Goal: Information Seeking & Learning: Understand process/instructions

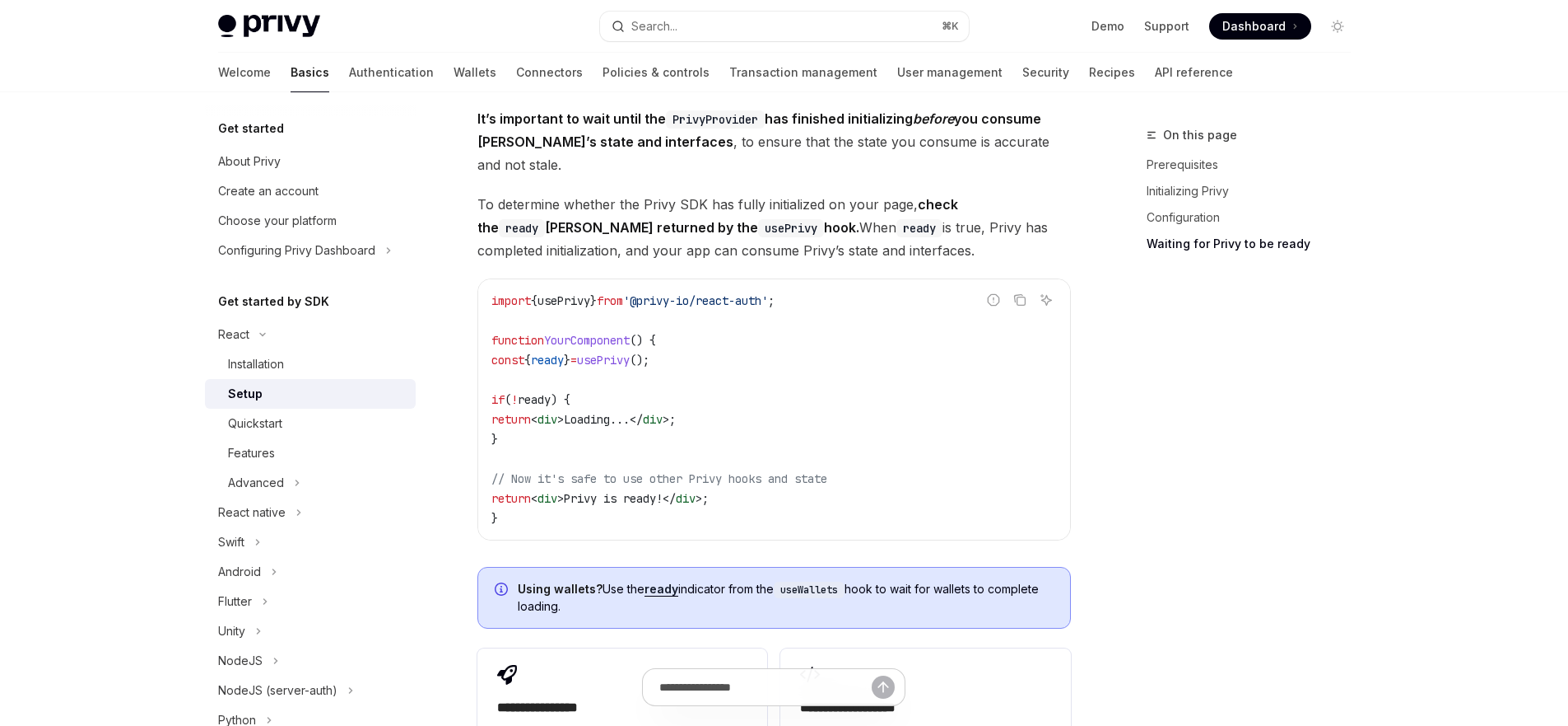
scroll to position [1703, 0]
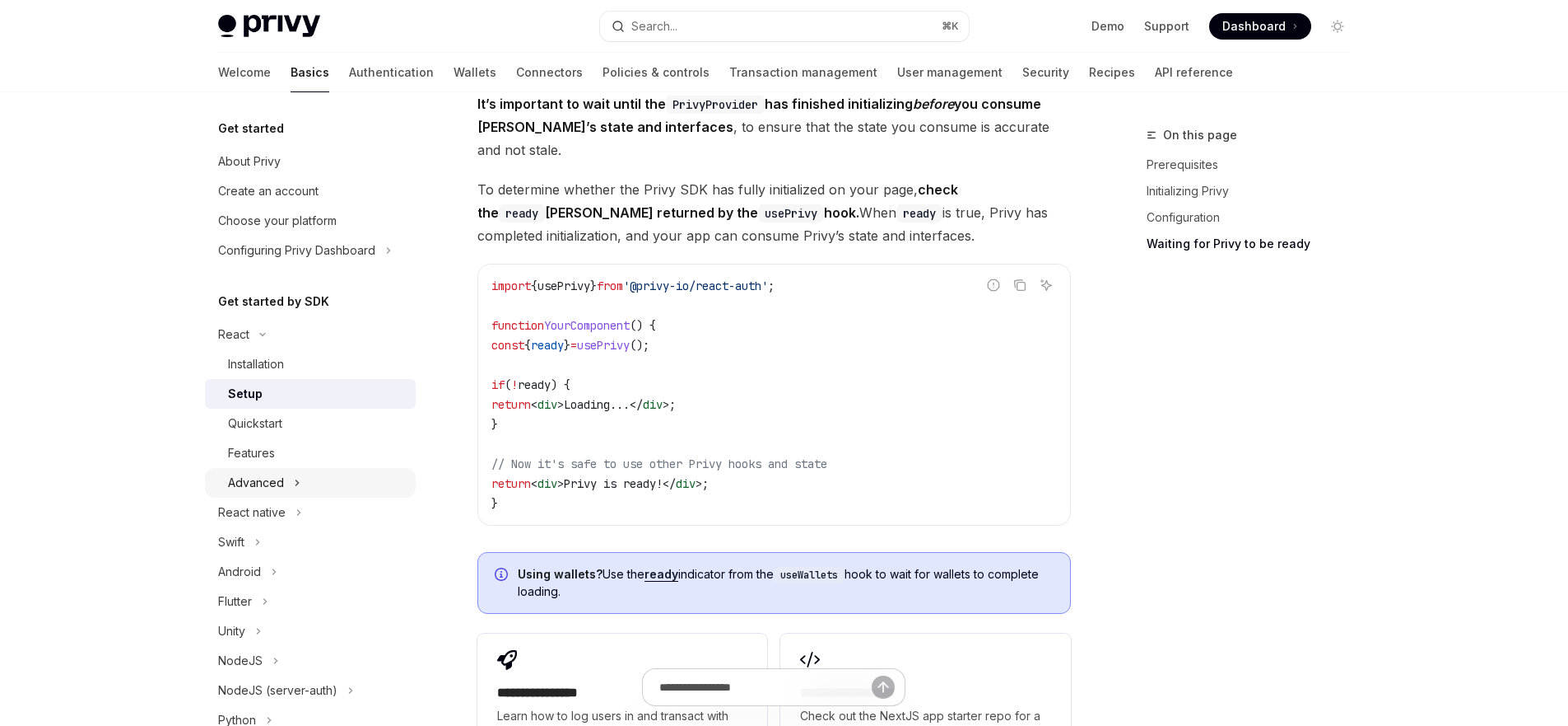
click at [248, 473] on div "Advanced" at bounding box center [255, 482] width 56 height 19
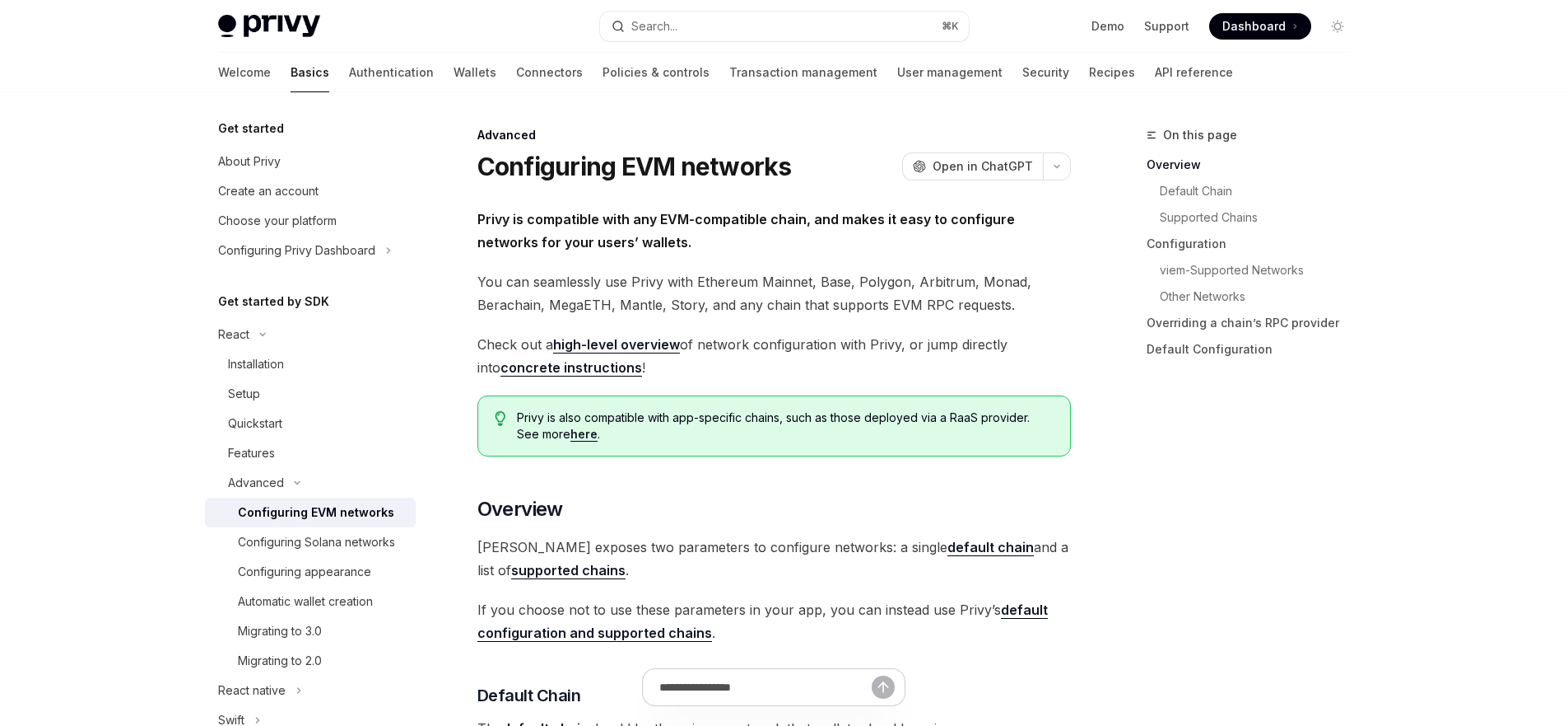
click at [822, 287] on span "You can seamlessly use Privy with Ethereum Mainnet, Base, Polygon, Arbitrum, Mo…" at bounding box center [773, 292] width 593 height 46
click at [805, 285] on span "You can seamlessly use Privy with Ethereum Mainnet, Base, Polygon, Arbitrum, Mo…" at bounding box center [773, 292] width 593 height 46
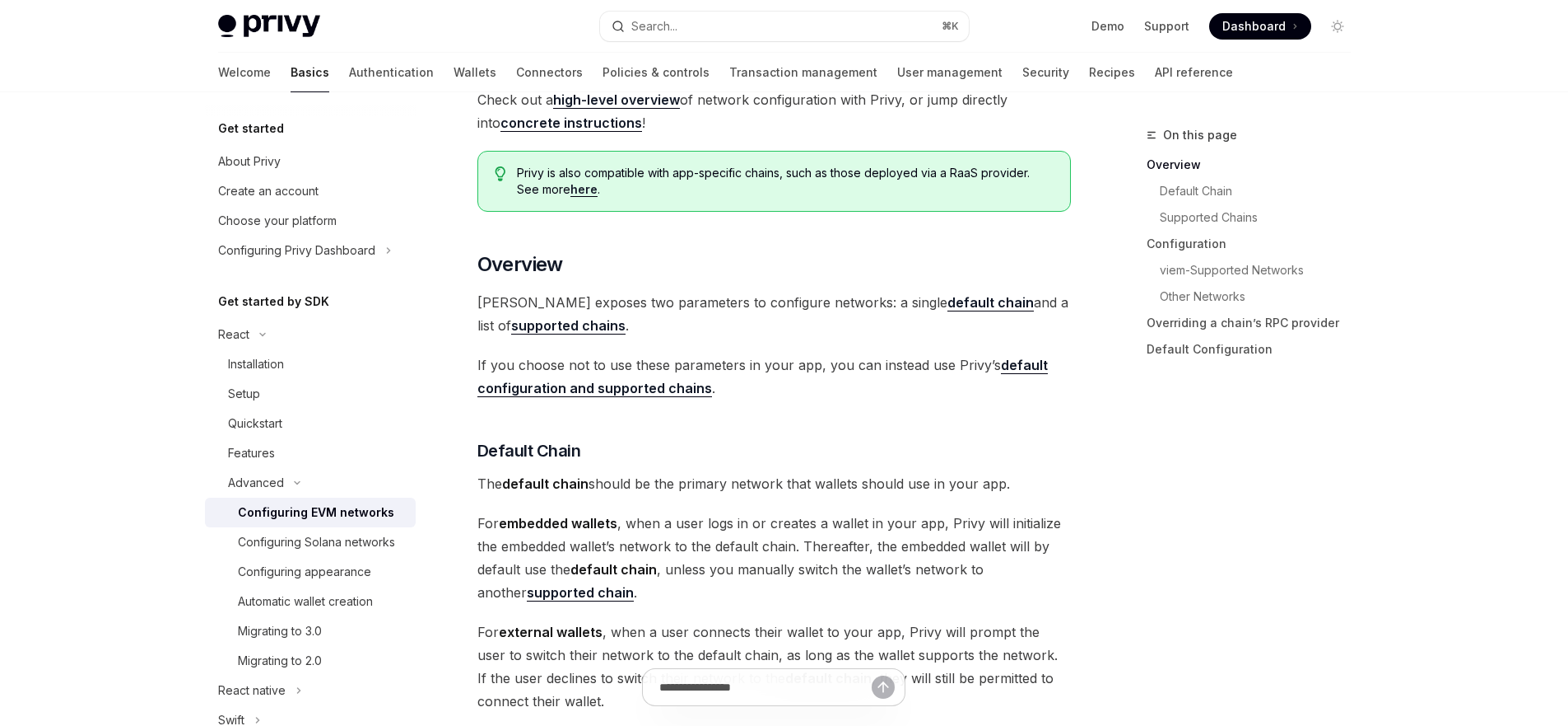
scroll to position [261, 0]
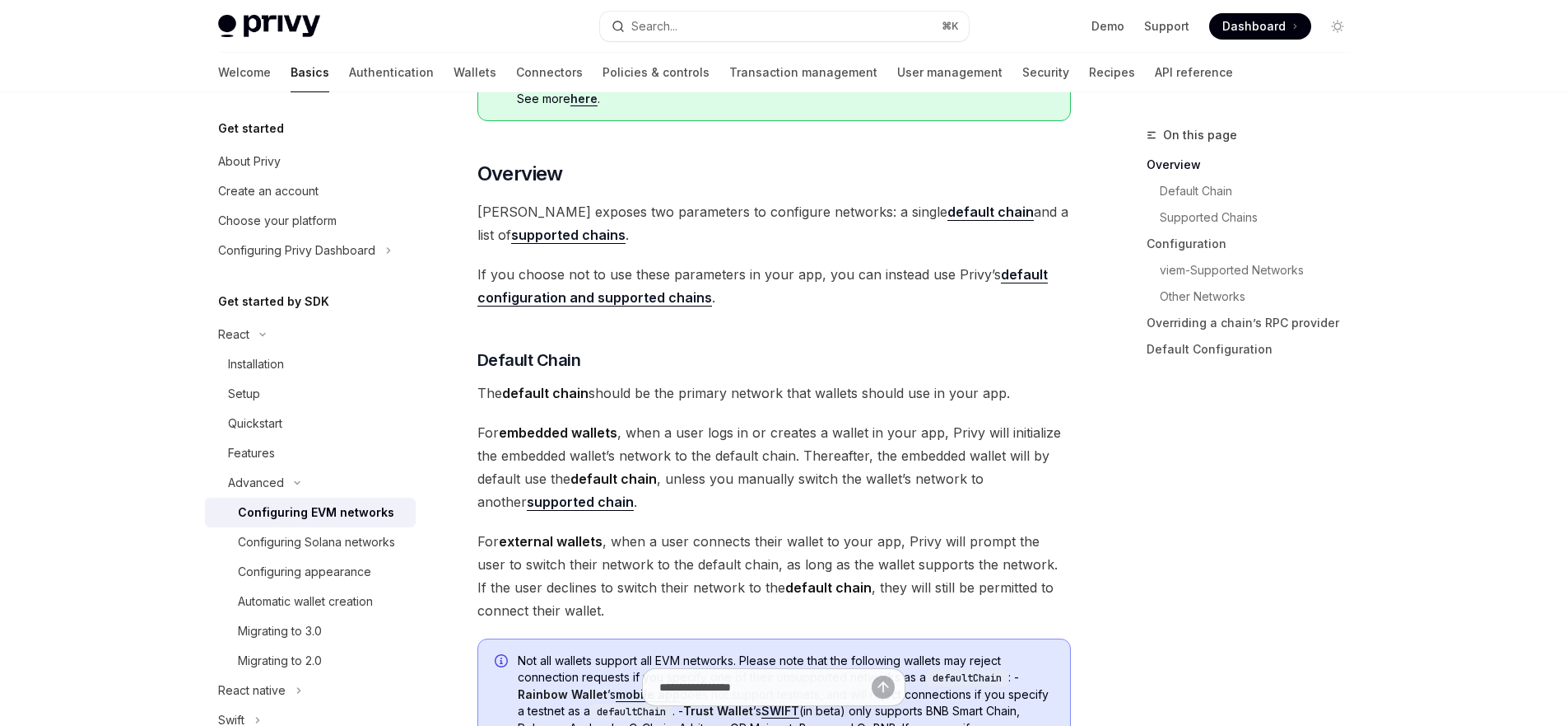
scroll to position [409, 0]
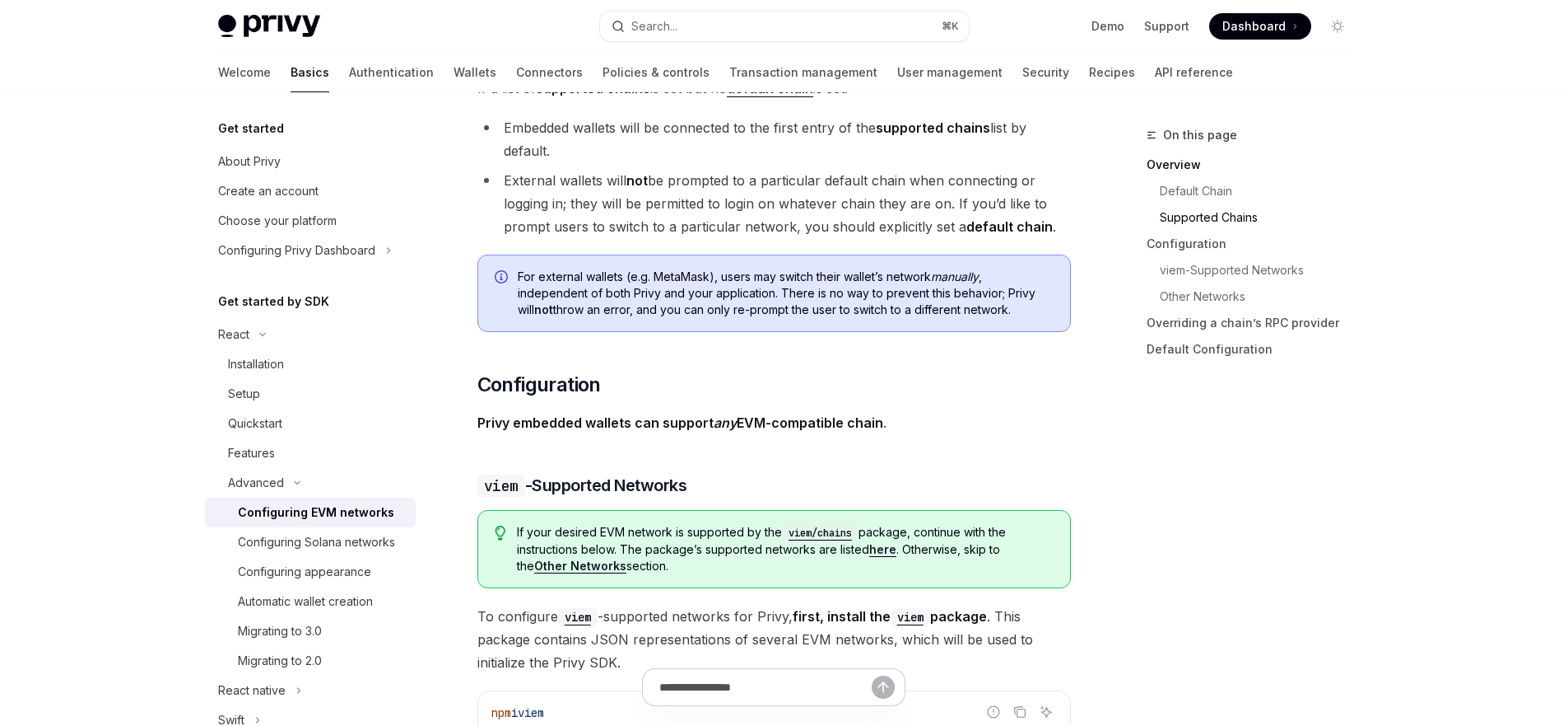
scroll to position [977, 0]
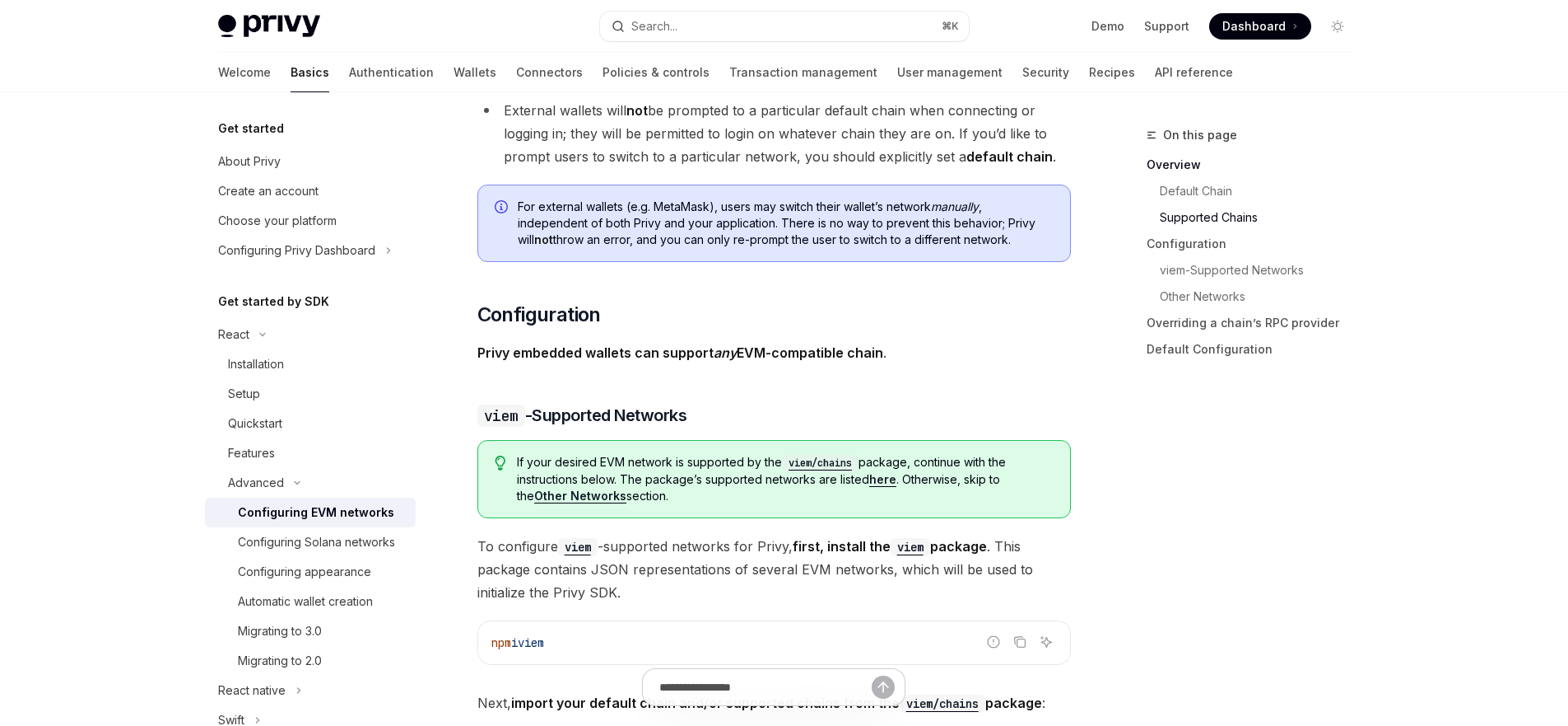
scroll to position [1454, 0]
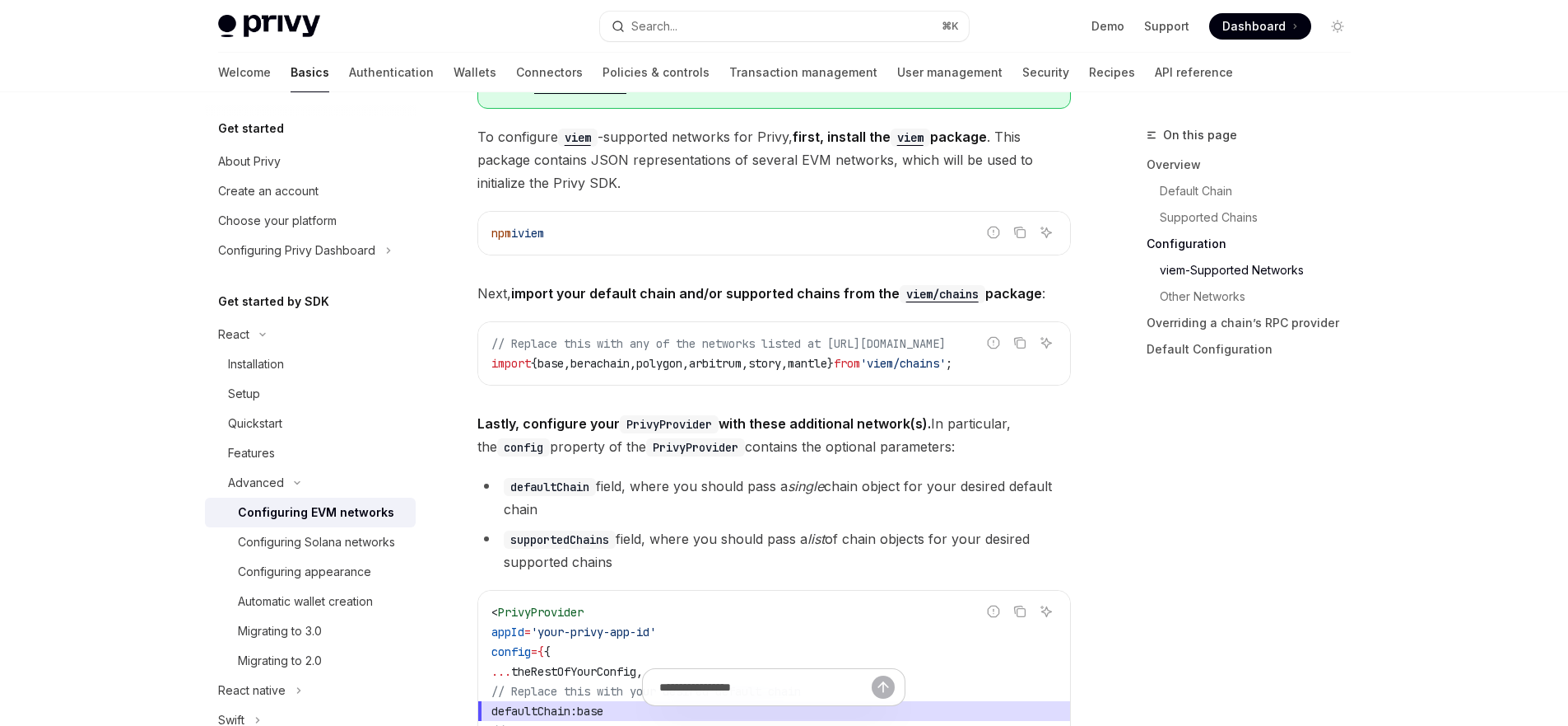
click at [761, 201] on div "Privy is compatible with any EVM-compatible chain, and makes it easy to configu…" at bounding box center [773, 692] width 593 height 4501
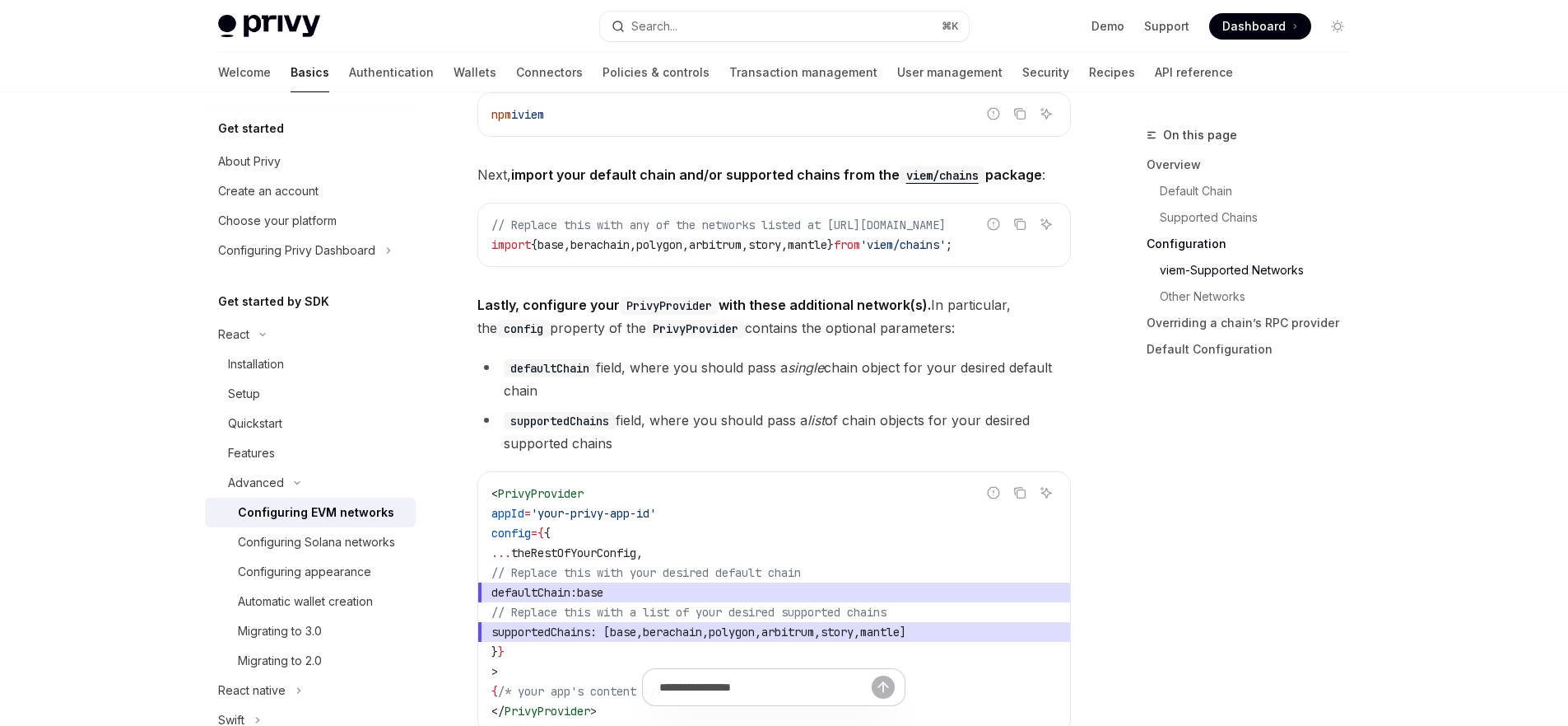
scroll to position [2148, 0]
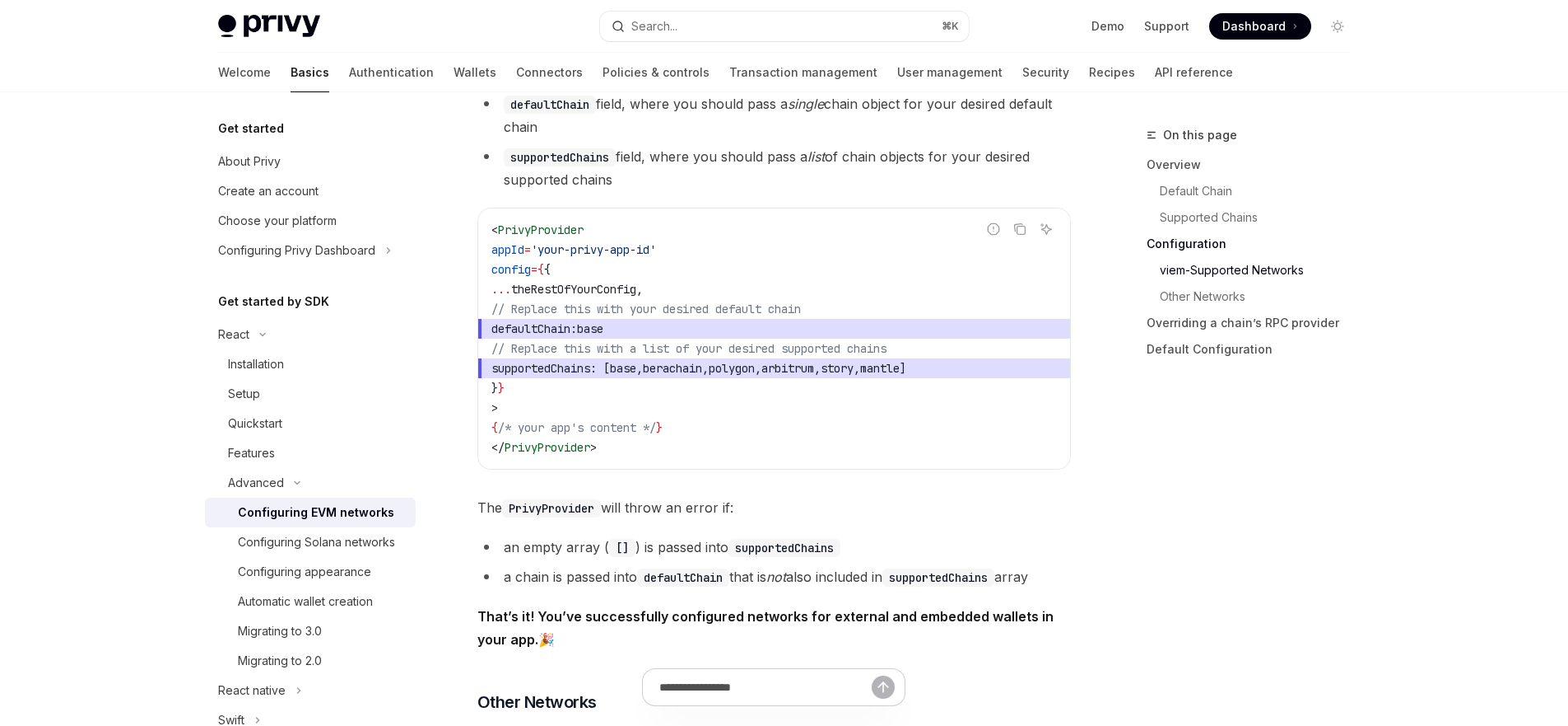
click at [1022, 189] on li "supportedChains field, where you should pass a list of chain objects for your d…" at bounding box center [773, 168] width 593 height 46
click at [919, 191] on li "supportedChains field, where you should pass a list of chain objects for your d…" at bounding box center [773, 168] width 593 height 46
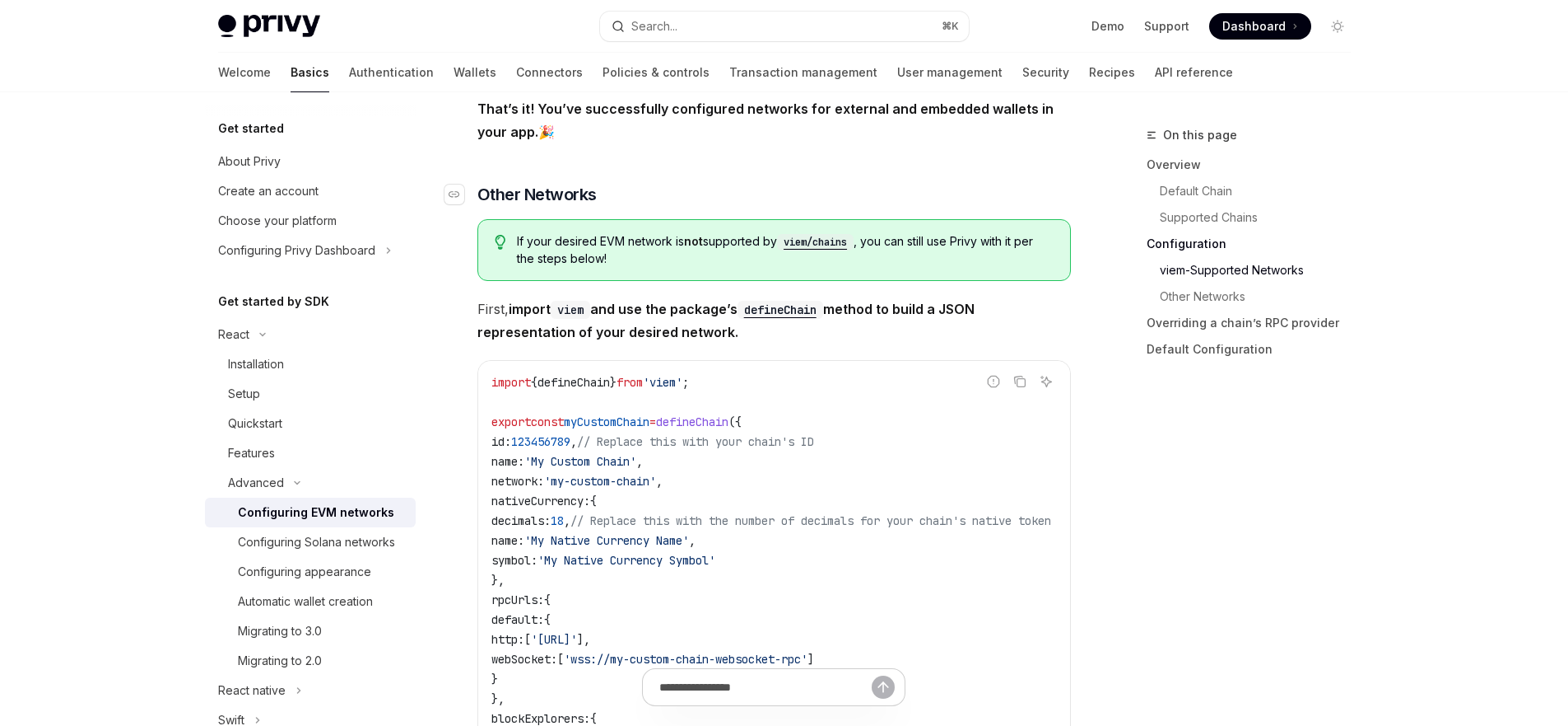
scroll to position [2656, 0]
click at [890, 188] on h3 "​ Other Networks" at bounding box center [773, 194] width 593 height 23
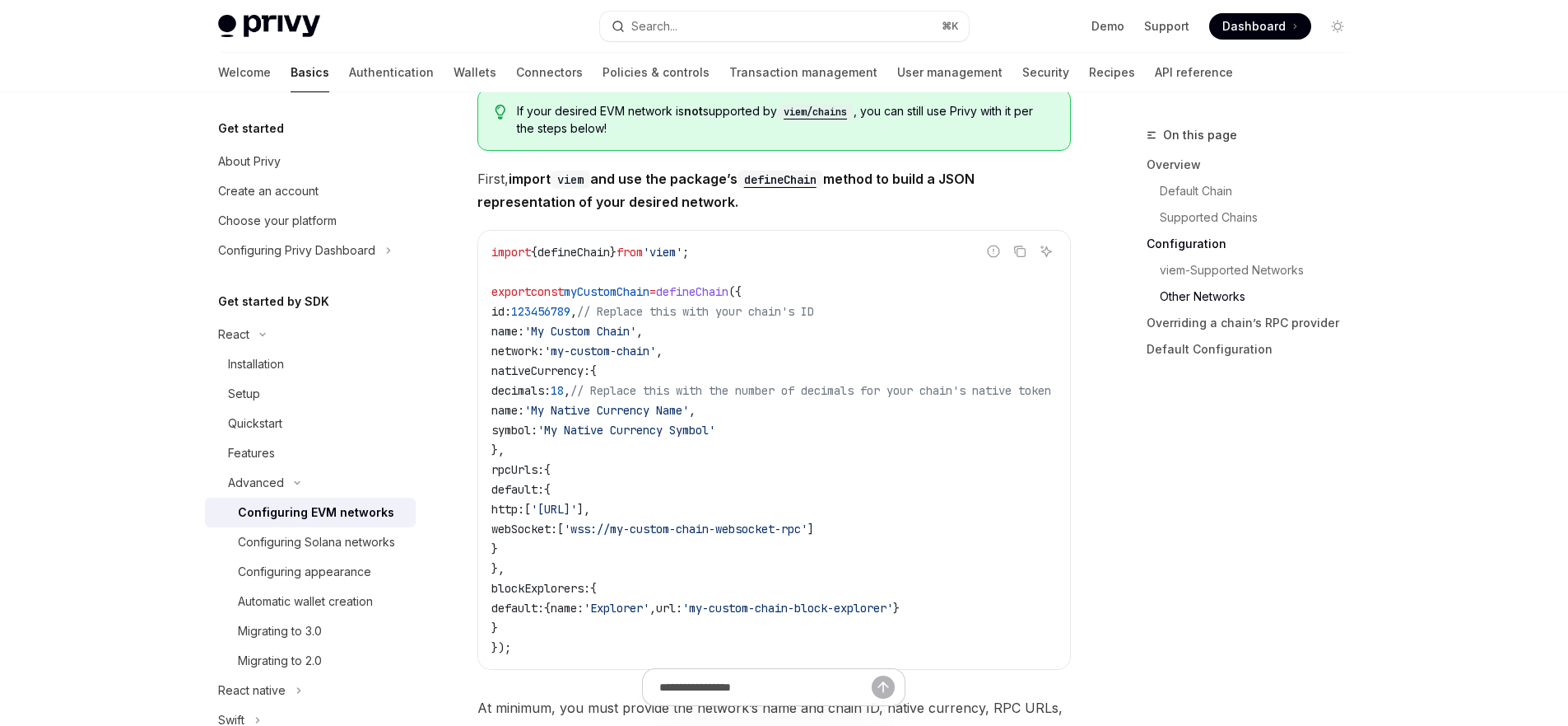
scroll to position [2794, 0]
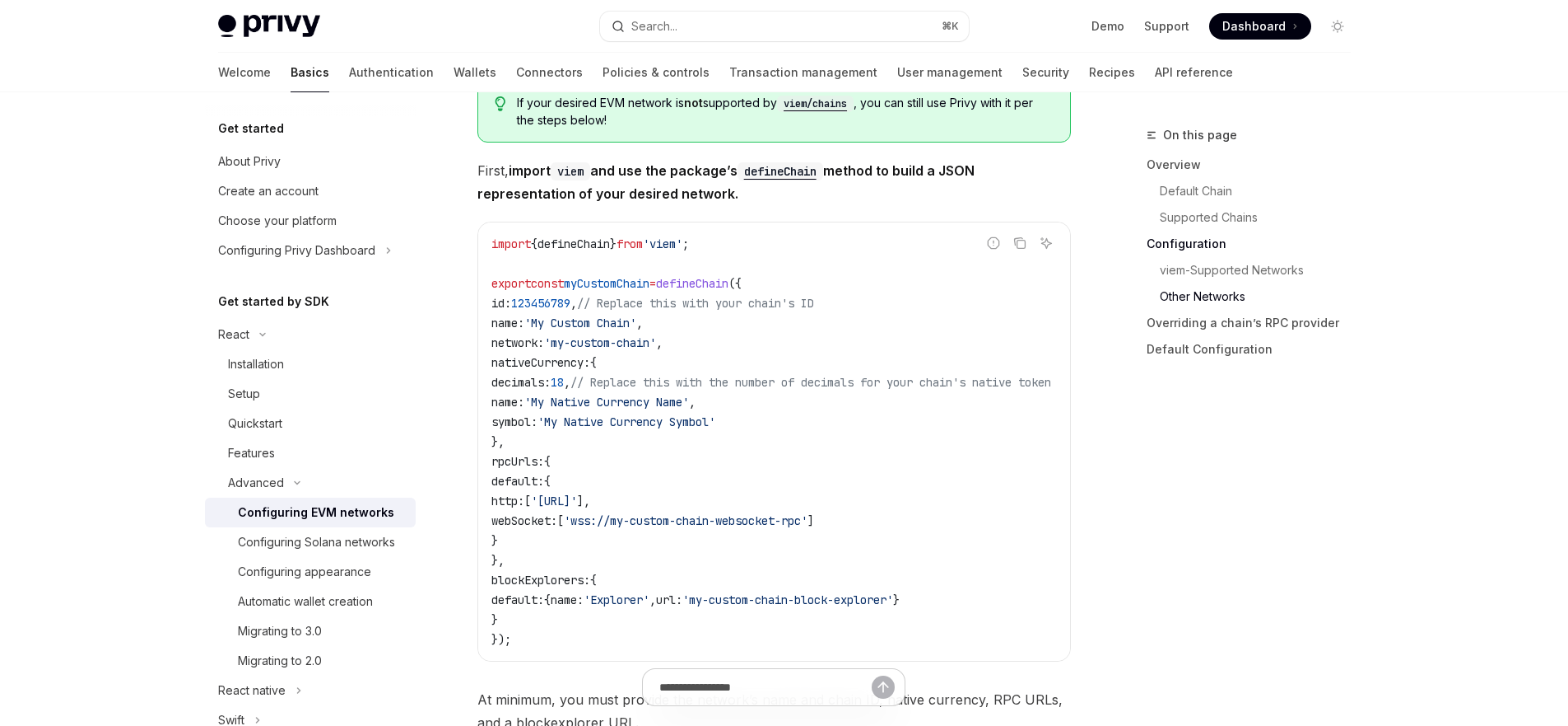
click at [758, 196] on span "First, import viem and use the package’s defineChain method to build a JSON rep…" at bounding box center [773, 181] width 593 height 46
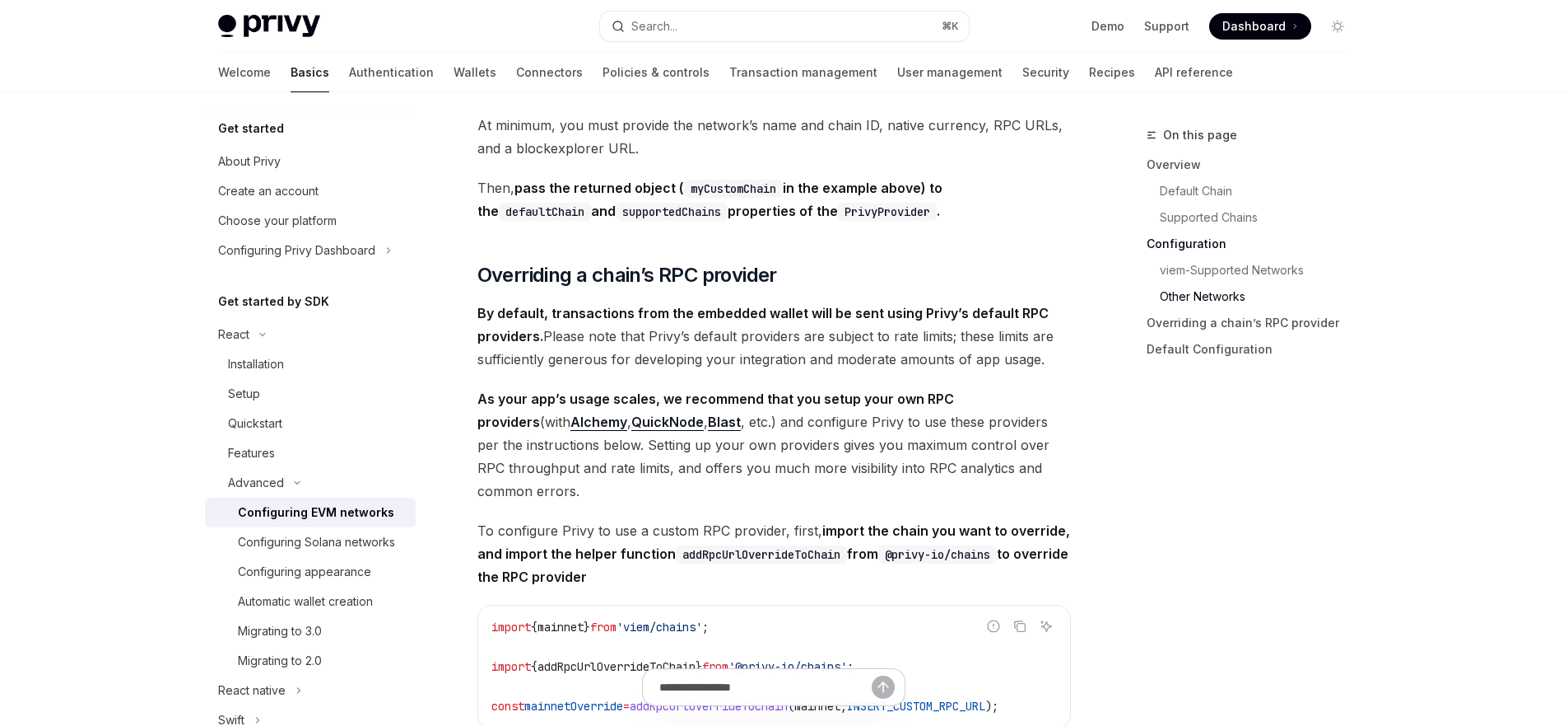
scroll to position [3368, 0]
click at [822, 275] on h2 "​ Overriding a chain’s RPC provider" at bounding box center [773, 274] width 593 height 26
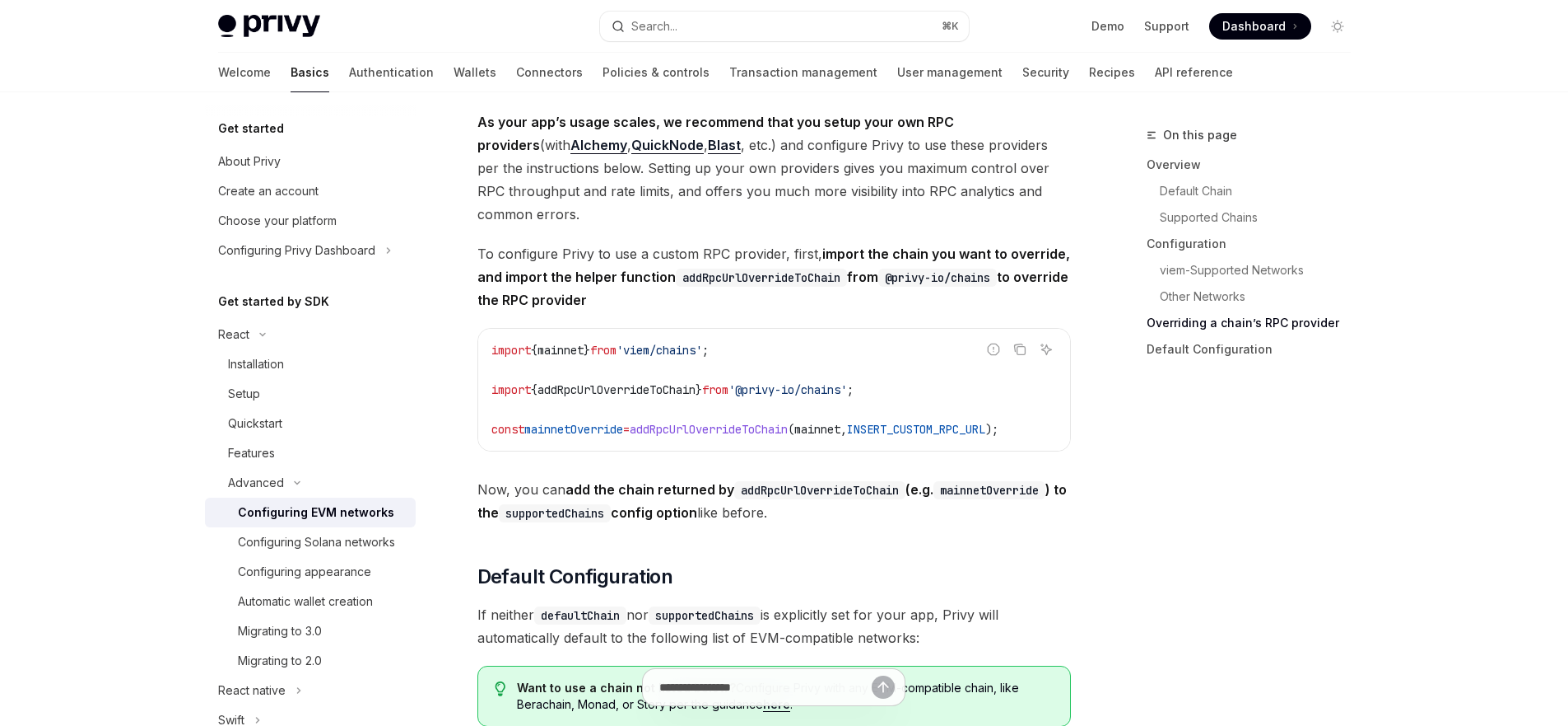
scroll to position [3533, 0]
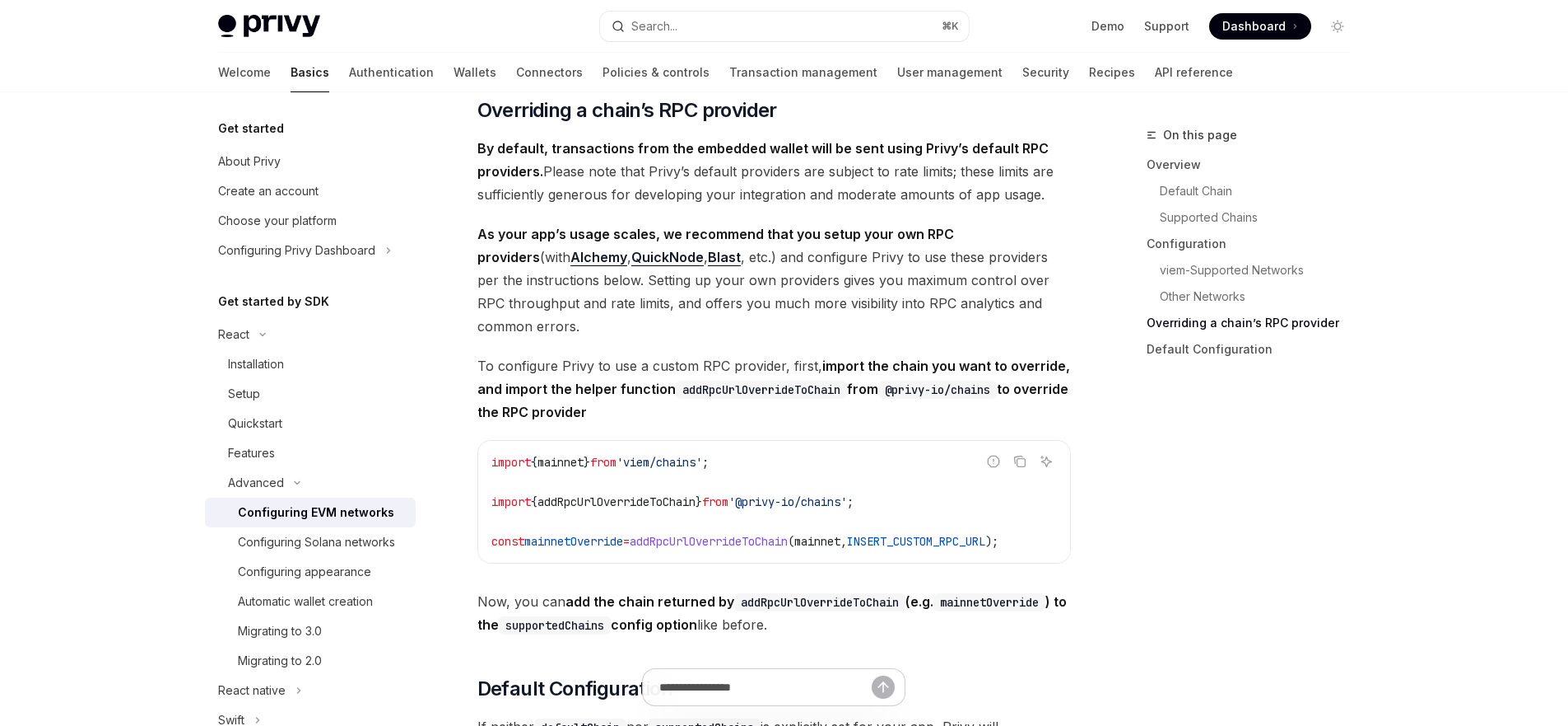
click at [783, 185] on span "By default, transactions from the embedded wallet will be sent using Privy’s de…" at bounding box center [773, 171] width 593 height 69
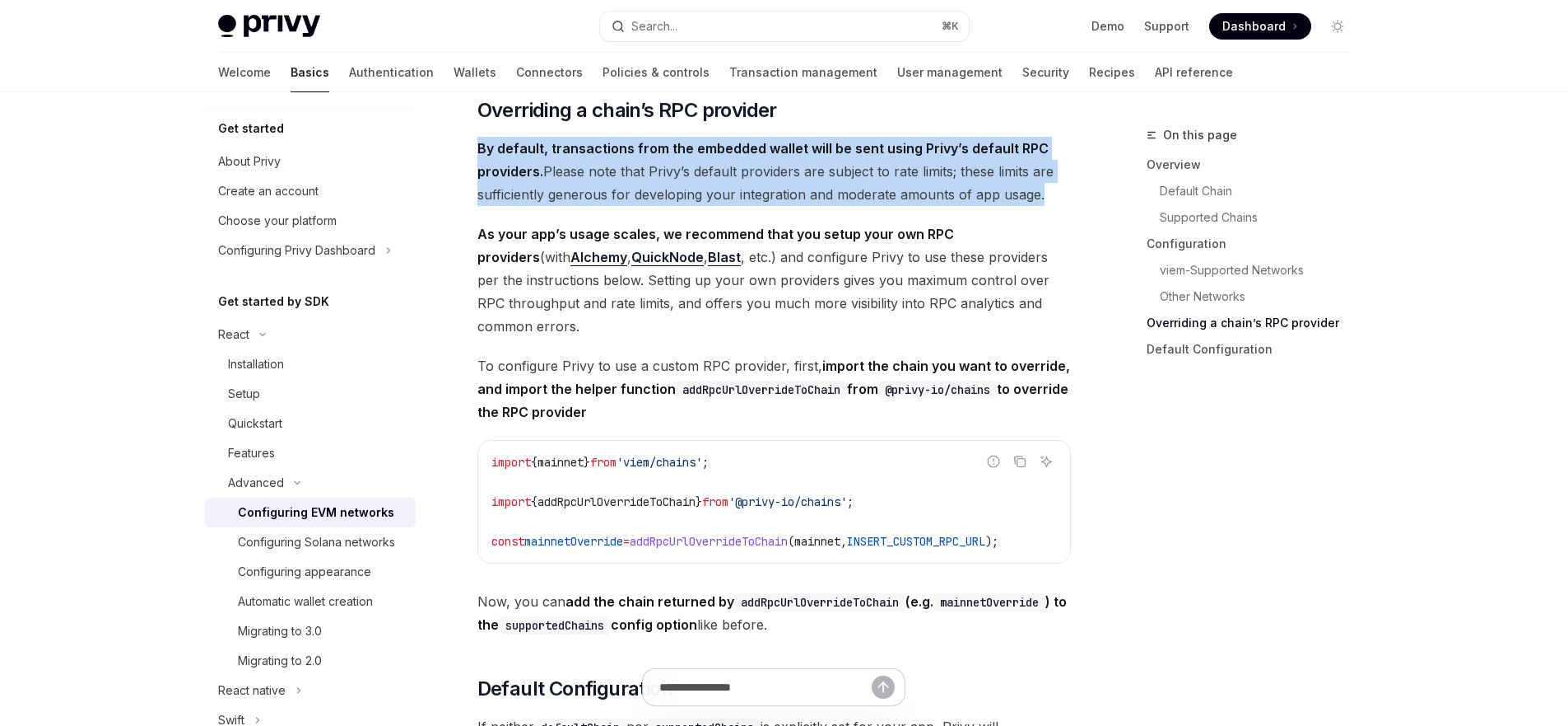
click at [783, 185] on span "By default, transactions from the embedded wallet will be sent using Privy’s de…" at bounding box center [773, 171] width 593 height 69
click at [704, 194] on span "By default, transactions from the embedded wallet will be sent using Privy’s de…" at bounding box center [773, 171] width 593 height 69
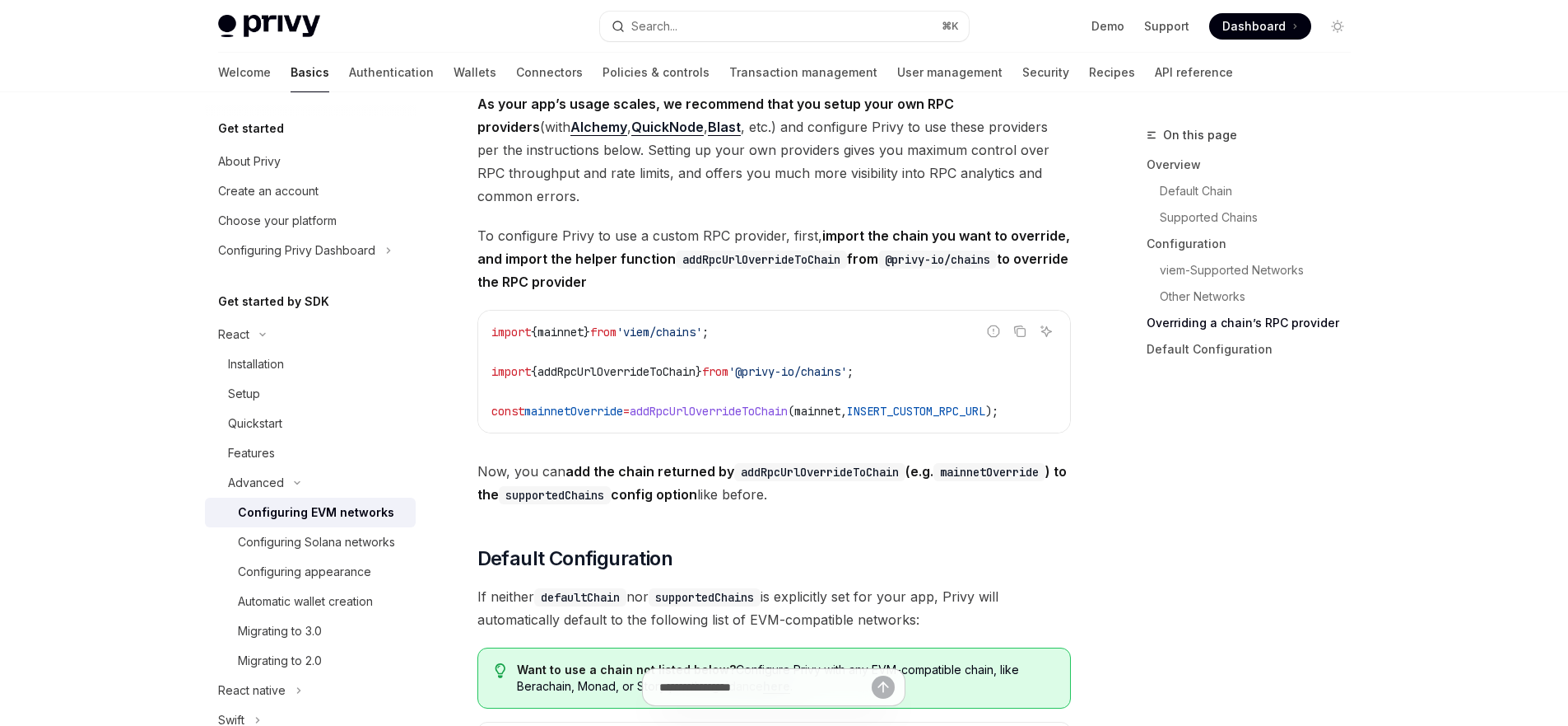
scroll to position [3653, 0]
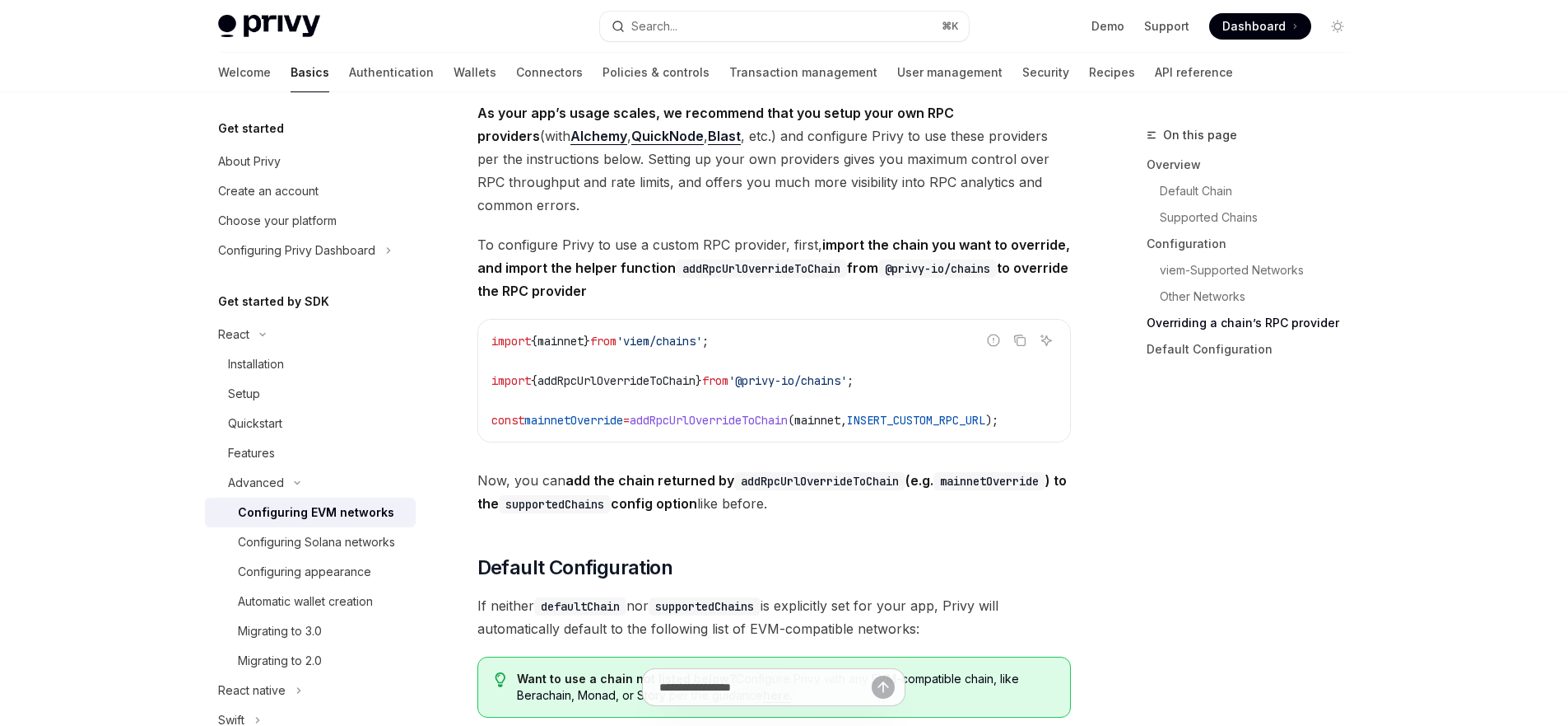
click at [688, 178] on span "As your app’s usage scales, we recommend that you setup your own RPC providers …" at bounding box center [773, 159] width 593 height 115
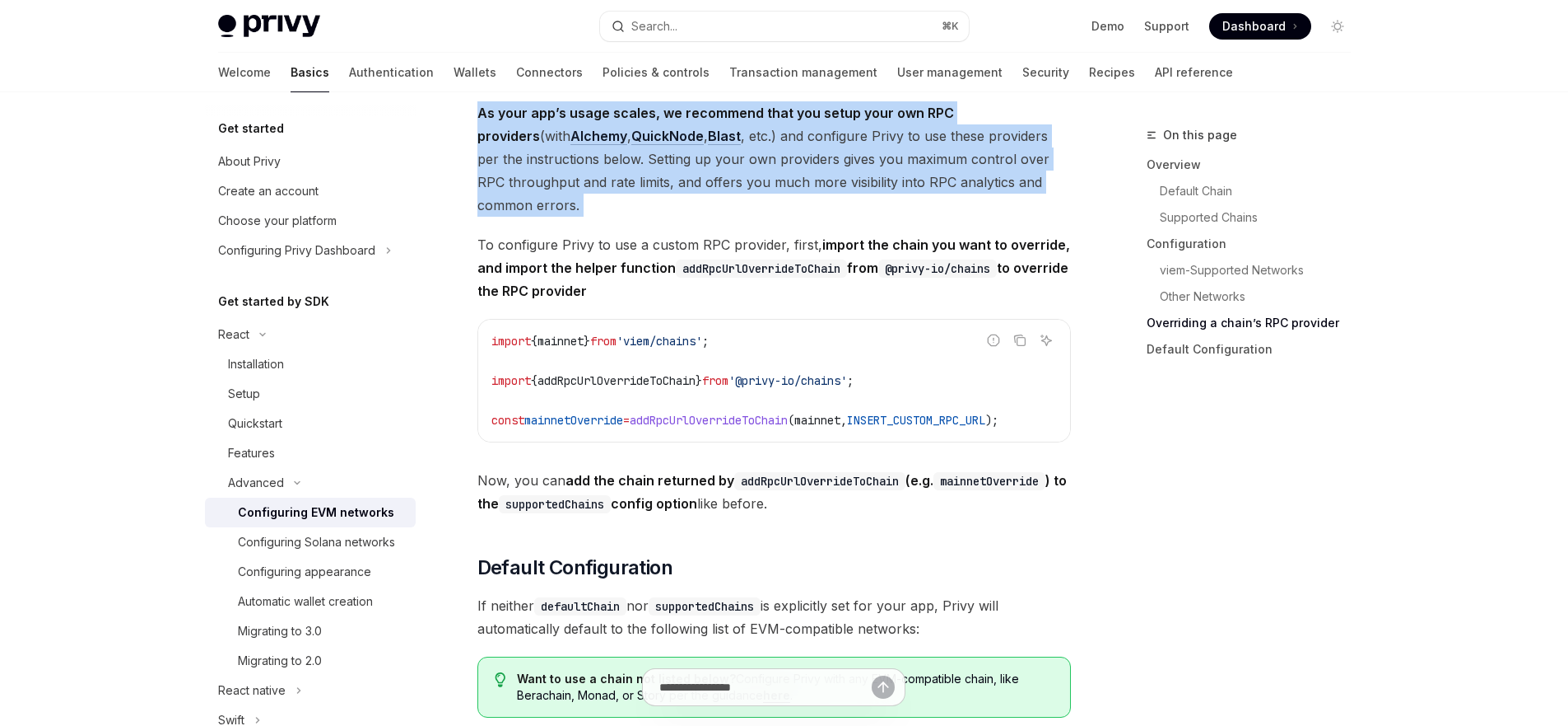
click at [688, 178] on span "As your app’s usage scales, we recommend that you setup your own RPC providers …" at bounding box center [773, 159] width 593 height 115
click at [796, 175] on span "As your app’s usage scales, we recommend that you setup your own RPC providers …" at bounding box center [773, 159] width 593 height 115
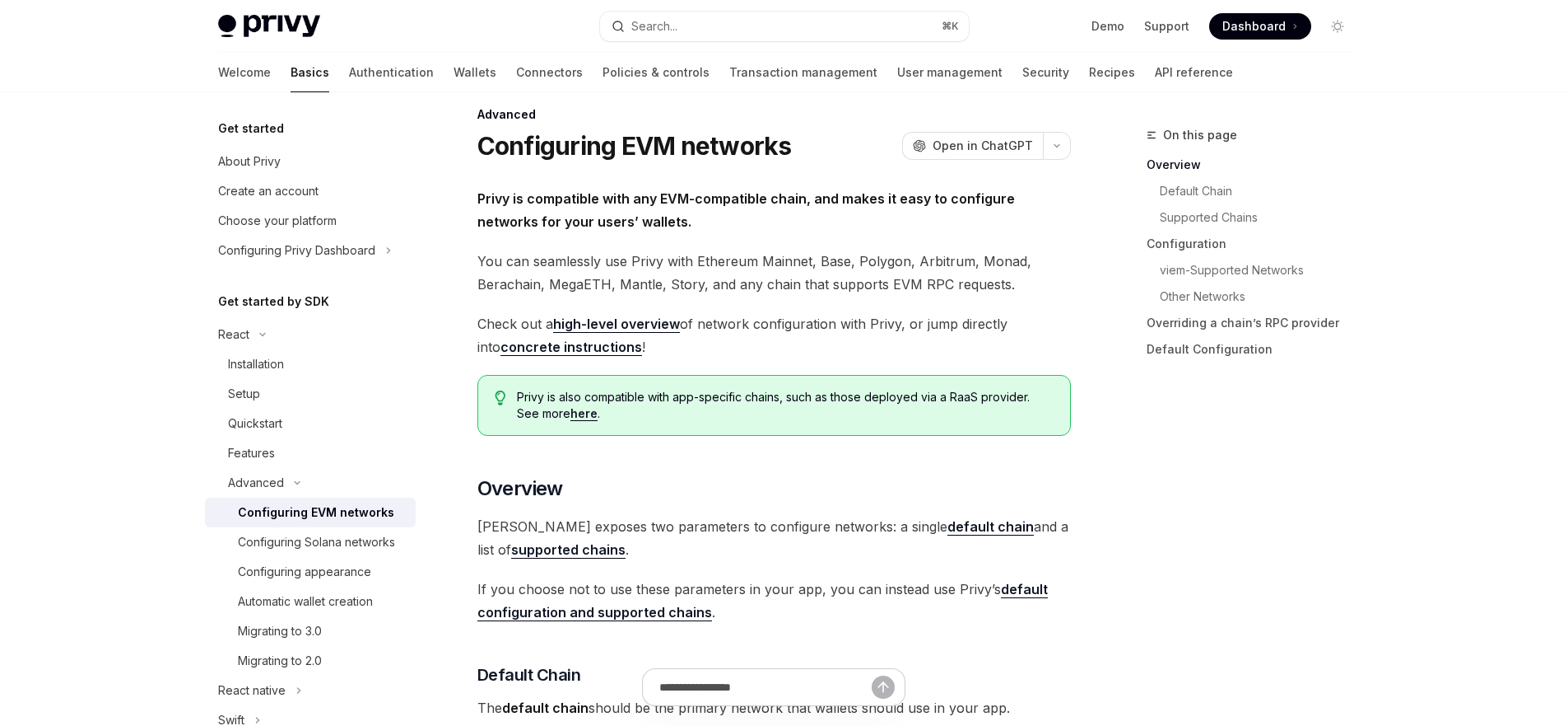
scroll to position [0, 0]
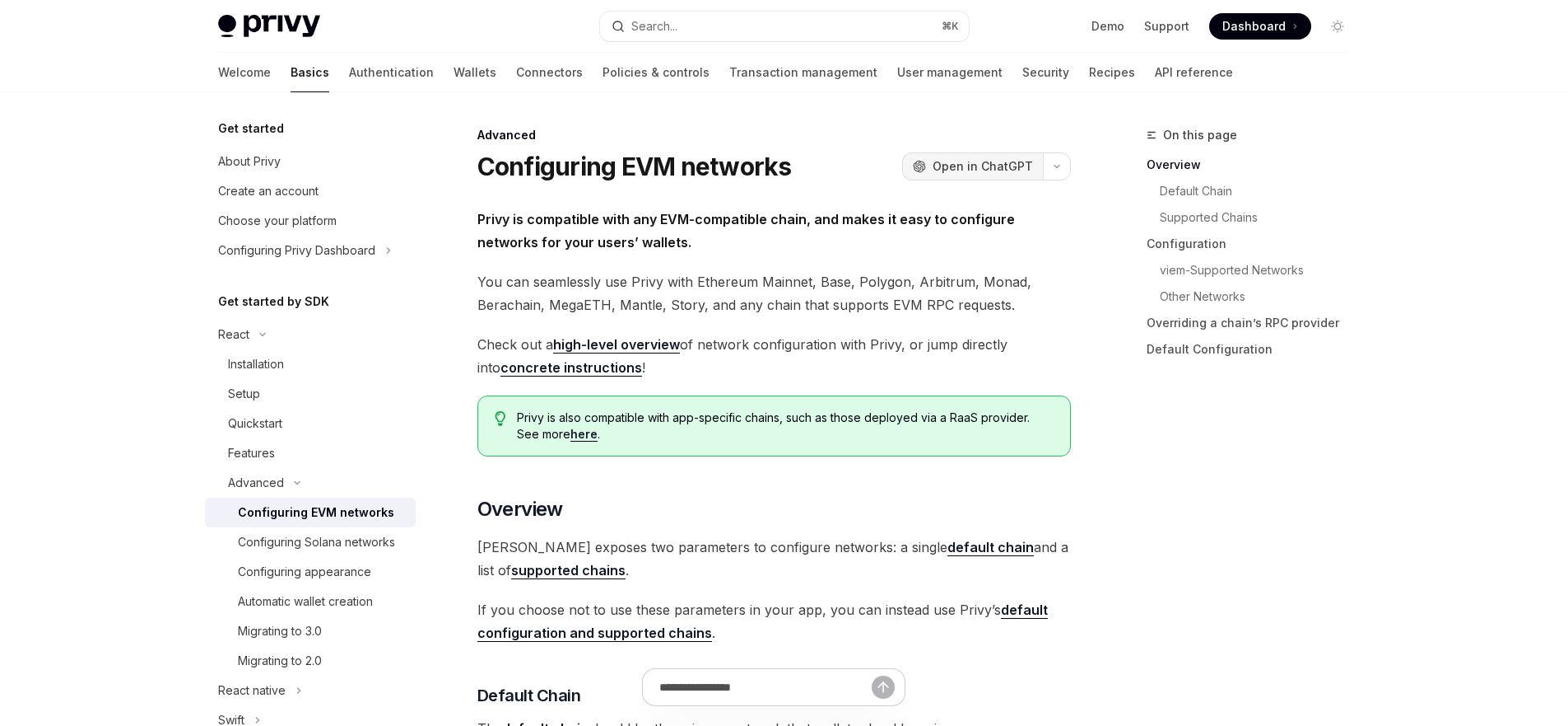
click at [958, 163] on span "Open in ChatGPT" at bounding box center [983, 166] width 100 height 17
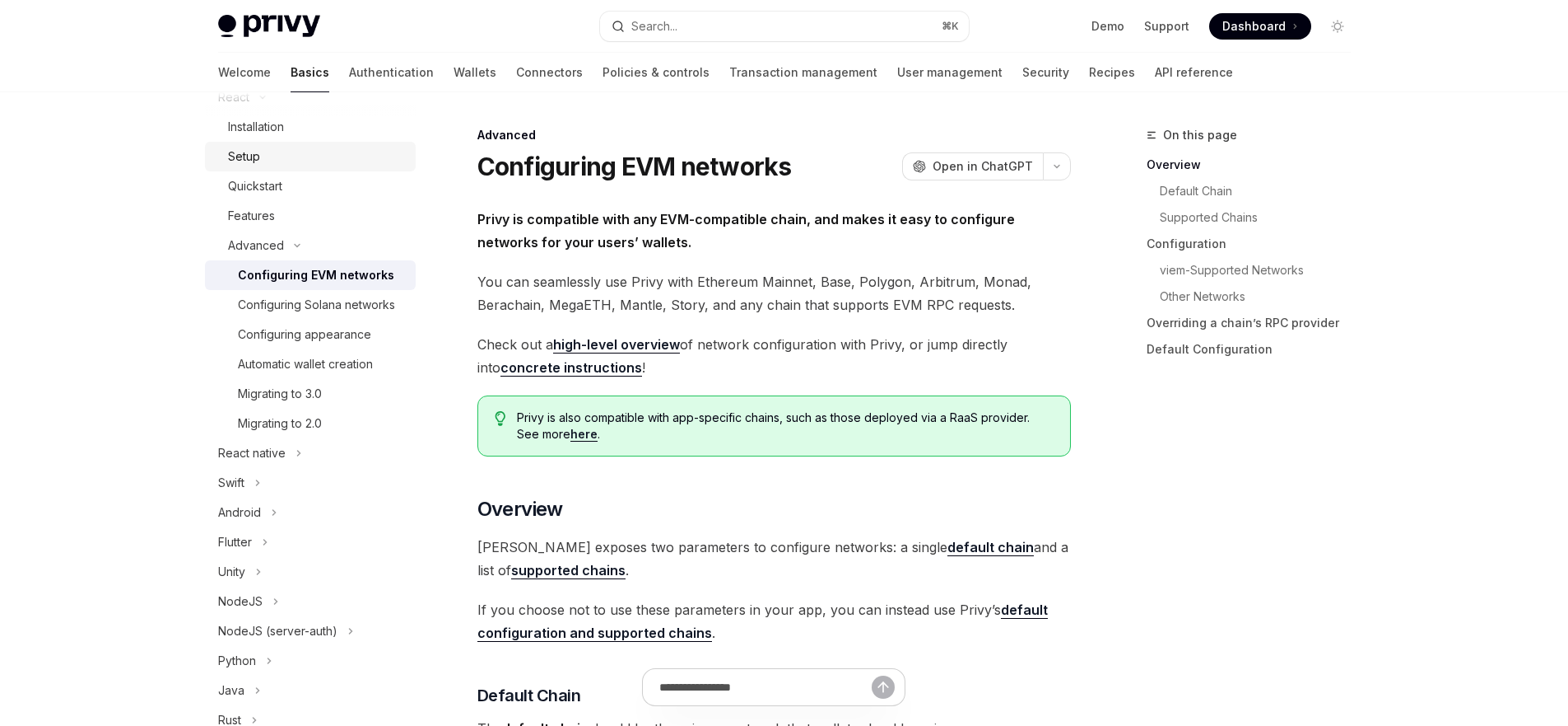
scroll to position [238, 0]
click at [357, 343] on div "Configuring appearance" at bounding box center [304, 333] width 133 height 19
type textarea "*"
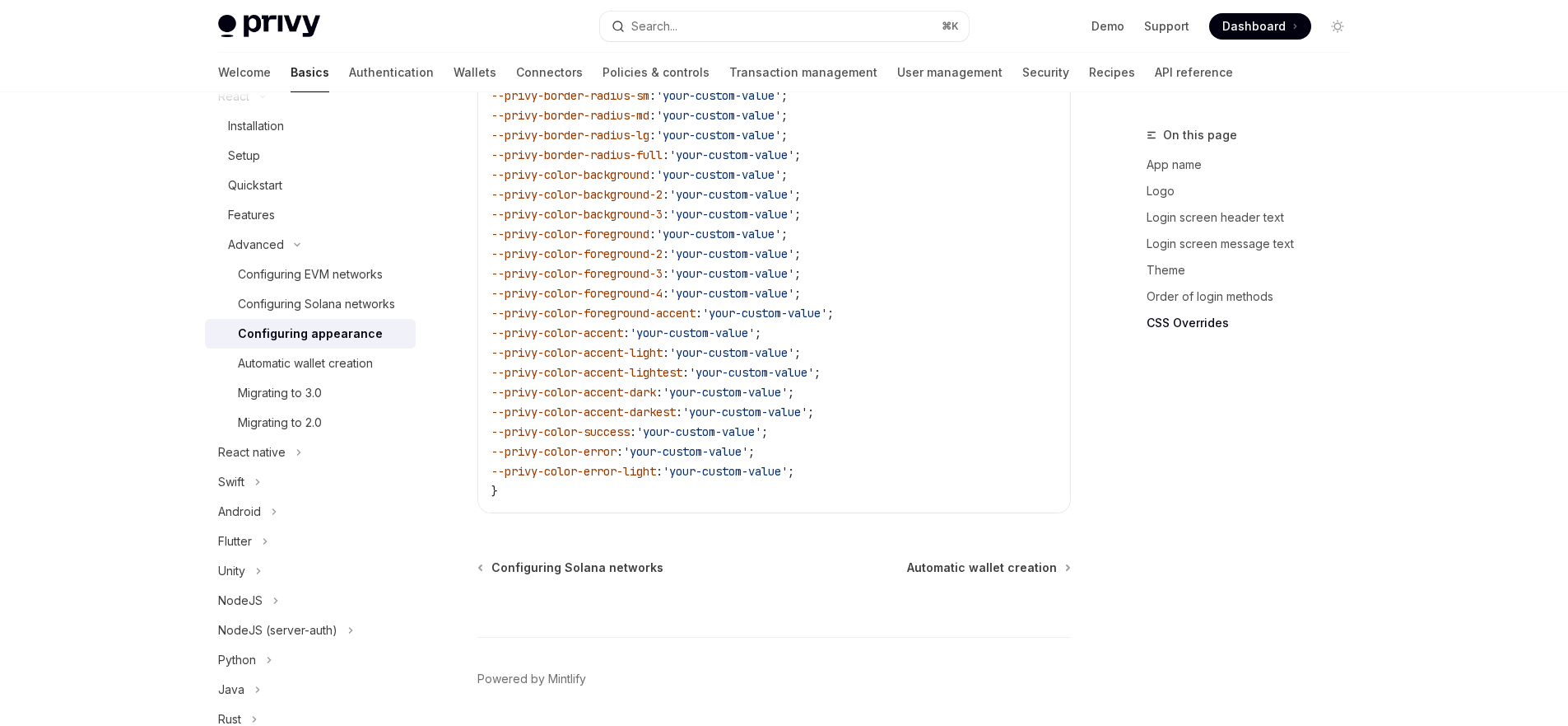
scroll to position [4214, 0]
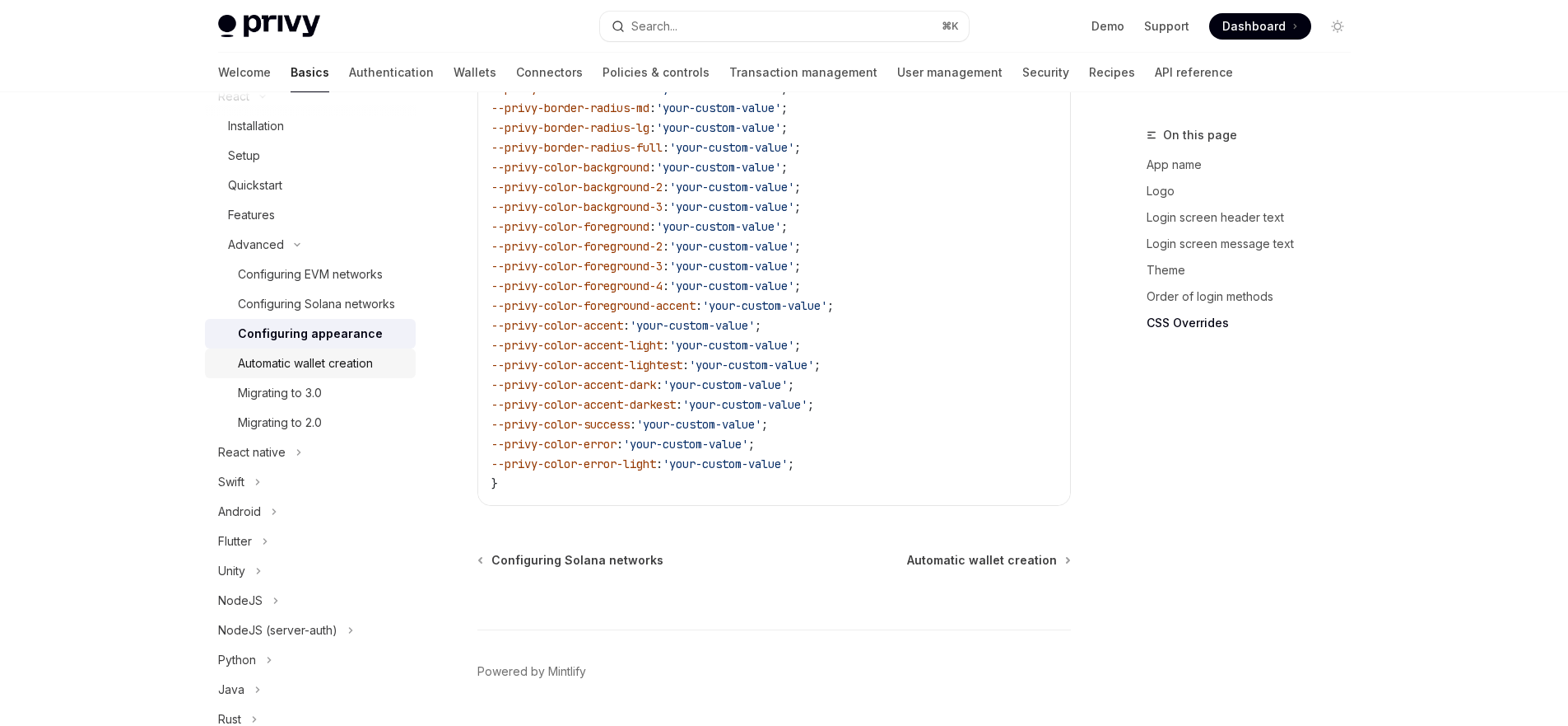
click at [281, 373] on div "Automatic wallet creation" at bounding box center [305, 363] width 135 height 19
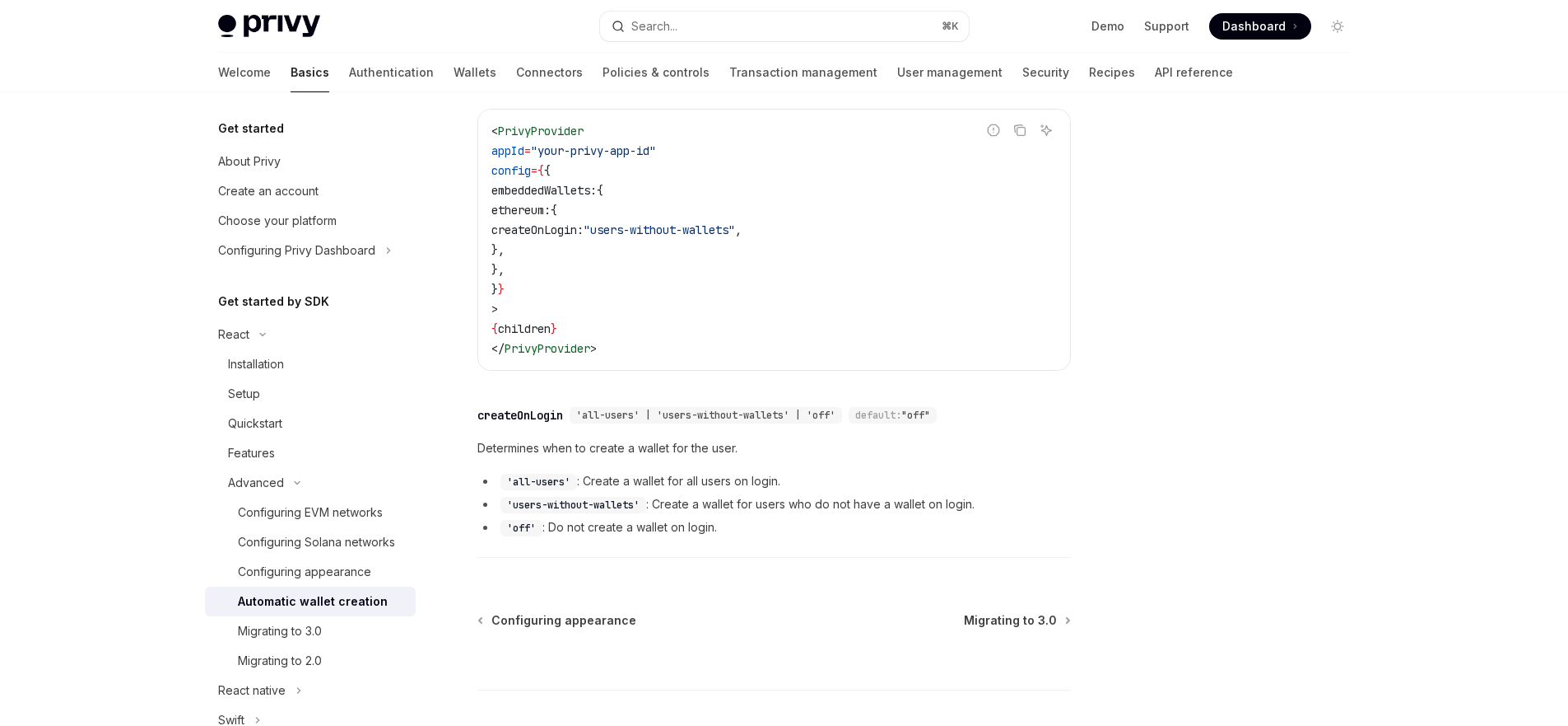
scroll to position [455, 0]
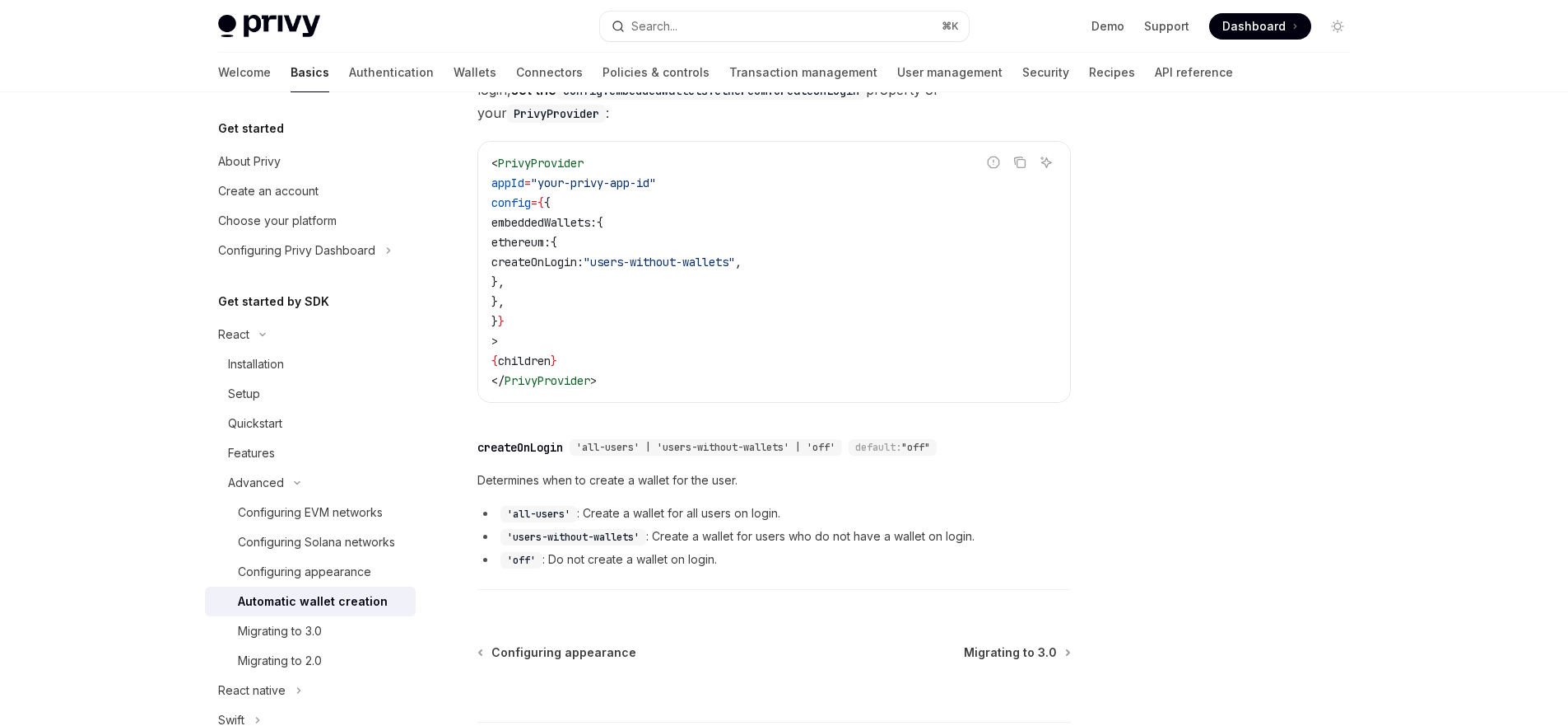
click at [725, 282] on code "< PrivyProvider appId = "your-privy-app-id" config = { { embeddedWallets: { eth…" at bounding box center [774, 271] width 566 height 237
click at [689, 287] on code "< PrivyProvider appId = "your-privy-app-id" config = { { embeddedWallets: { eth…" at bounding box center [774, 271] width 566 height 237
click at [1019, 160] on icon "Copy the contents from the code block" at bounding box center [1021, 164] width 8 height 8
click at [1247, 231] on div at bounding box center [1238, 425] width 250 height 600
drag, startPoint x: 625, startPoint y: 258, endPoint x: 527, endPoint y: 205, distance: 111.4
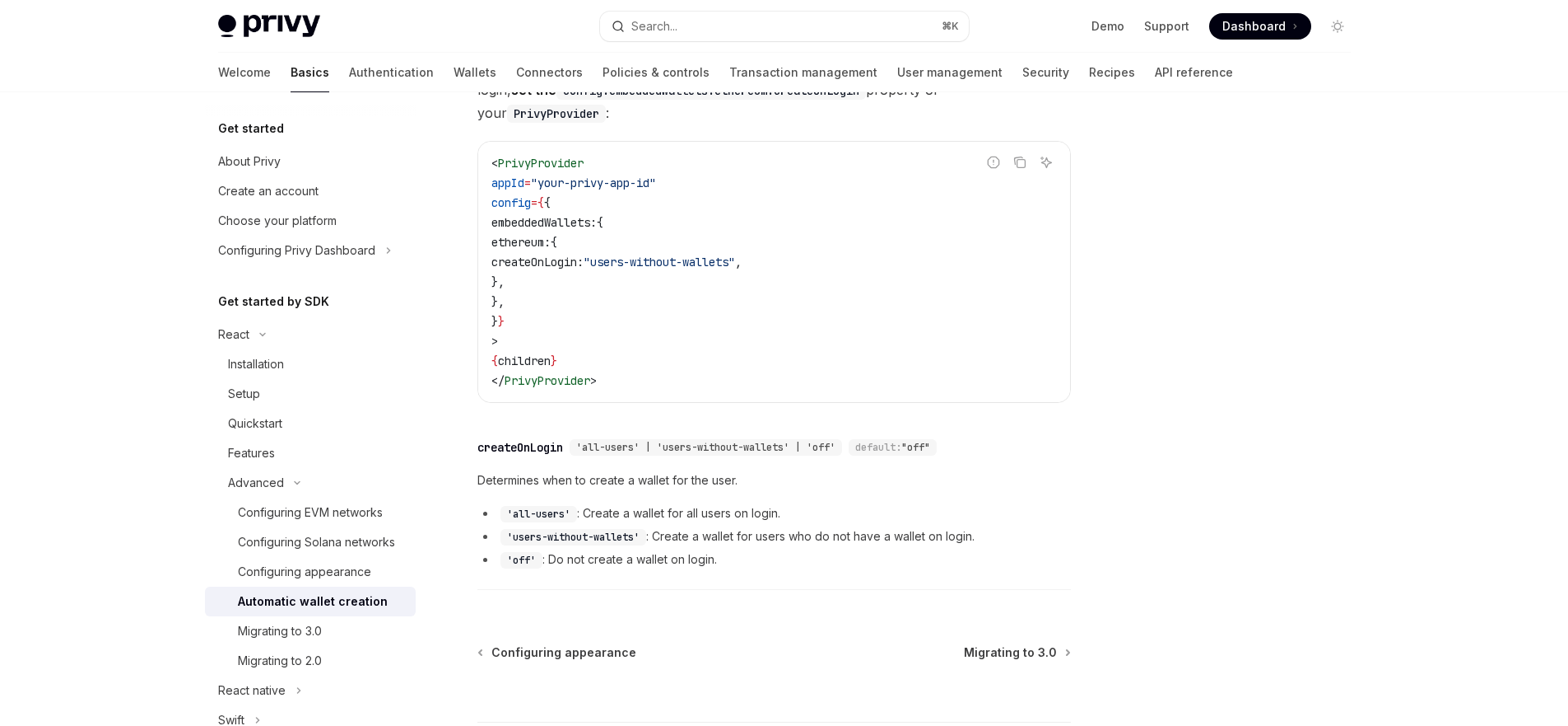
click at [527, 205] on code "< PrivyProvider appId = "your-privy-app-id" config = { { embeddedWallets: { eth…" at bounding box center [774, 271] width 566 height 237
copy code "embeddedWallets: { ethereum: { createOnLogin: "users-without-wallets" , },"
drag, startPoint x: 677, startPoint y: 317, endPoint x: 708, endPoint y: 279, distance: 49.0
click at [677, 317] on code "< PrivyProvider appId = "your-privy-app-id" config = { { embeddedWallets: { eth…" at bounding box center [774, 271] width 566 height 237
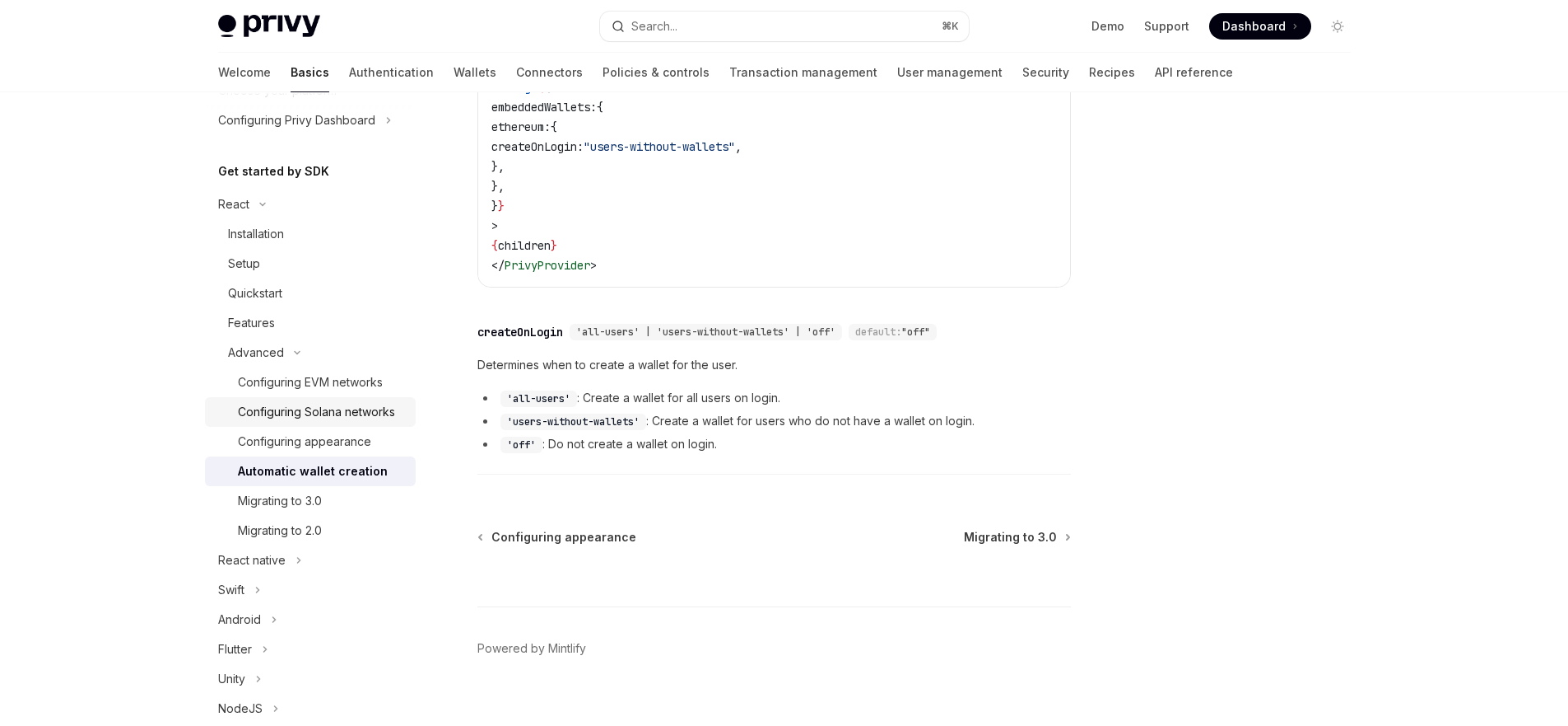
scroll to position [163, 0]
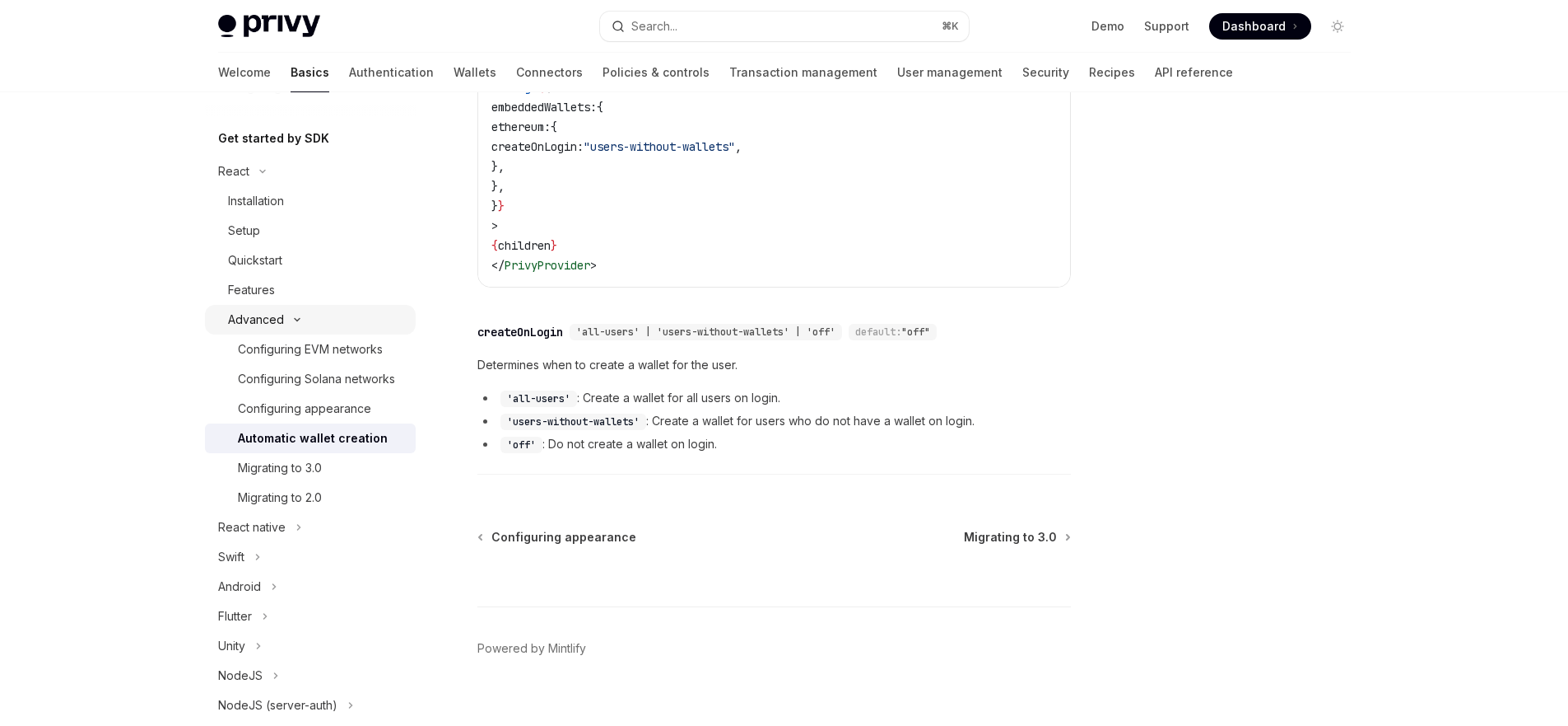
click at [347, 324] on button "Advanced" at bounding box center [310, 320] width 210 height 29
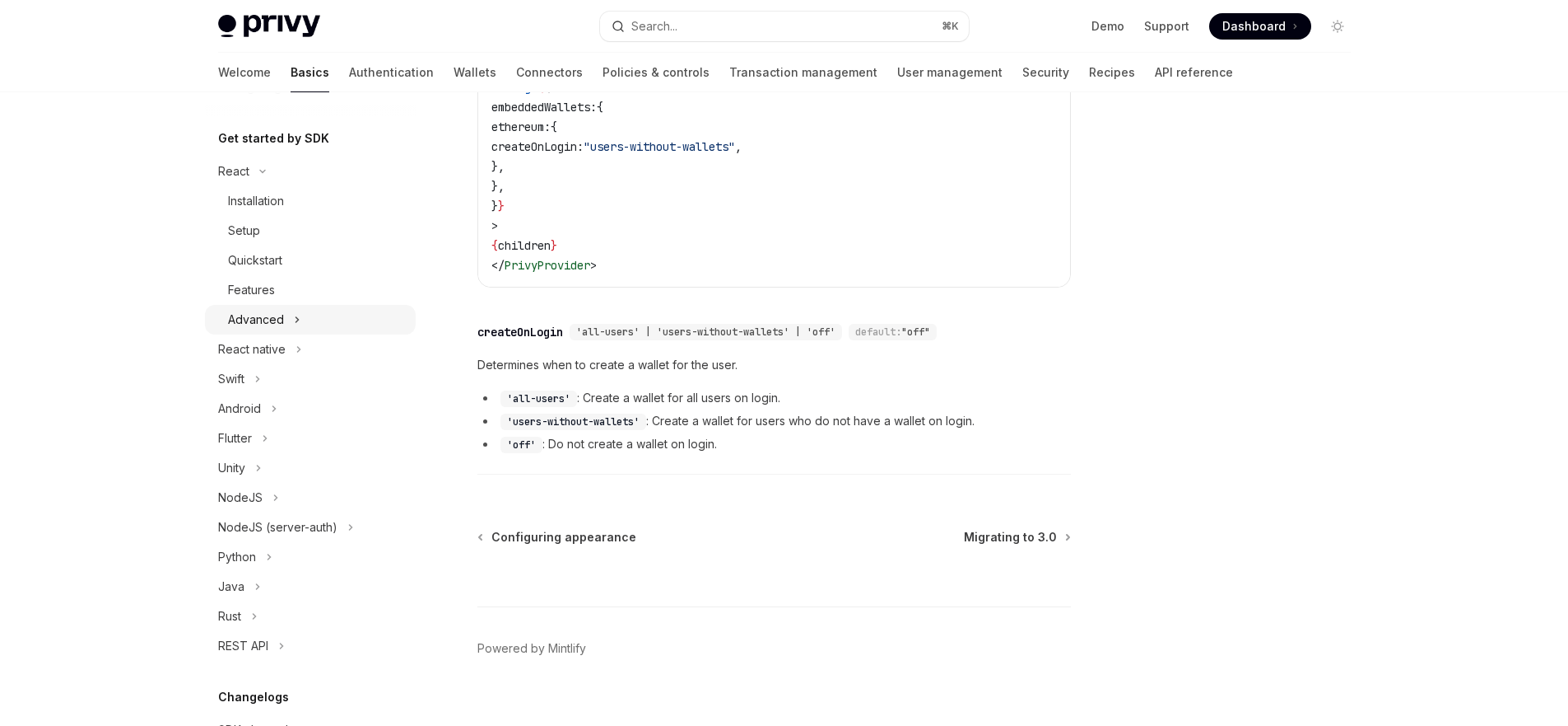
scroll to position [160, 0]
click at [296, 239] on div "Setup" at bounding box center [317, 234] width 178 height 19
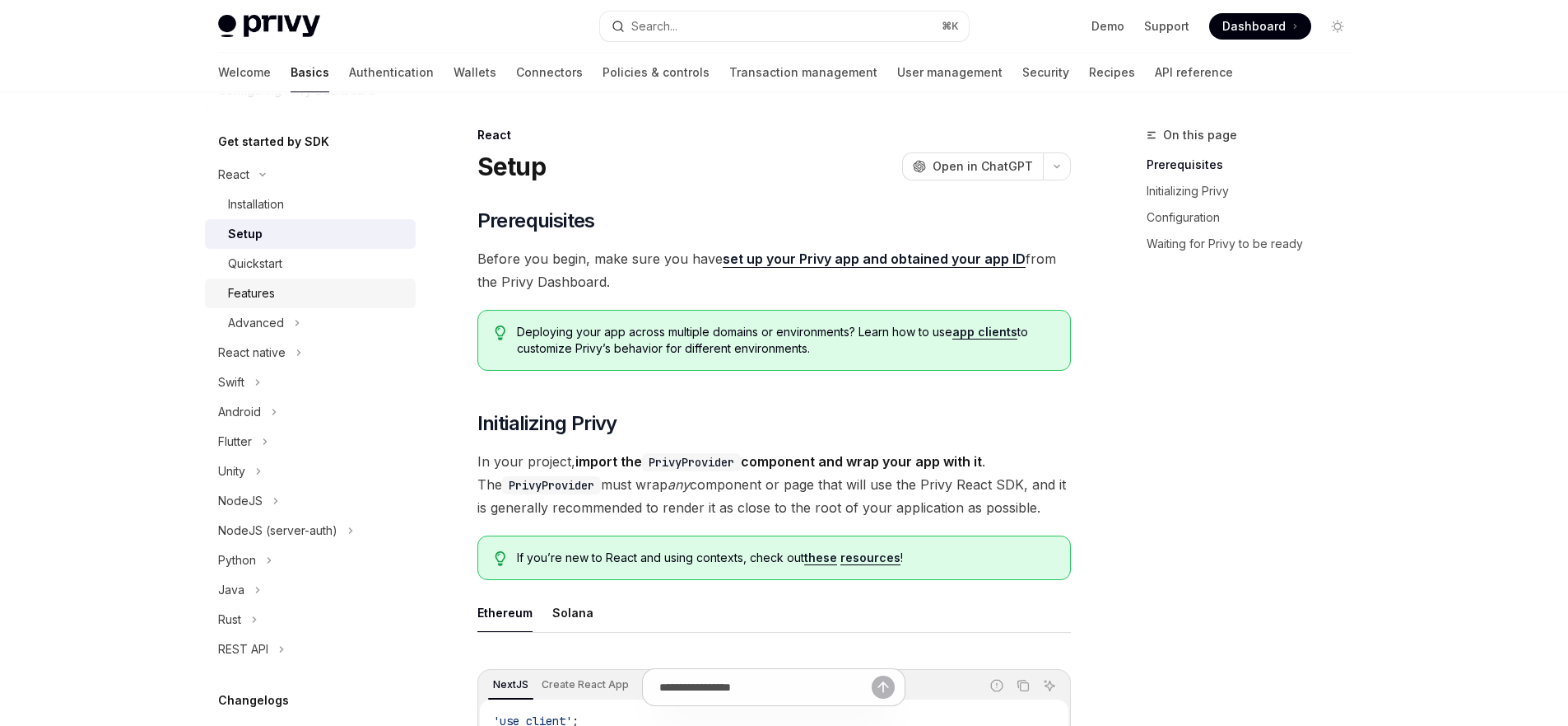
click at [294, 297] on div "Features" at bounding box center [317, 293] width 178 height 19
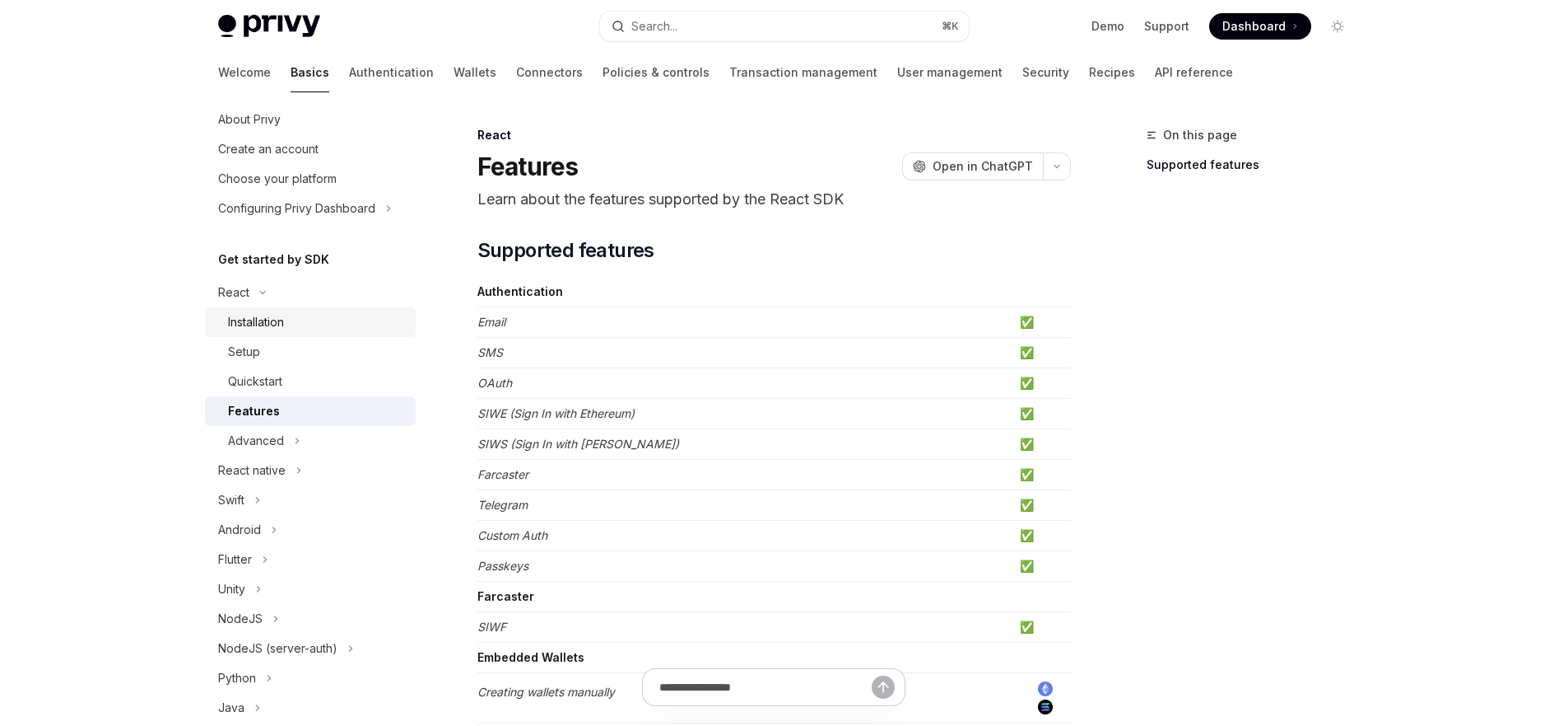
scroll to position [39, 0]
click at [332, 442] on button "Advanced" at bounding box center [310, 443] width 210 height 29
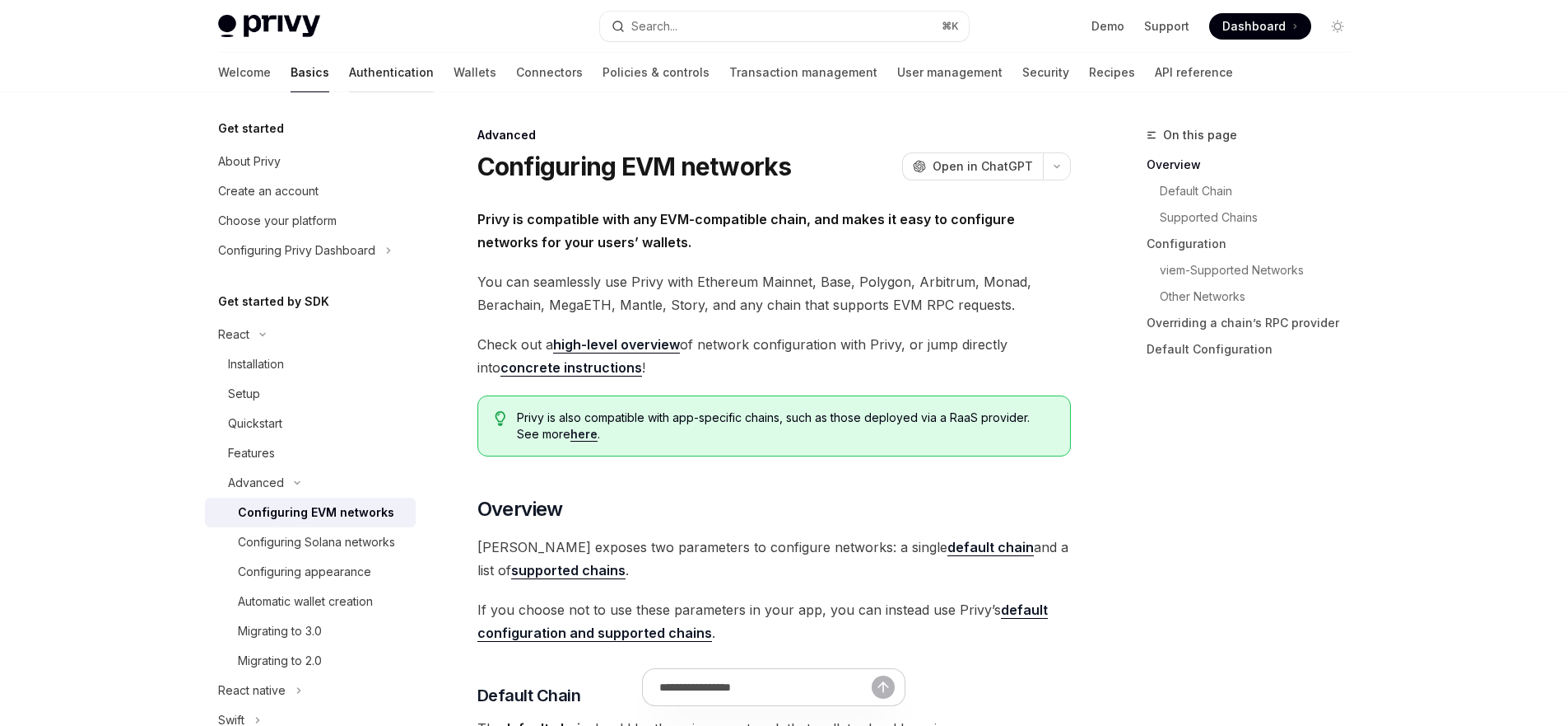
click at [349, 81] on link "Authentication" at bounding box center [391, 72] width 85 height 40
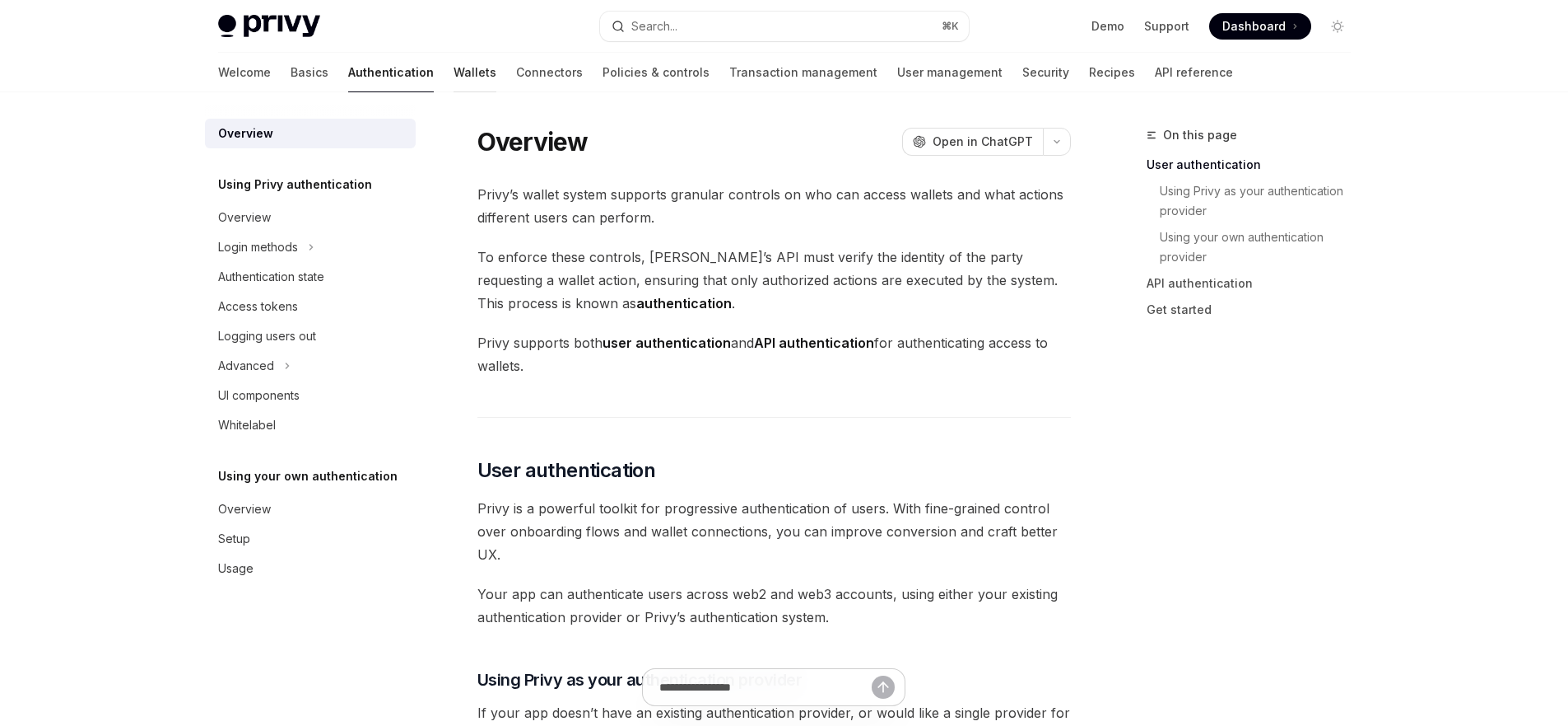
click at [454, 76] on link "Wallets" at bounding box center [475, 72] width 43 height 40
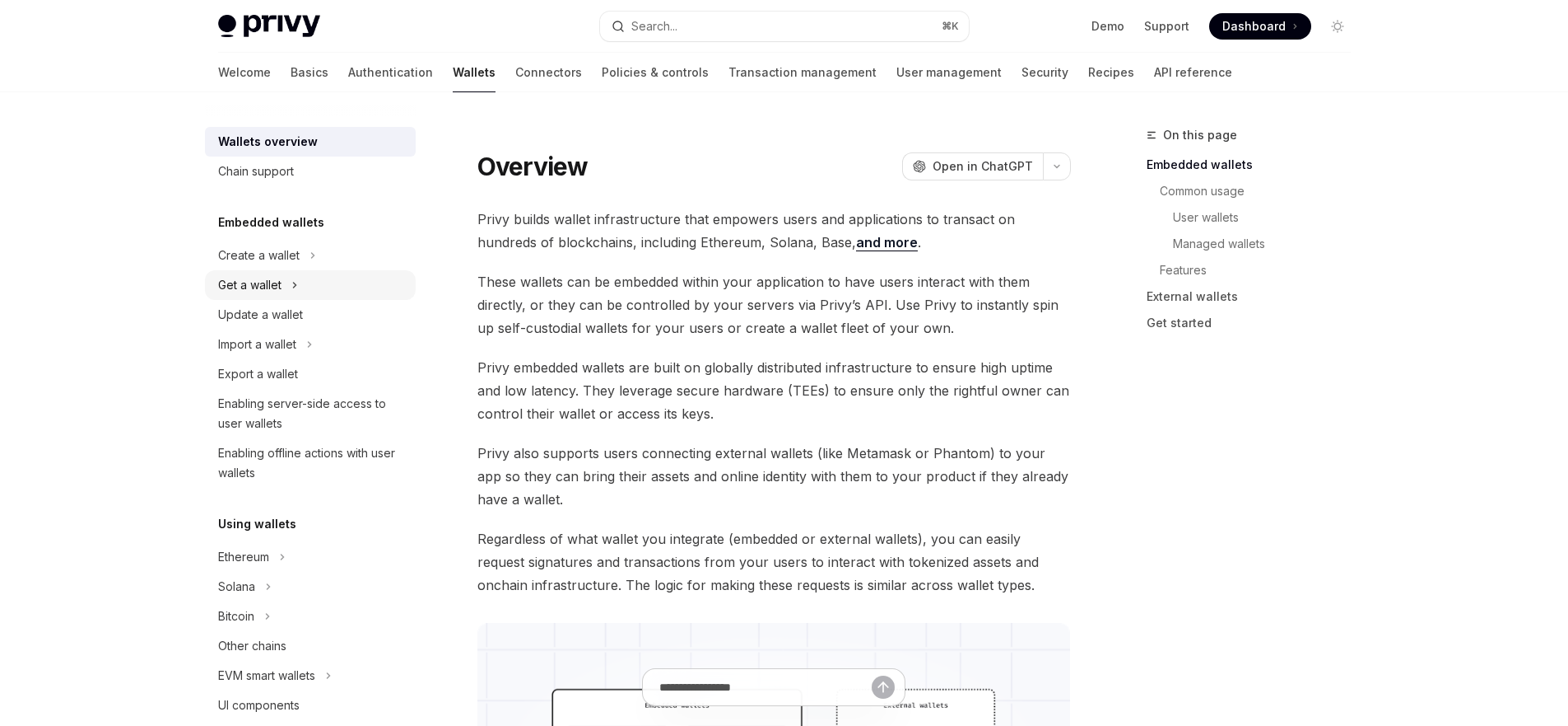
click at [316, 285] on button "Get a wallet" at bounding box center [310, 285] width 210 height 29
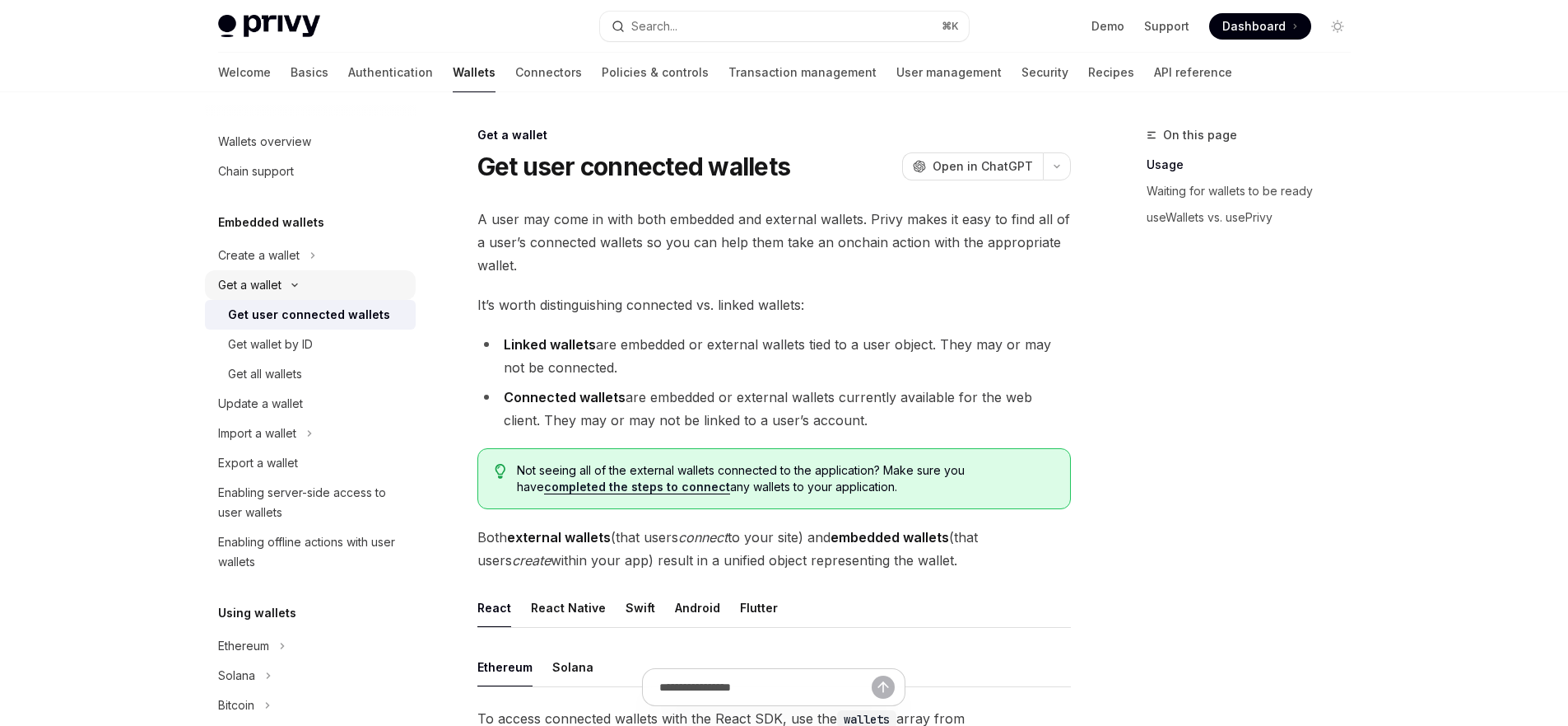
click at [313, 282] on button "Get a wallet" at bounding box center [310, 285] width 210 height 29
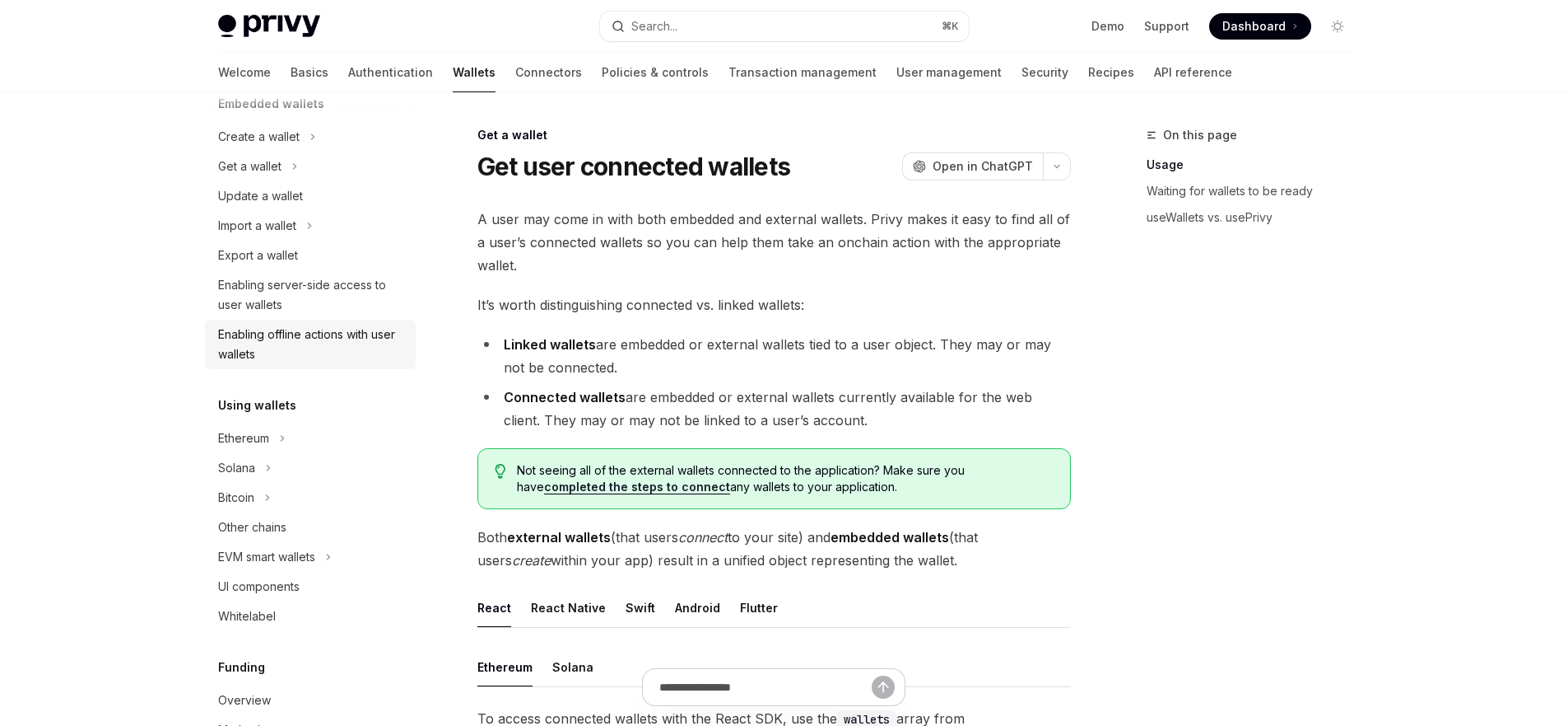
scroll to position [188, 0]
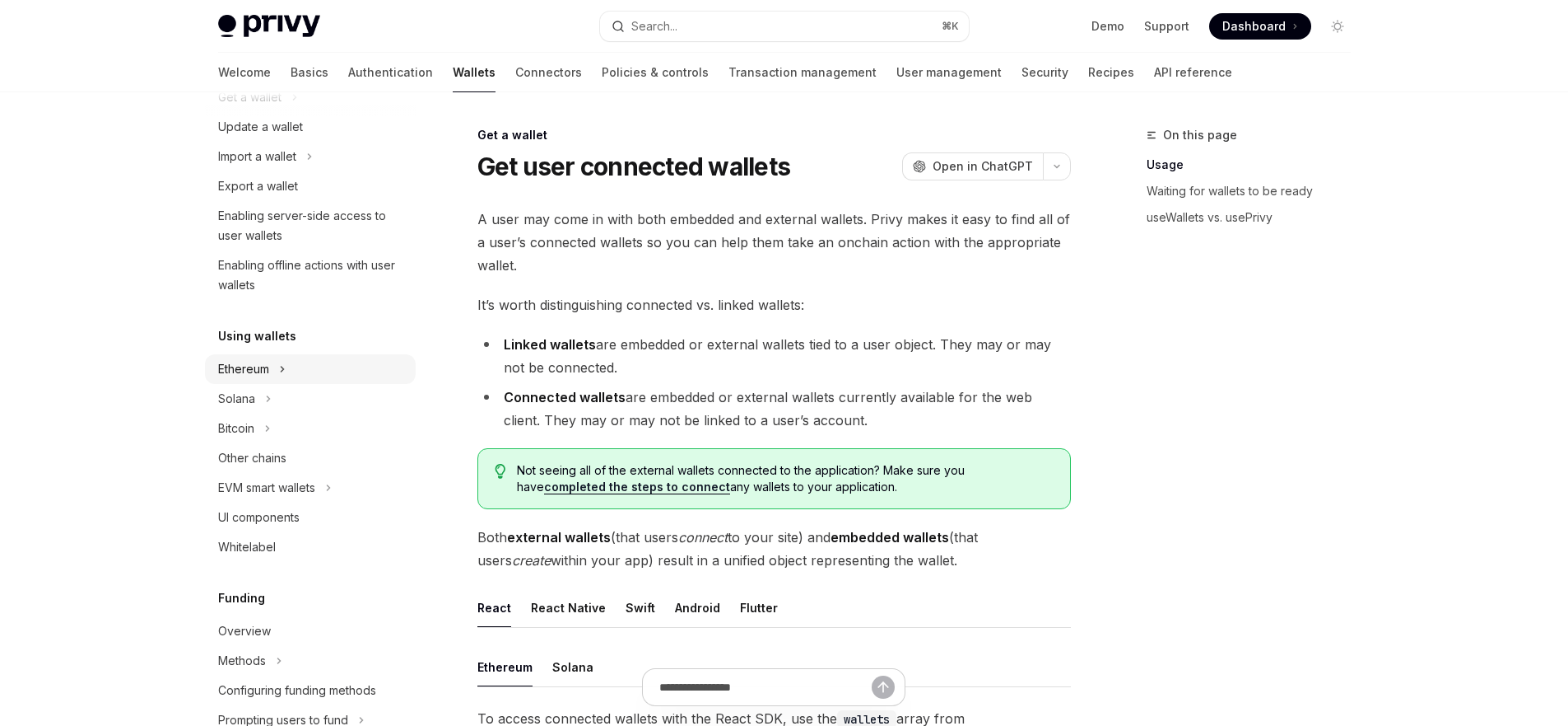
click at [306, 368] on button "Ethereum" at bounding box center [310, 368] width 210 height 29
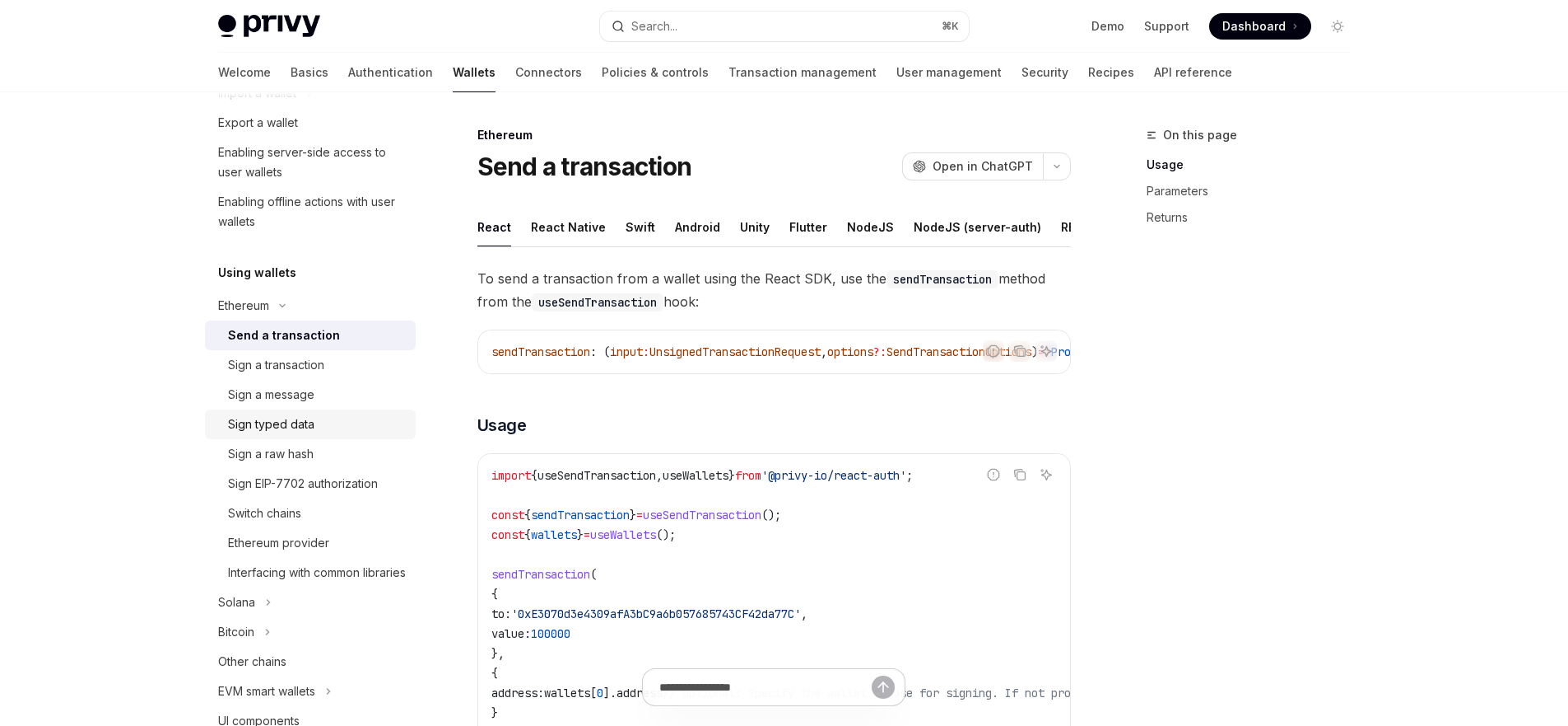
scroll to position [331, 0]
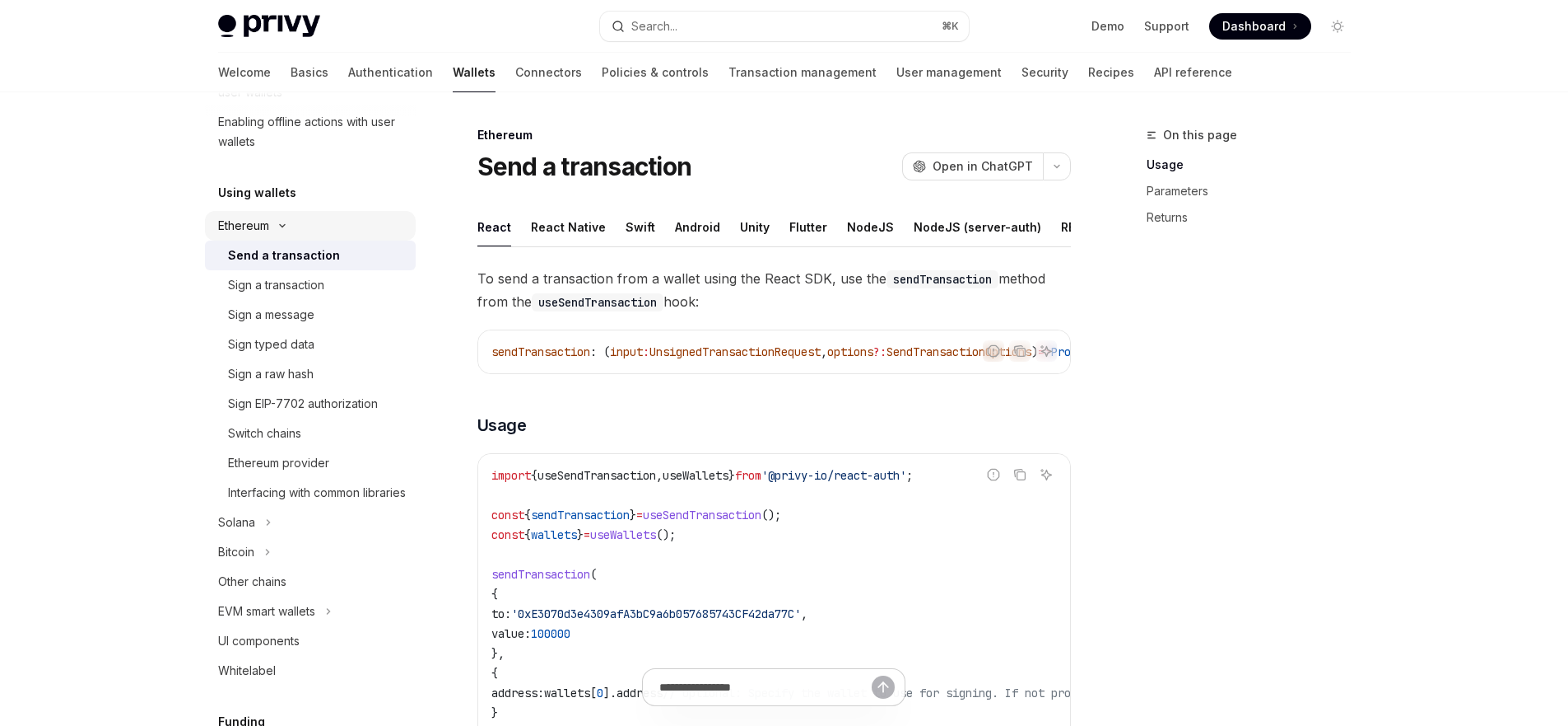
click at [294, 229] on button "Ethereum" at bounding box center [310, 225] width 210 height 29
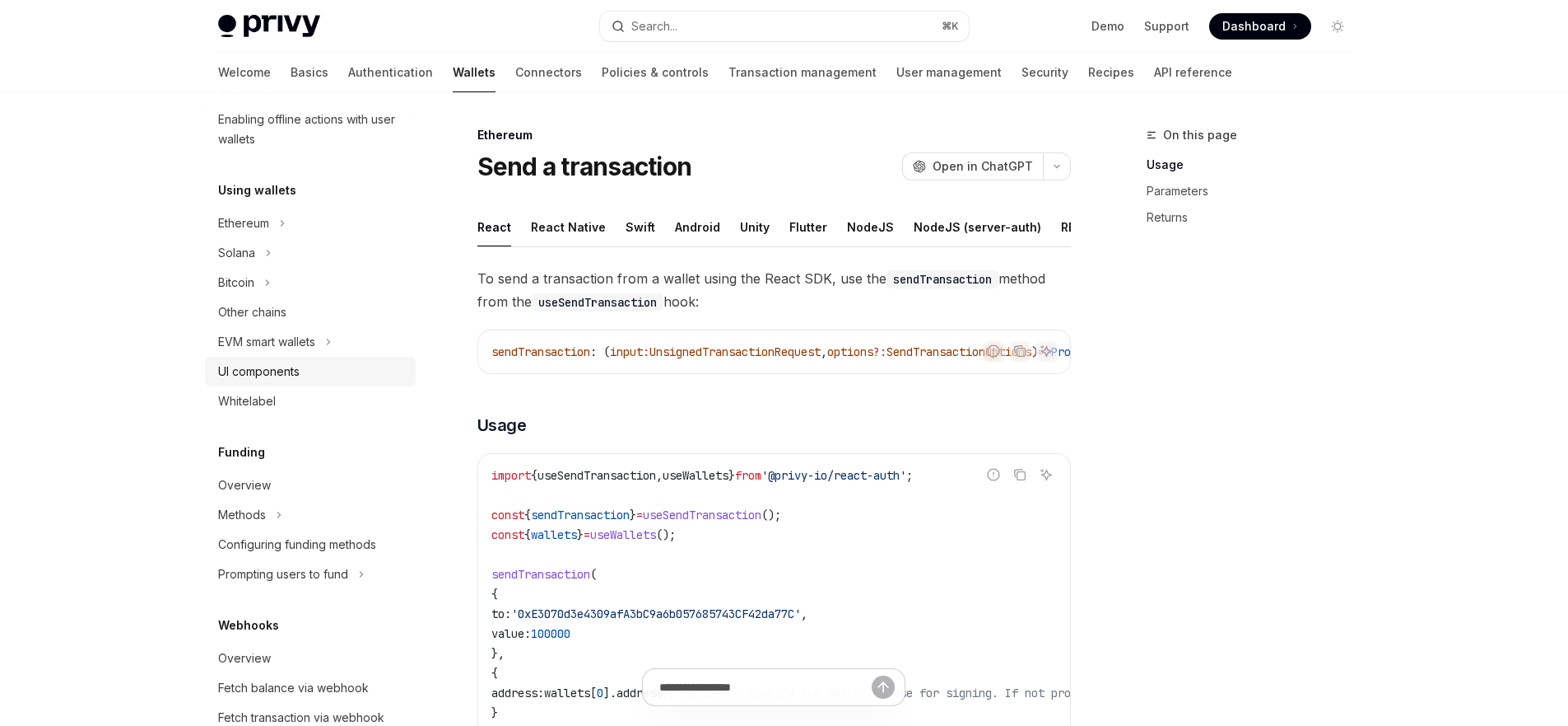
scroll to position [334, 0]
click at [274, 486] on div "Overview" at bounding box center [312, 484] width 188 height 19
type textarea "*"
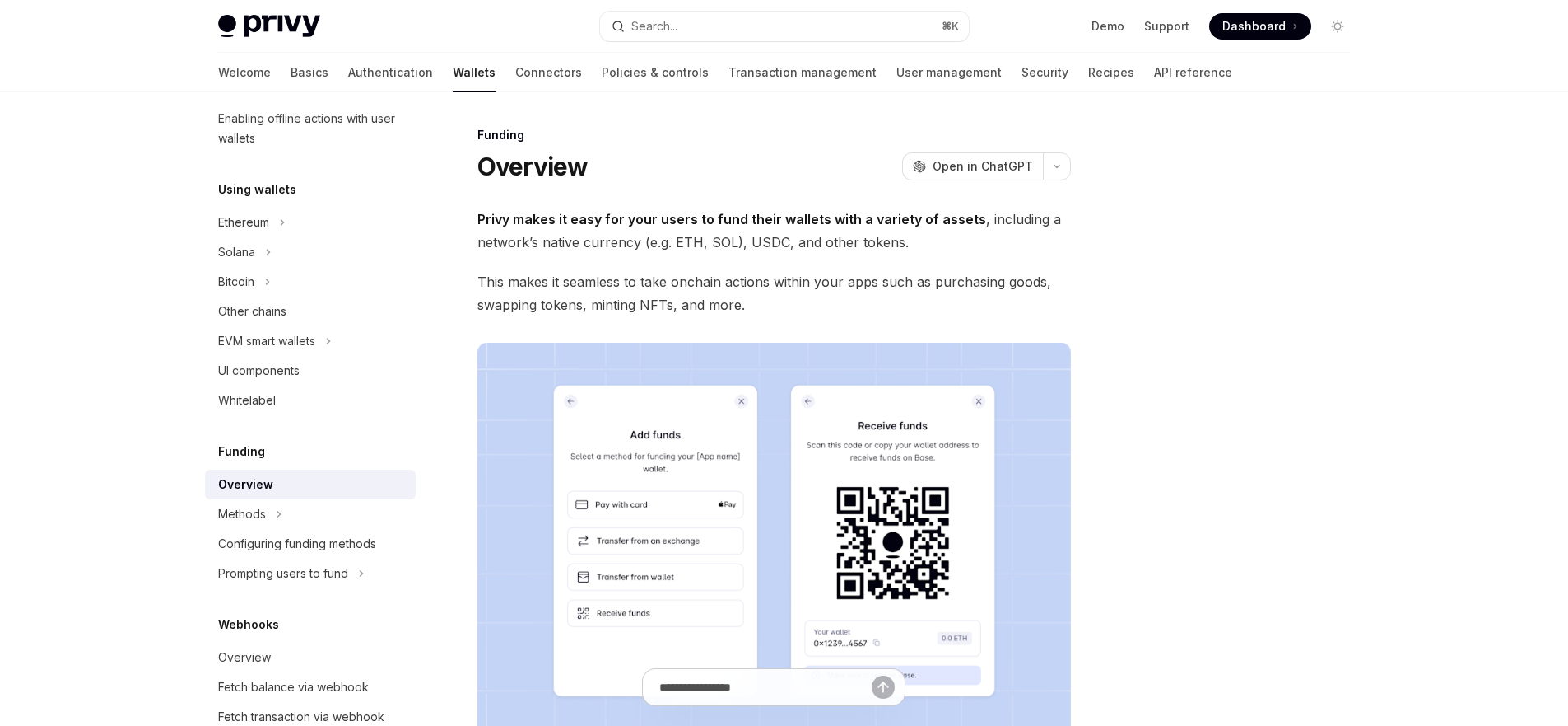
click at [616, 271] on span "This makes it seamless to take onchain actions within your apps such as purchas…" at bounding box center [773, 292] width 593 height 46
click at [688, 286] on span "This makes it seamless to take onchain actions within your apps such as purchas…" at bounding box center [773, 292] width 593 height 46
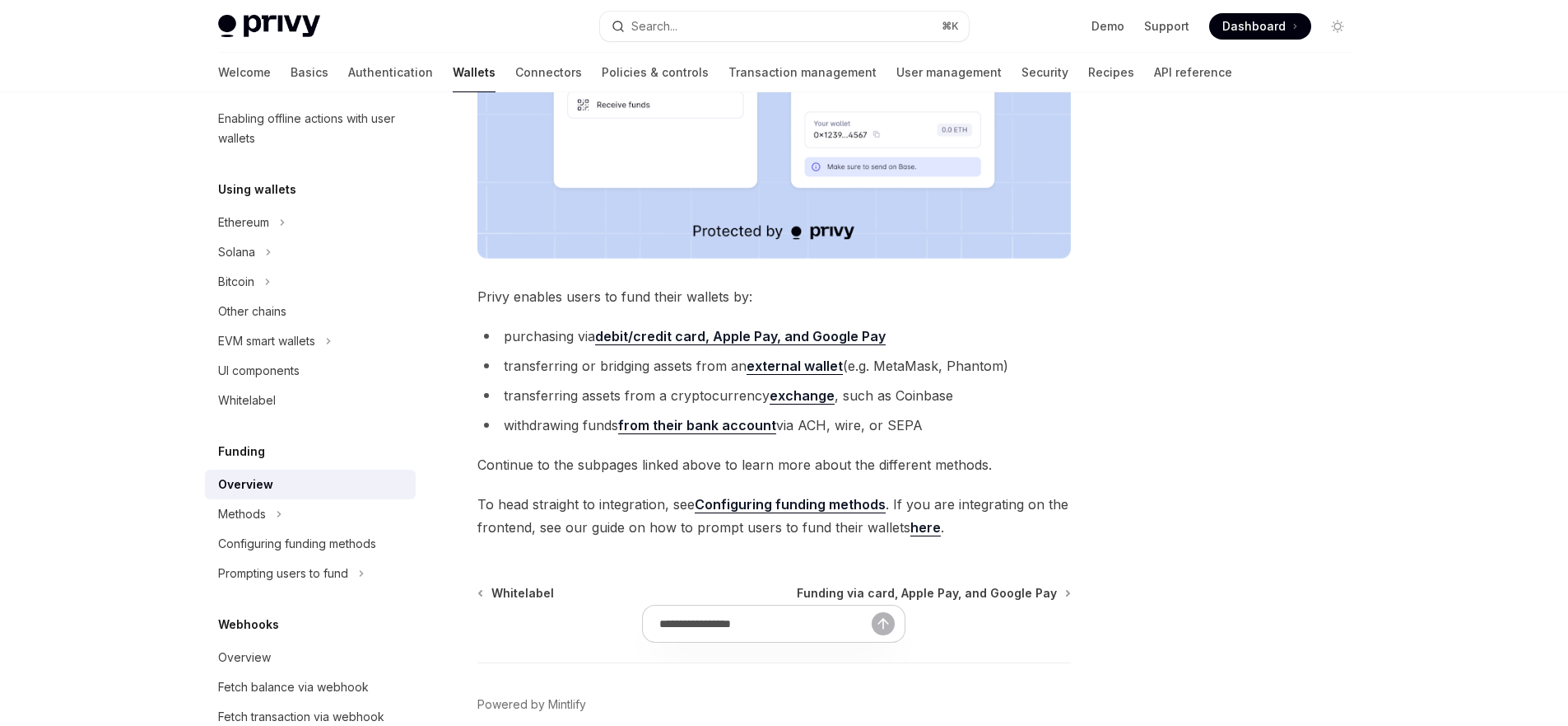
scroll to position [588, 0]
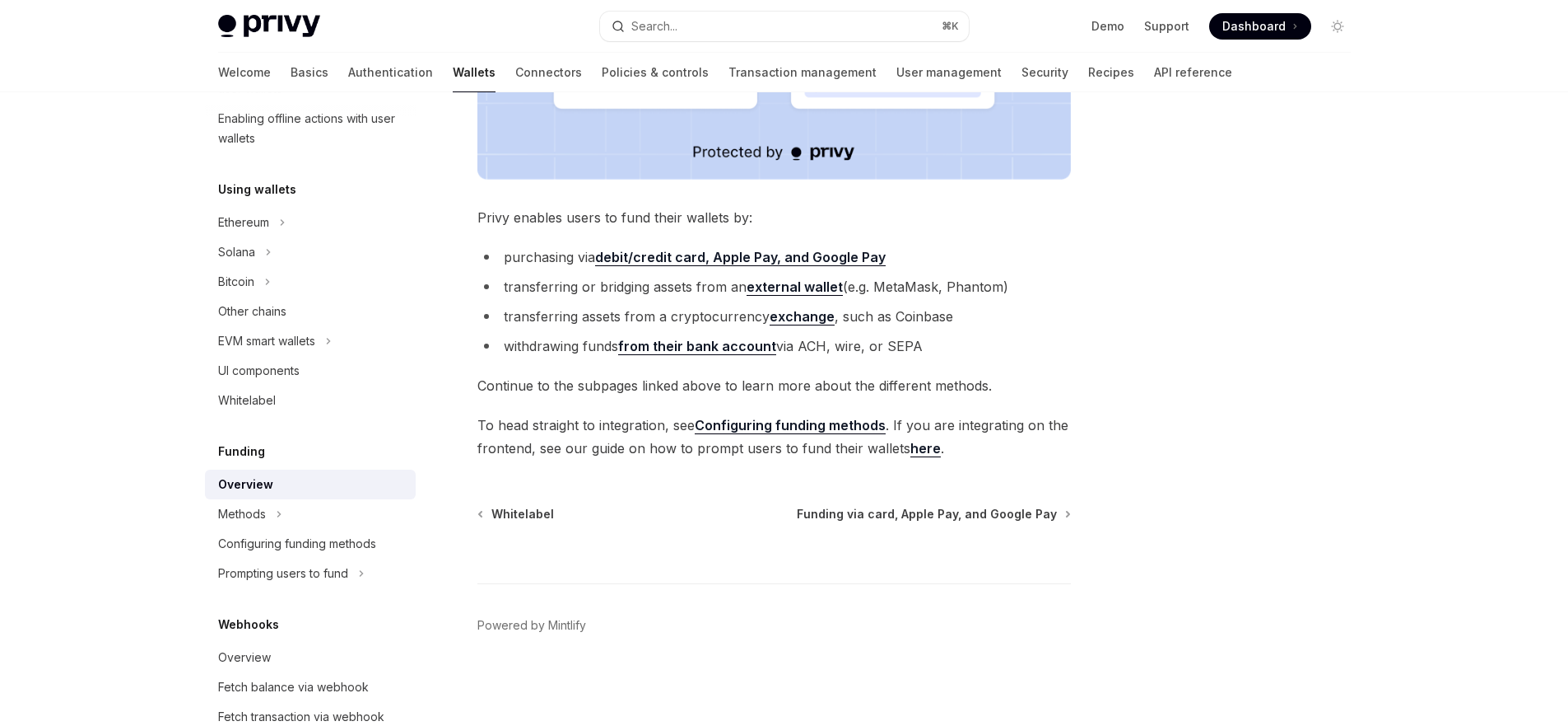
click at [583, 439] on span "To head straight to integration, see Configuring funding methods . If you are i…" at bounding box center [773, 436] width 593 height 46
click at [650, 457] on span "To head straight to integration, see Configuring funding methods . If you are i…" at bounding box center [773, 436] width 593 height 46
click at [884, 456] on span "To head straight to integration, see Configuring funding methods . If you are i…" at bounding box center [773, 436] width 593 height 46
click at [1241, 363] on div at bounding box center [1238, 425] width 250 height 600
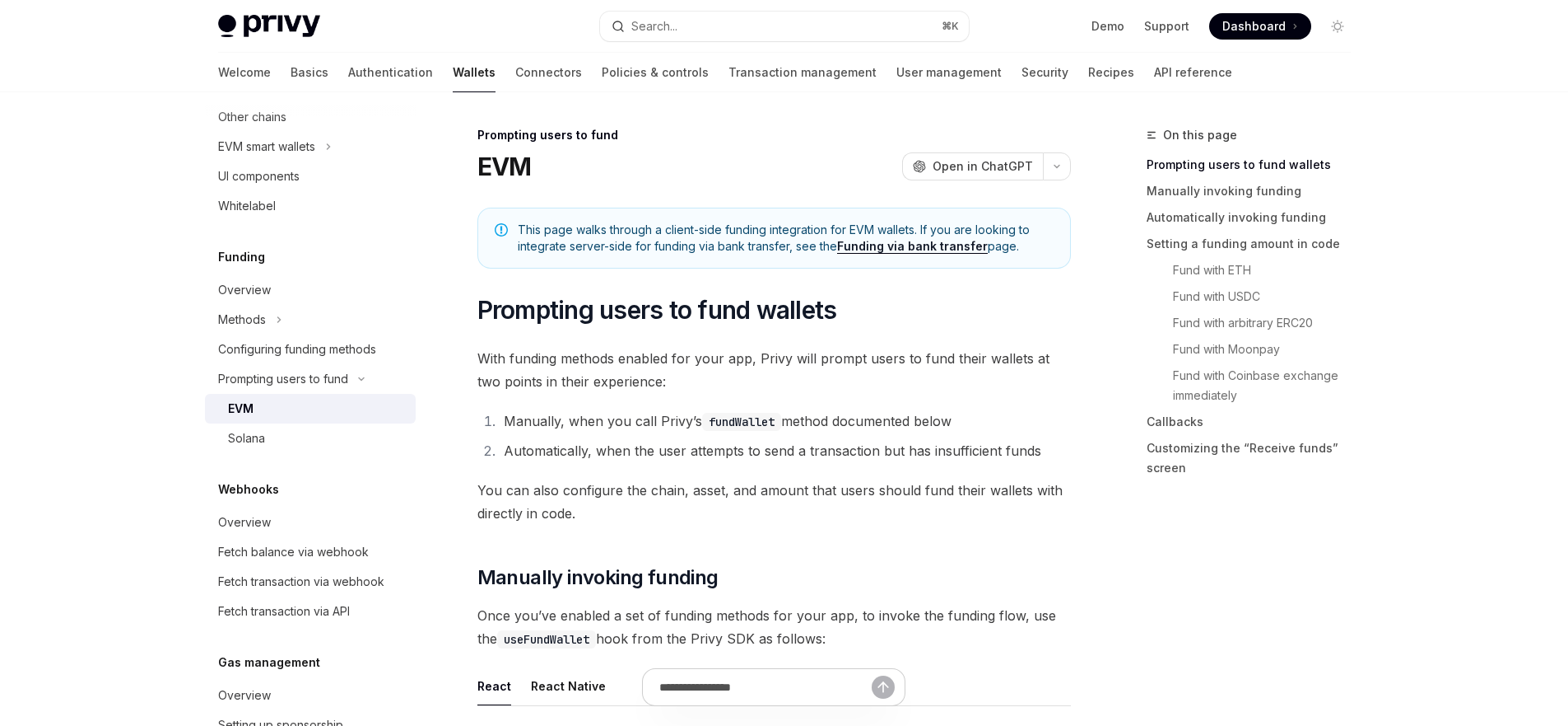
click at [704, 359] on span "With funding methods enabled for your app, Privy will prompt users to fund thei…" at bounding box center [773, 369] width 593 height 46
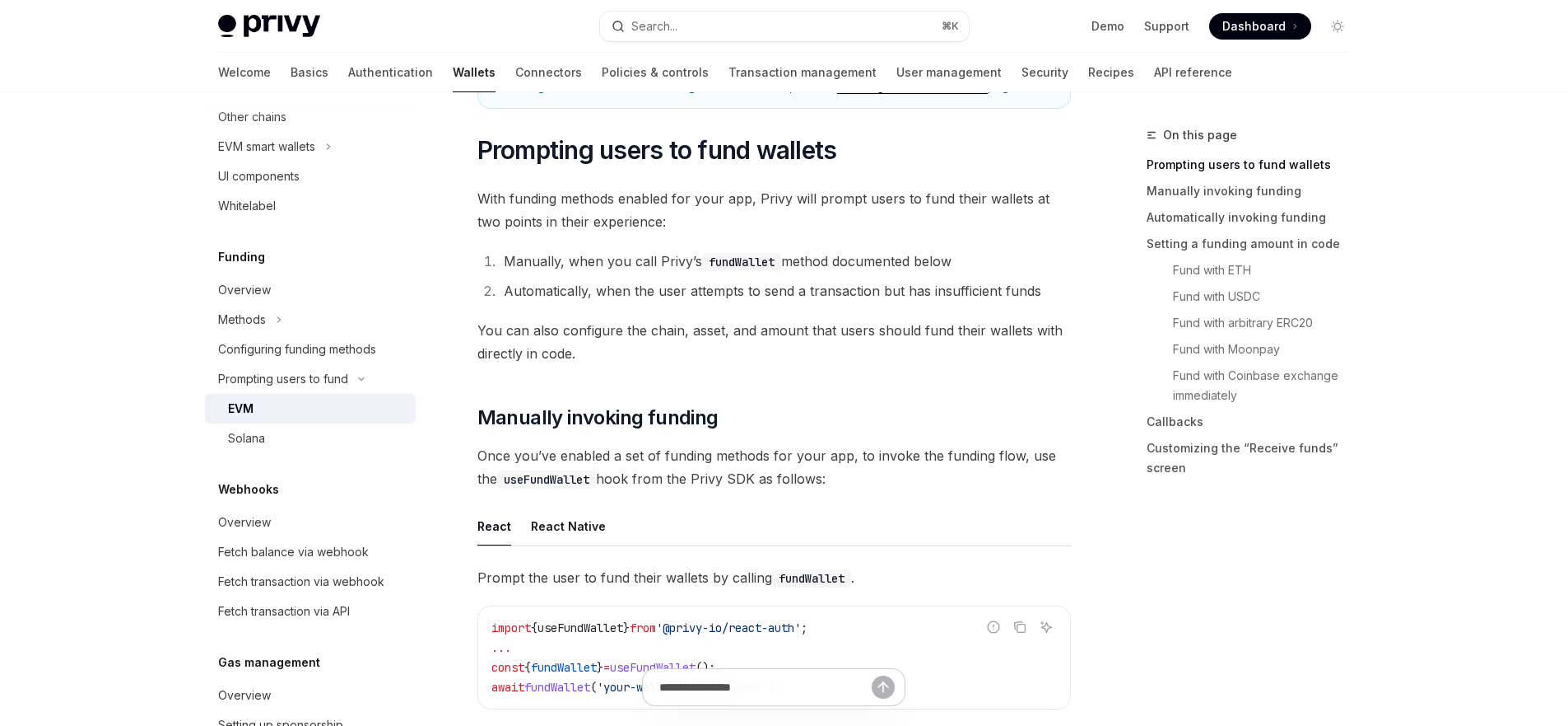
scroll to position [332, 0]
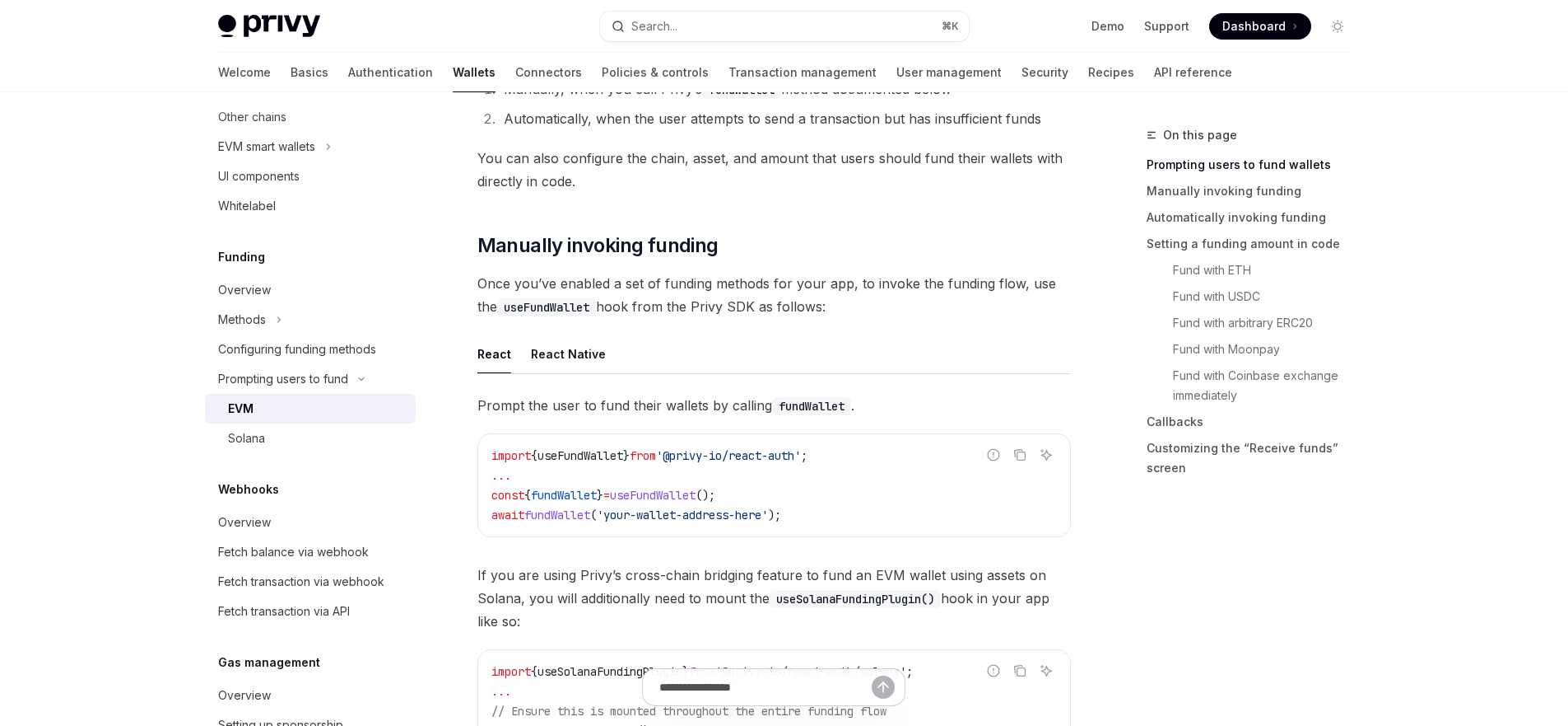
click at [803, 279] on span "Once you’ve enabled a set of funding methods for your app, to invoke the fundin…" at bounding box center [773, 294] width 593 height 46
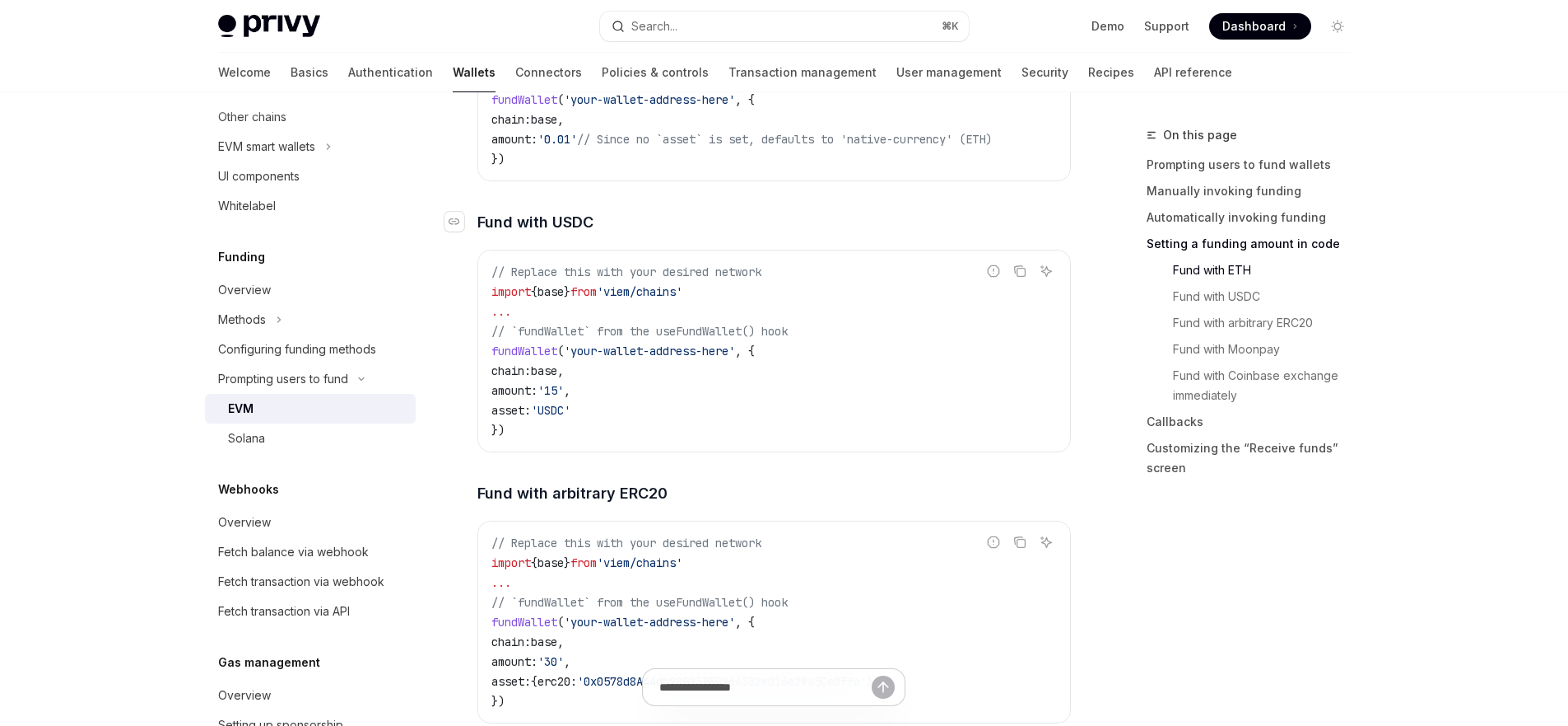
click at [798, 233] on h4 "​ Fund with USDC" at bounding box center [773, 221] width 593 height 22
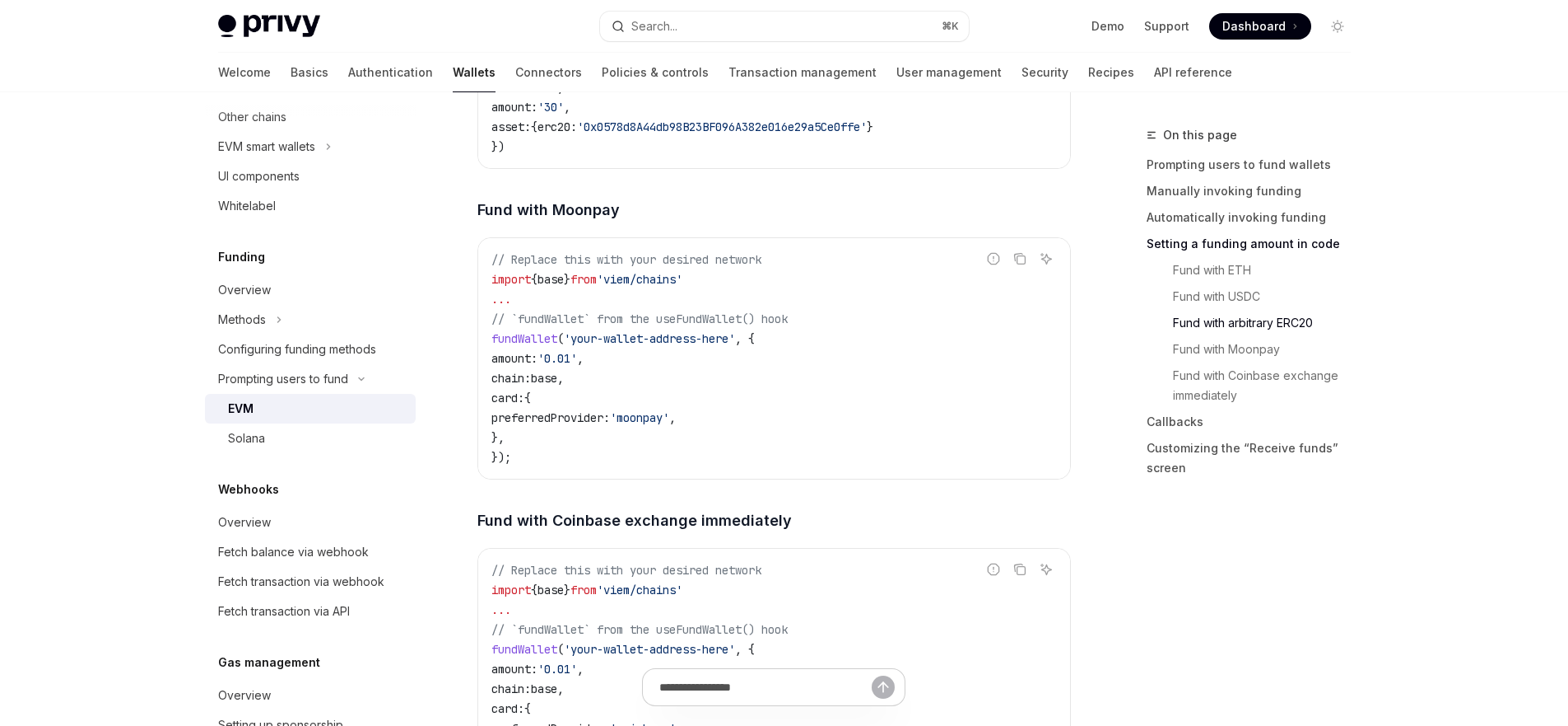
scroll to position [3638, 0]
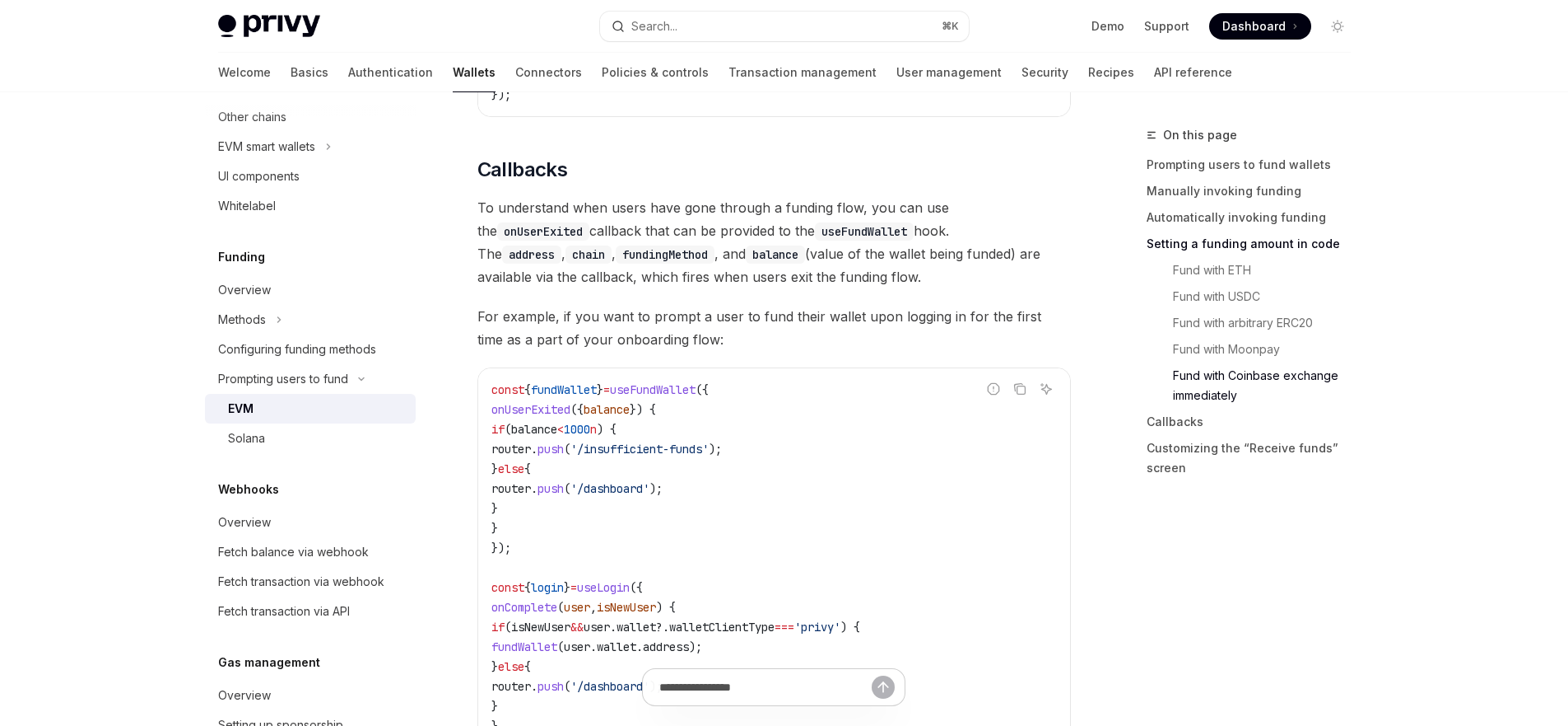
click at [849, 275] on span "To understand when users have gone through a funding flow, you can use the onUs…" at bounding box center [773, 242] width 593 height 93
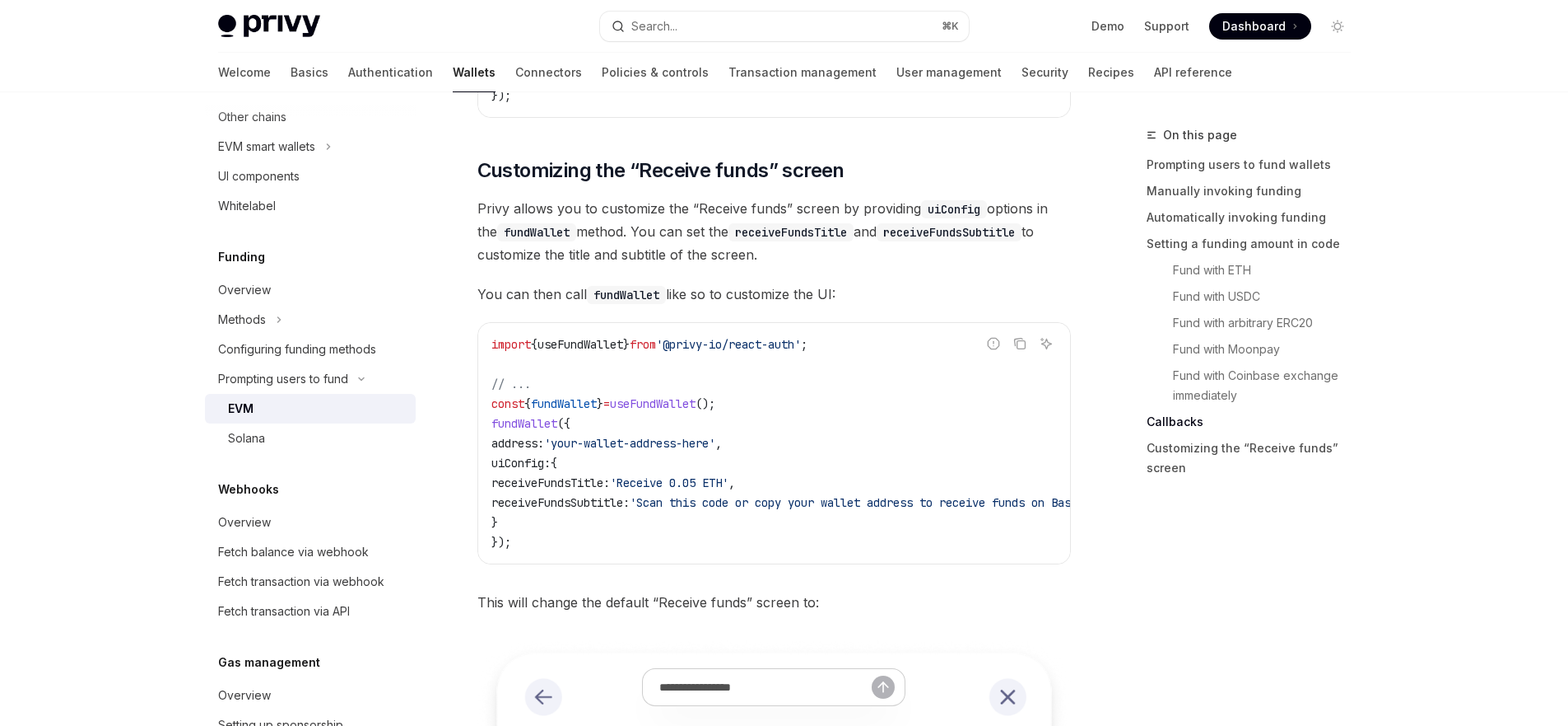
scroll to position [4284, 0]
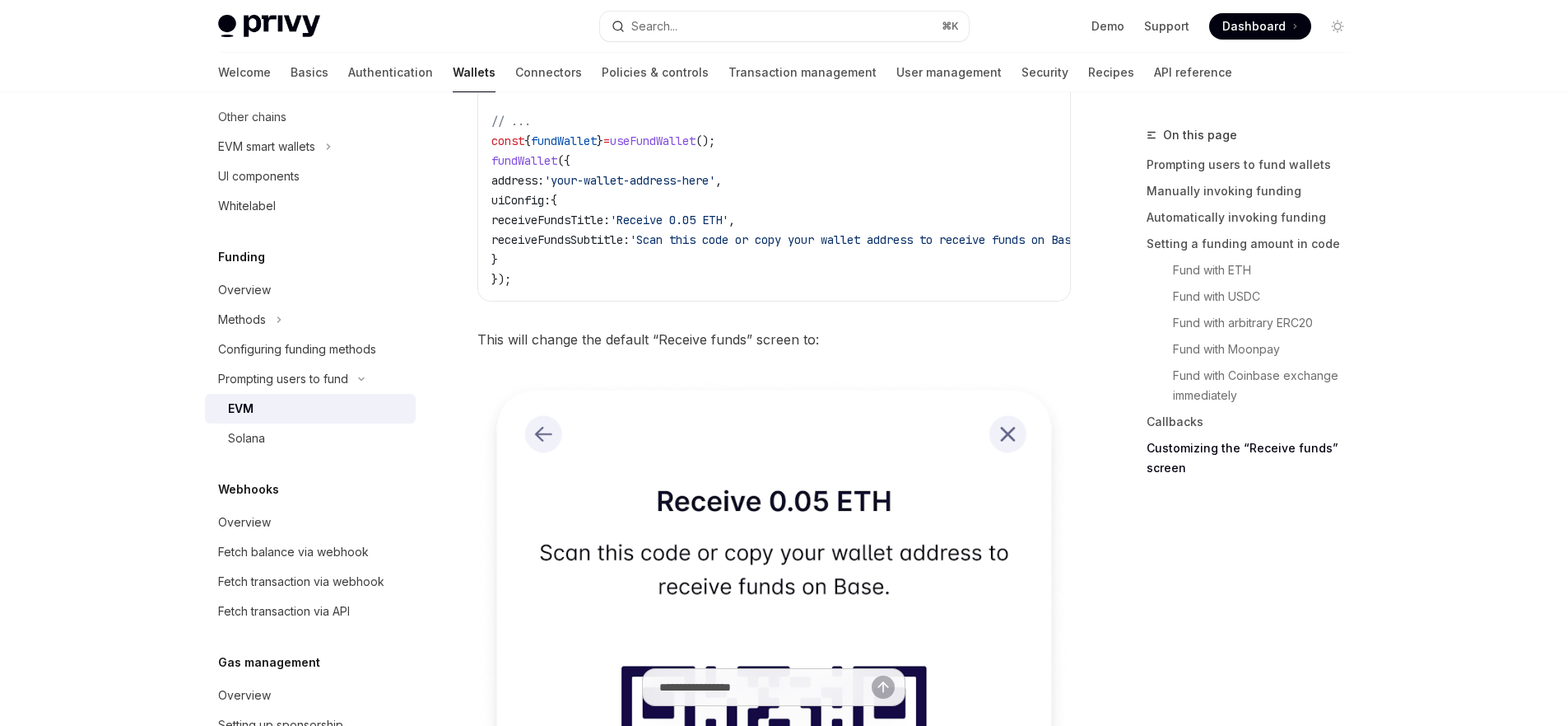
scroll to position [4645, 0]
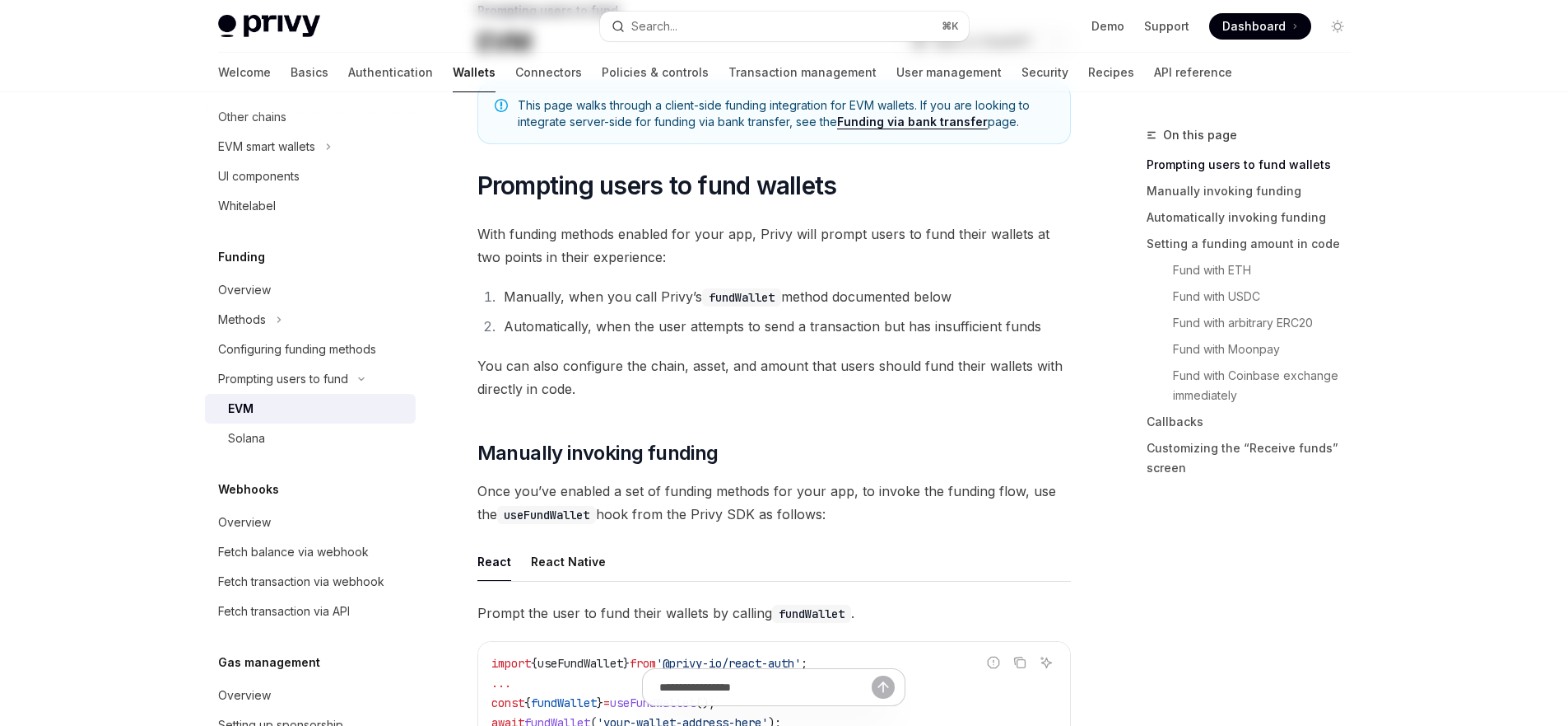
scroll to position [0, 0]
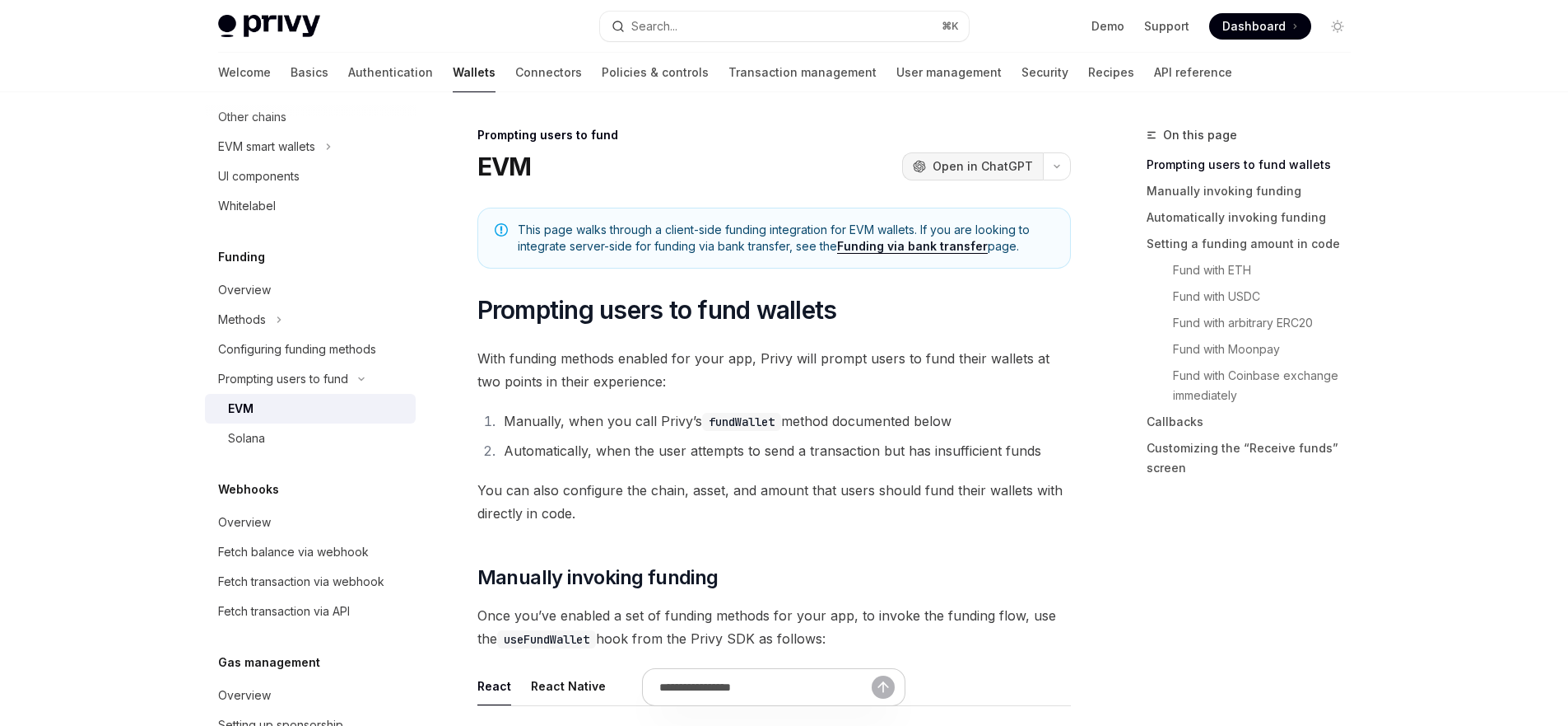
click at [941, 172] on span "Open in ChatGPT" at bounding box center [983, 166] width 100 height 17
click at [572, 457] on li "Automatically, when the user attempts to send a transaction but has insufficien…" at bounding box center [784, 450] width 572 height 23
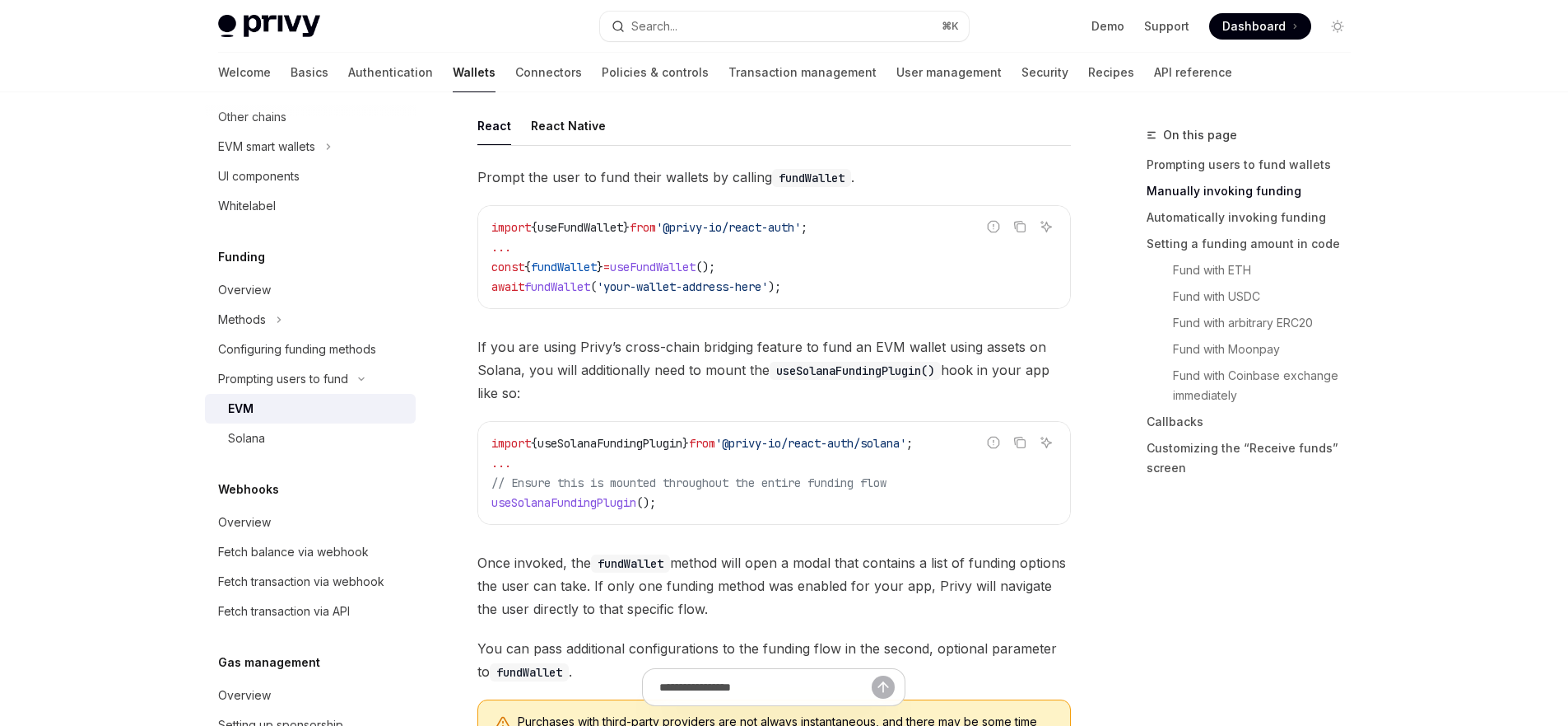
scroll to position [563, 0]
click at [715, 366] on span "If you are using Privy’s cross-chain bridging feature to fund an EVM wallet usi…" at bounding box center [773, 366] width 593 height 69
click at [663, 370] on span "If you are using Privy’s cross-chain bridging feature to fund an EVM wallet usi…" at bounding box center [773, 366] width 593 height 69
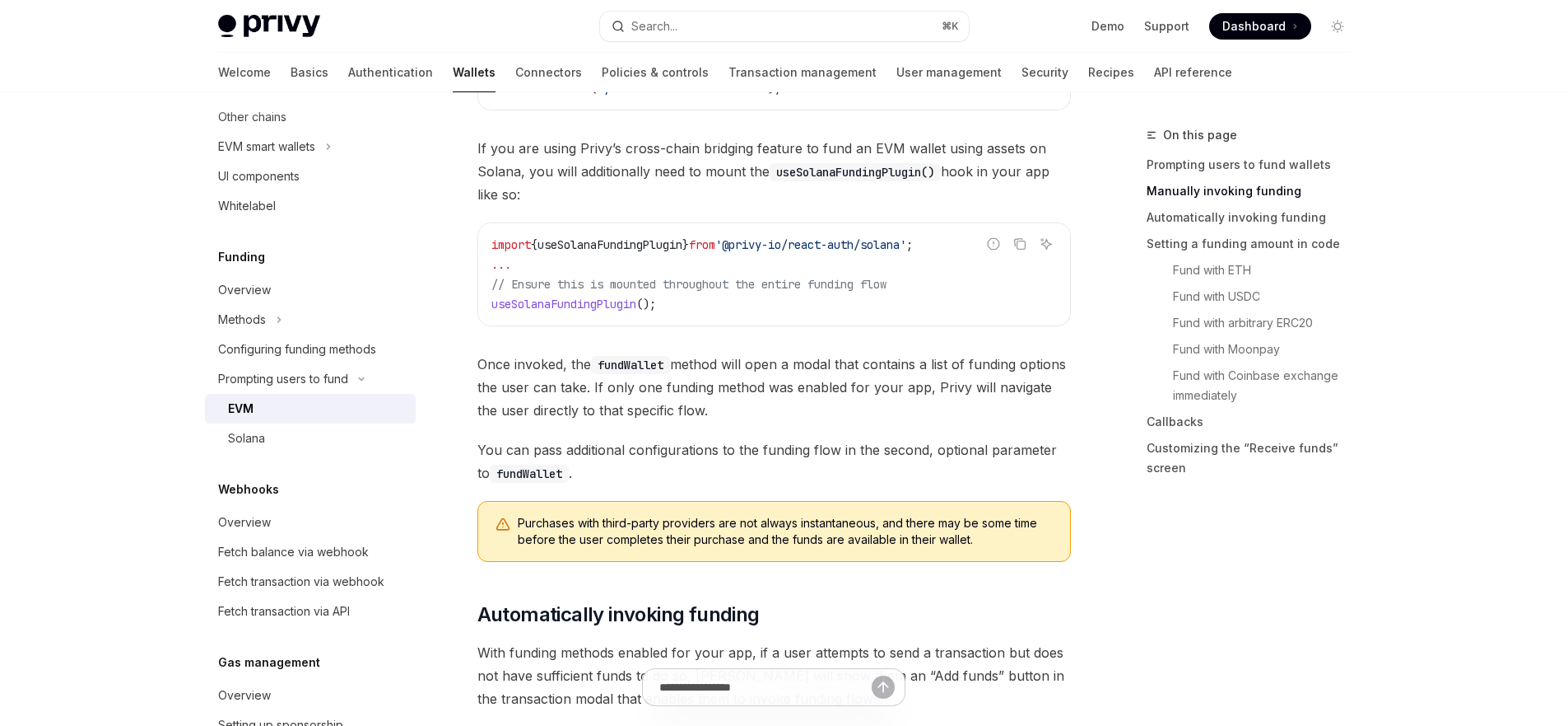
scroll to position [871, 0]
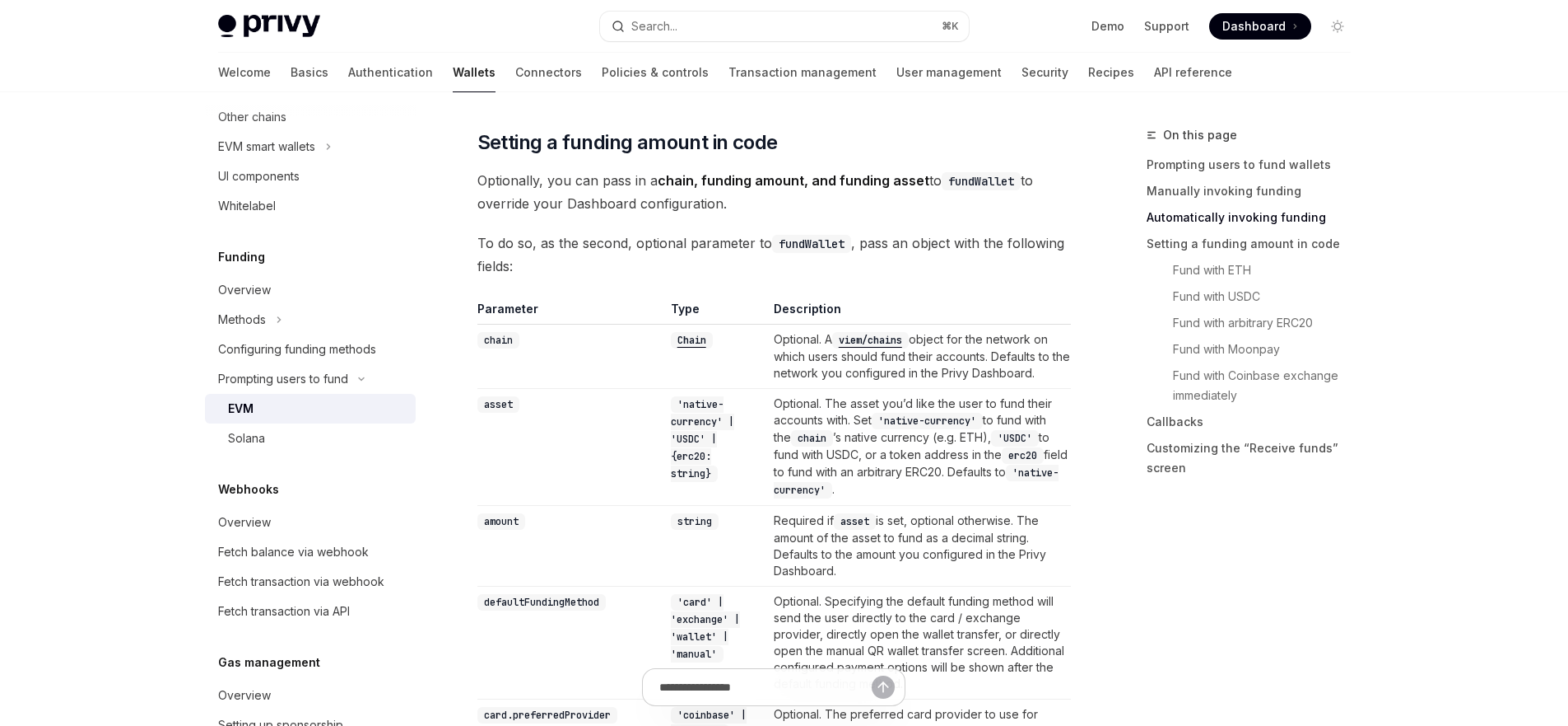
click at [659, 383] on td "chain" at bounding box center [571, 356] width 187 height 64
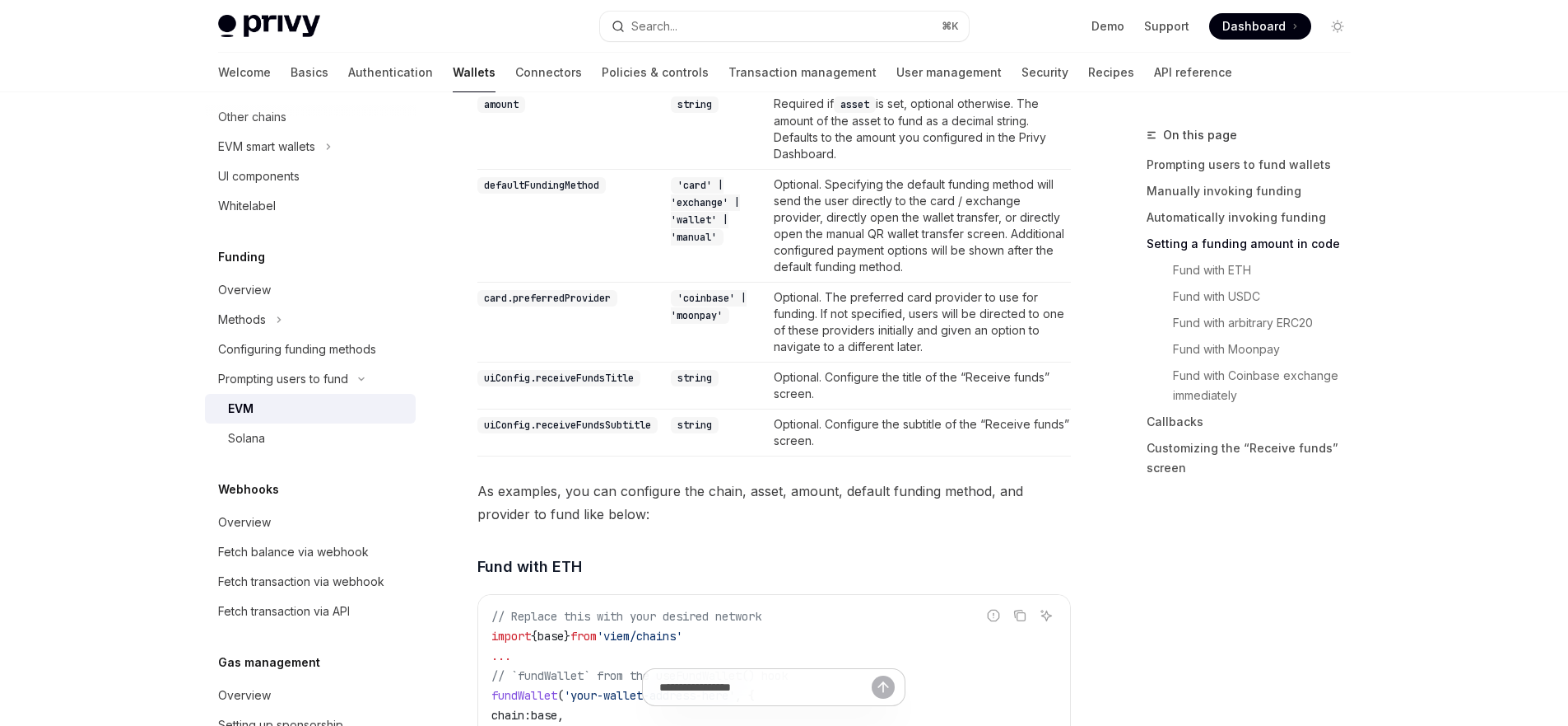
scroll to position [1780, 0]
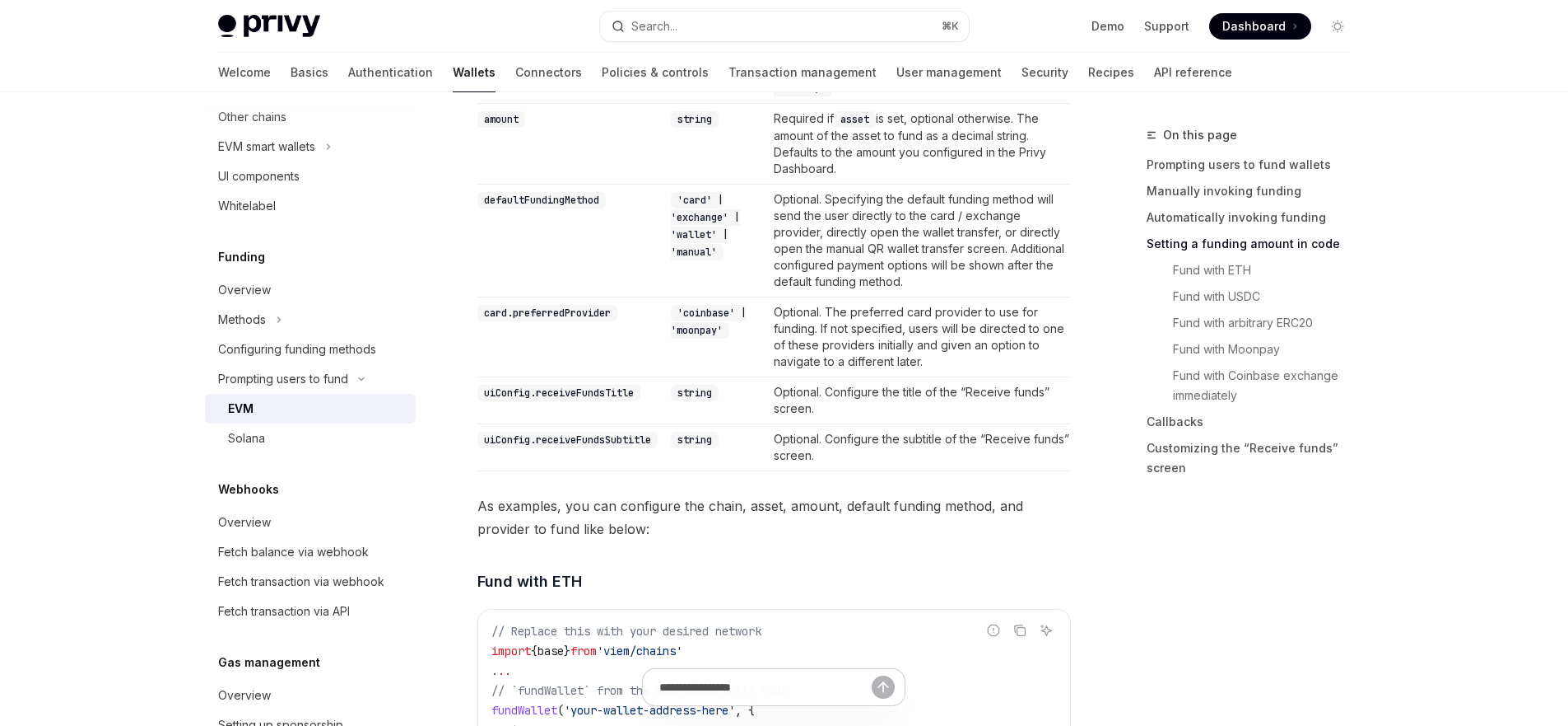
click at [661, 383] on td "uiConfig.receiveFundsTitle" at bounding box center [571, 400] width 187 height 47
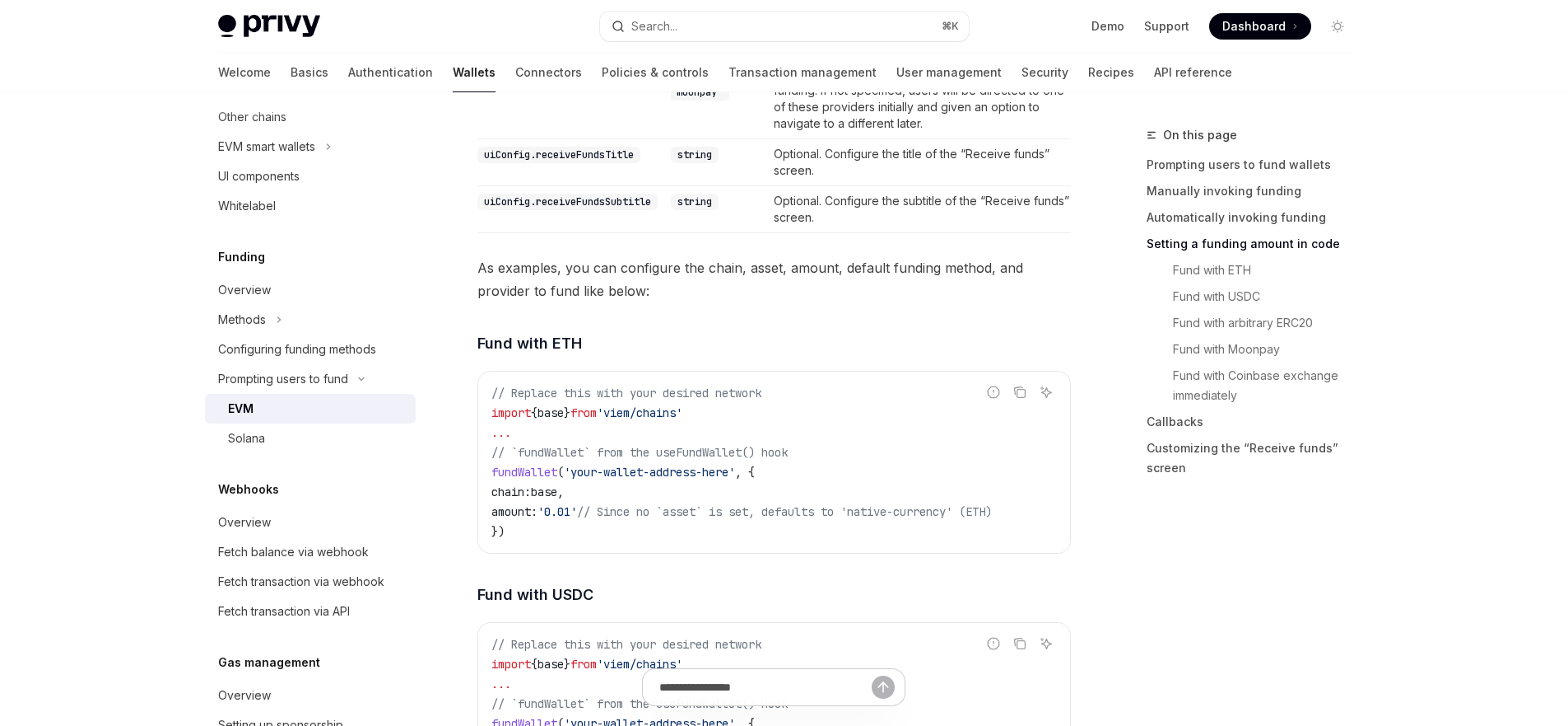
scroll to position [2129, 0]
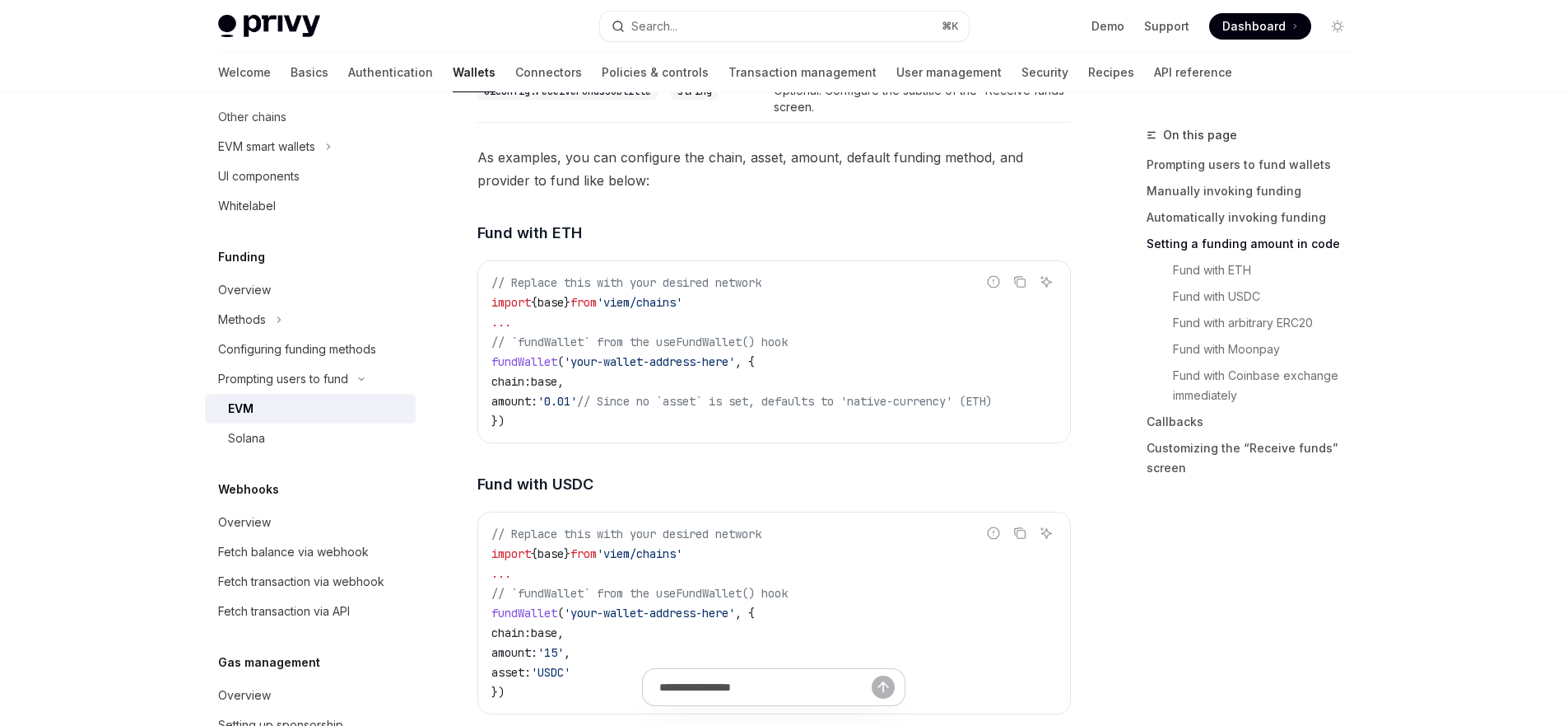
click at [794, 182] on span "As examples, you can configure the chain, asset, amount, default funding method…" at bounding box center [773, 169] width 593 height 46
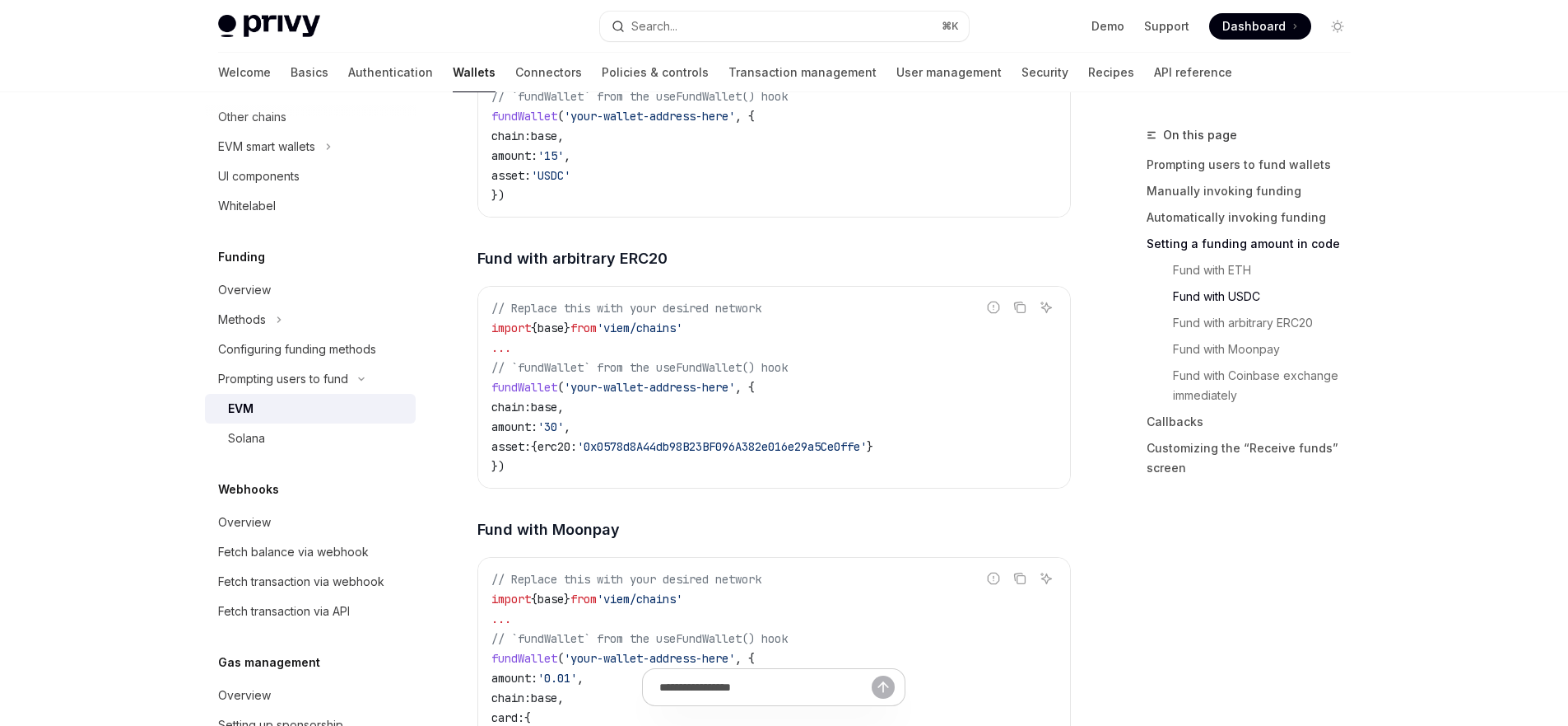
scroll to position [2823, 0]
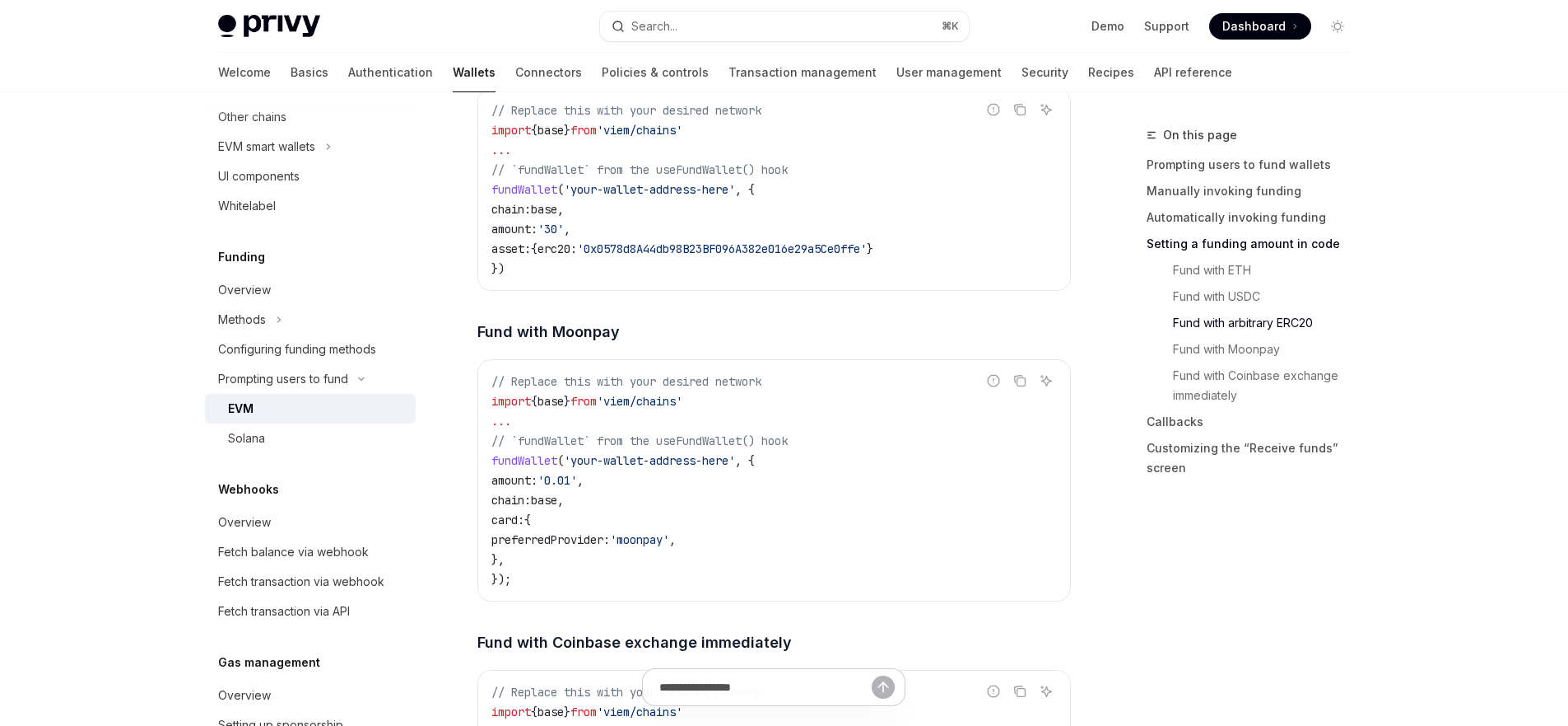
click at [750, 301] on div "Prompt the user to fund their wallets by calling fundWallet . Report incorrect …" at bounding box center [773, 489] width 593 height 5173
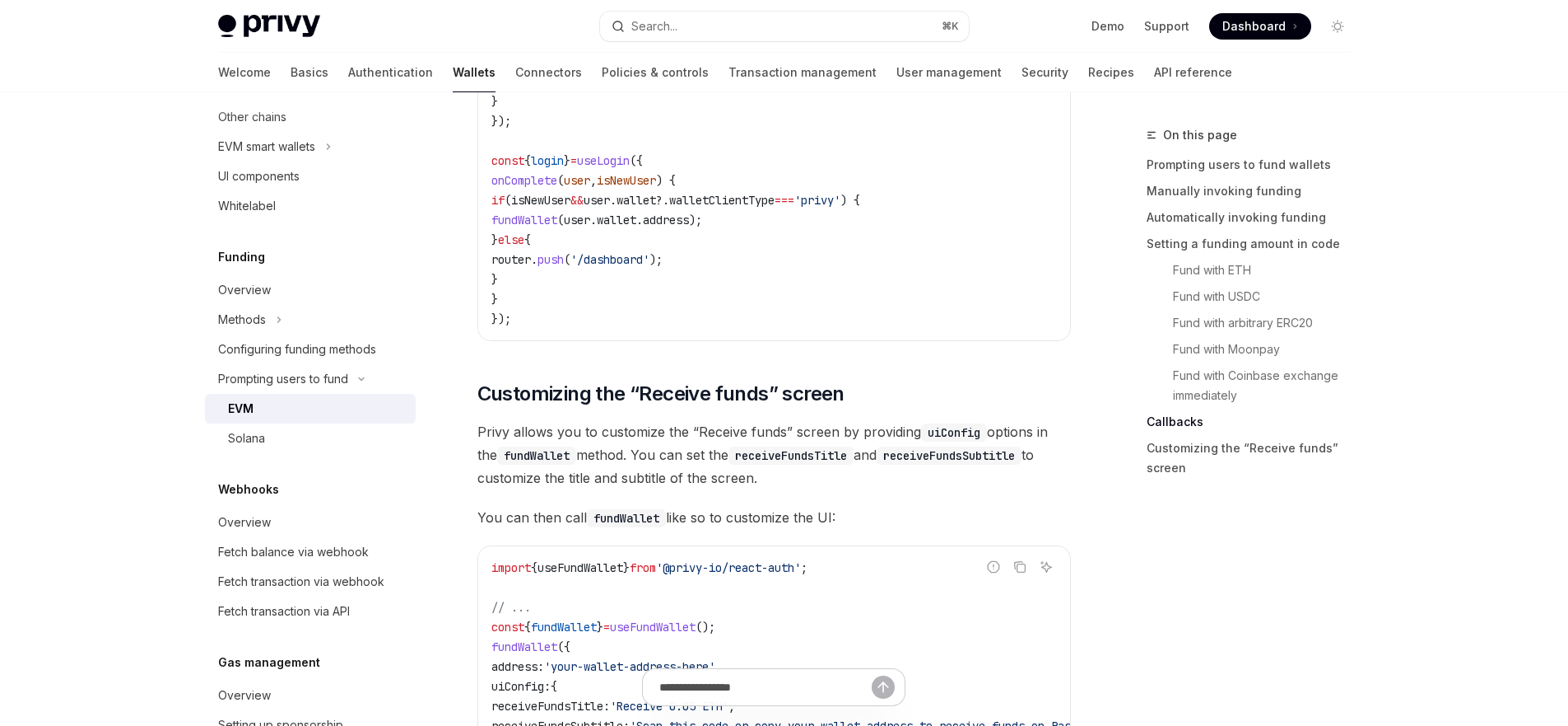
scroll to position [4292, 0]
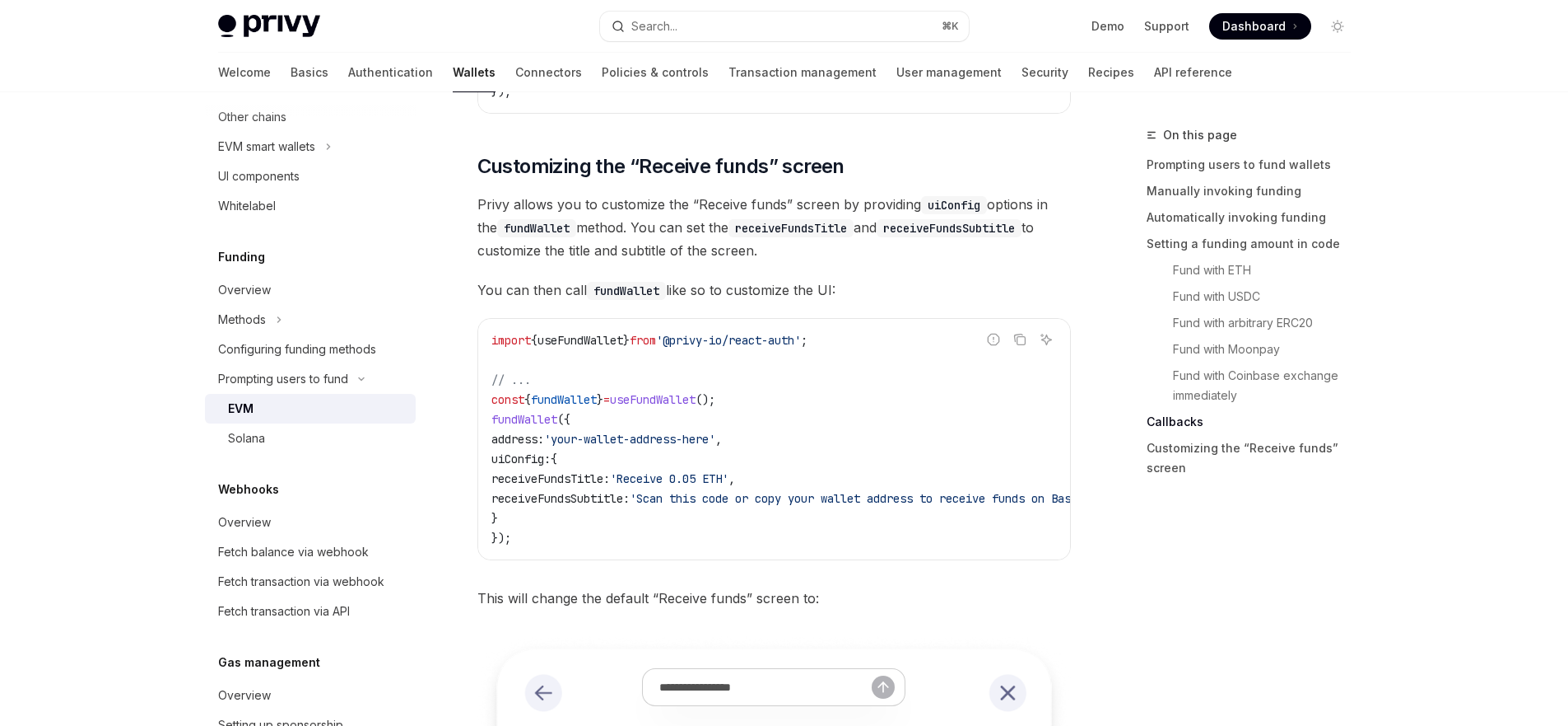
click at [889, 291] on span "You can then call fundWallet like so to customize the UI:" at bounding box center [773, 290] width 593 height 23
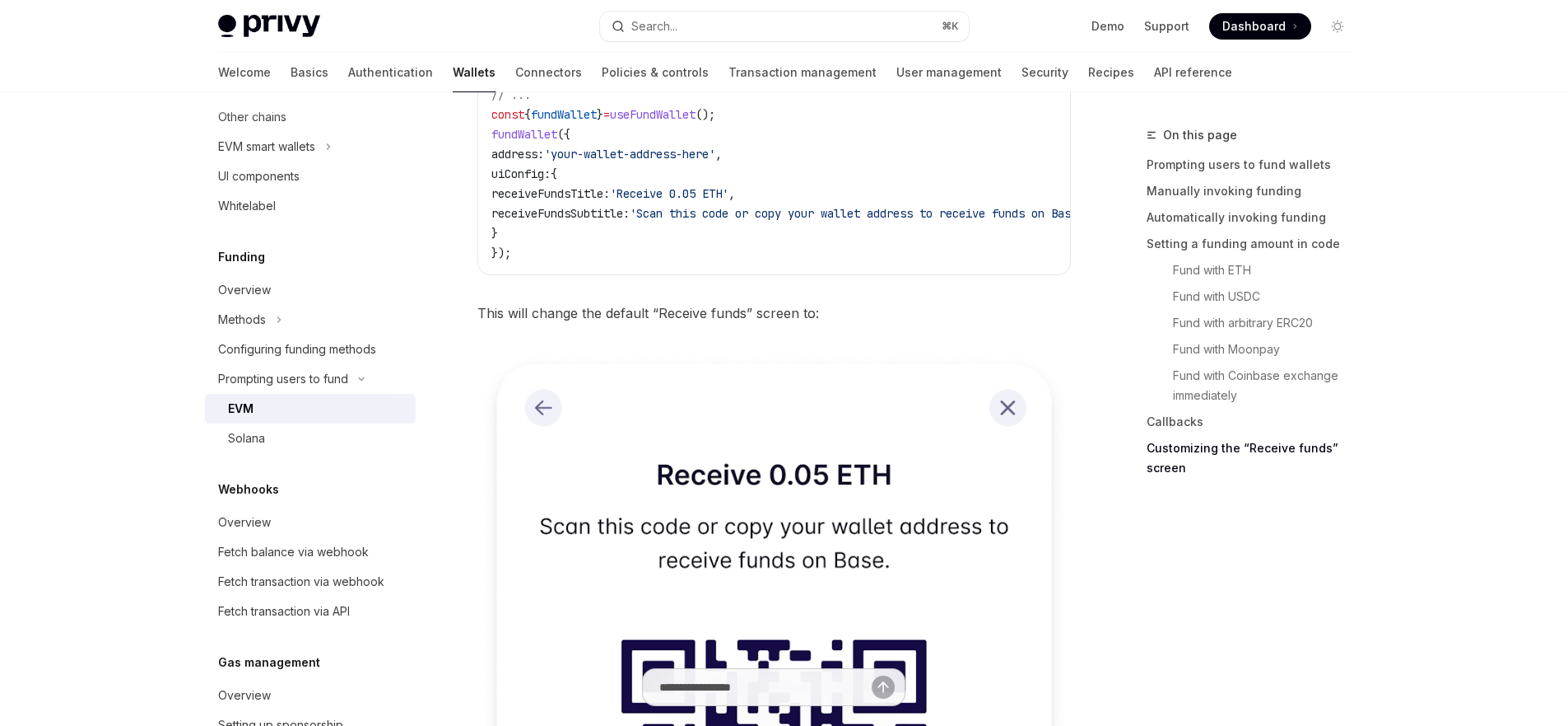
scroll to position [4287, 0]
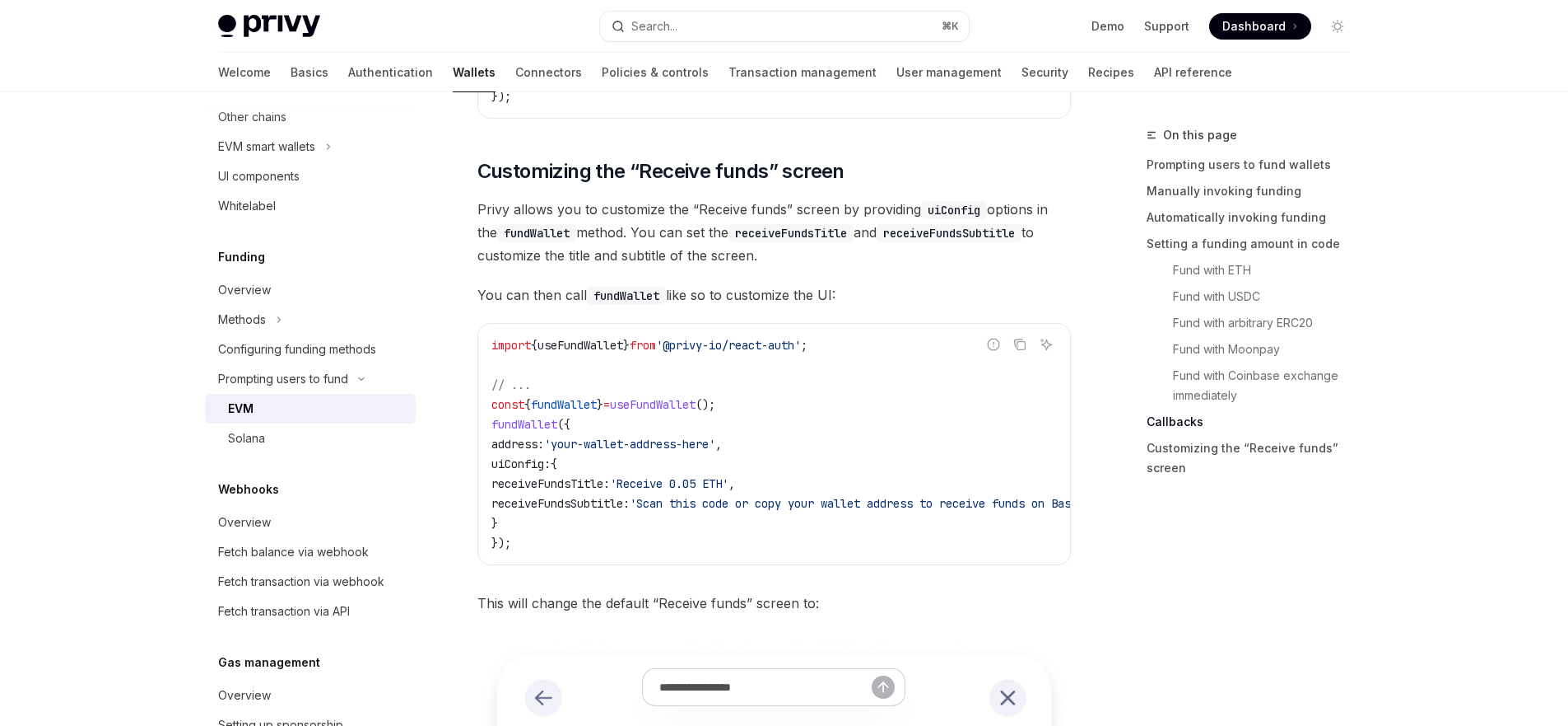
click at [910, 291] on span "You can then call fundWallet like so to customize the UI:" at bounding box center [773, 295] width 593 height 23
click at [902, 289] on span "You can then call fundWallet like so to customize the UI:" at bounding box center [773, 295] width 593 height 23
click at [899, 291] on span "You can then call fundWallet like so to customize the UI:" at bounding box center [773, 295] width 593 height 23
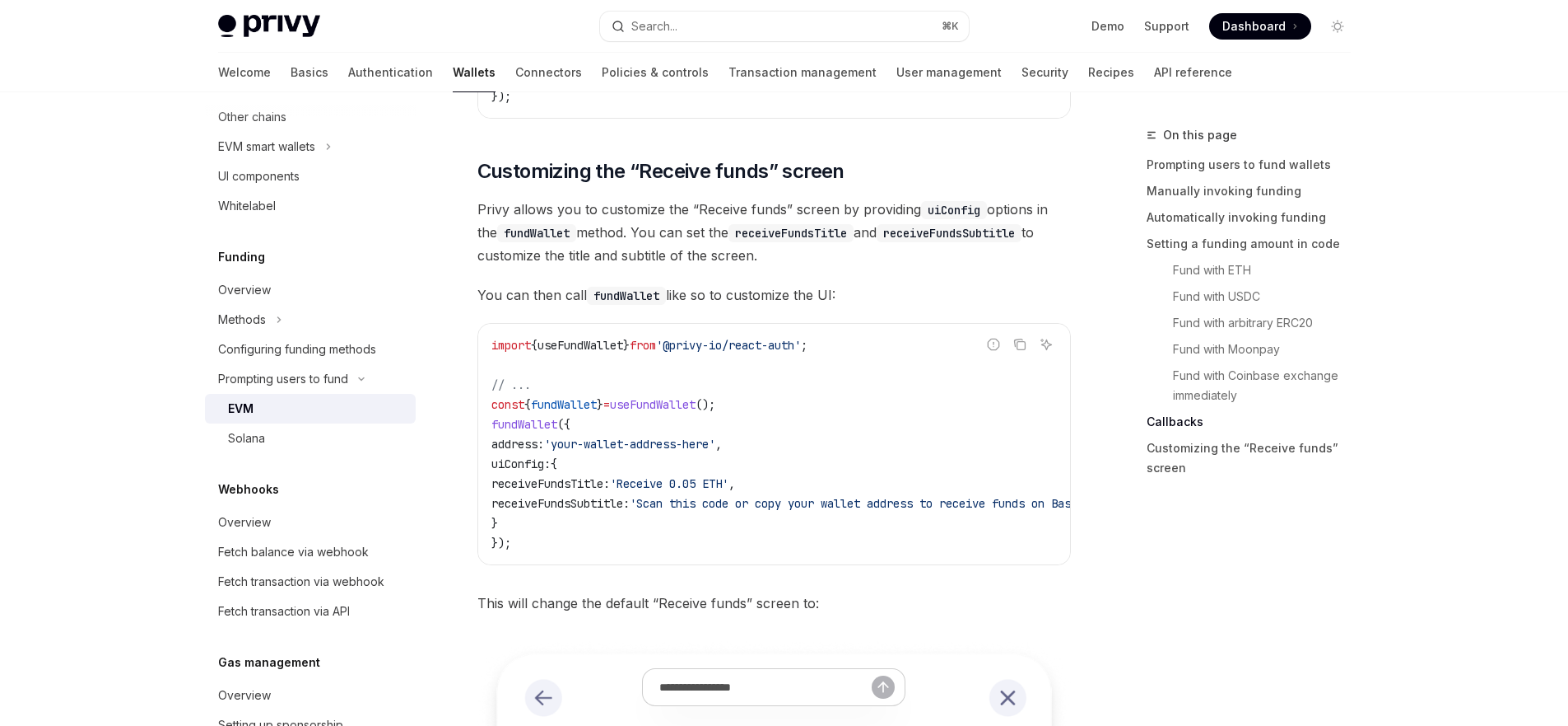
click at [899, 291] on span "You can then call fundWallet like so to customize the UI:" at bounding box center [773, 295] width 593 height 23
click at [1017, 346] on icon "Copy the contents from the code block" at bounding box center [1021, 341] width 8 height 8
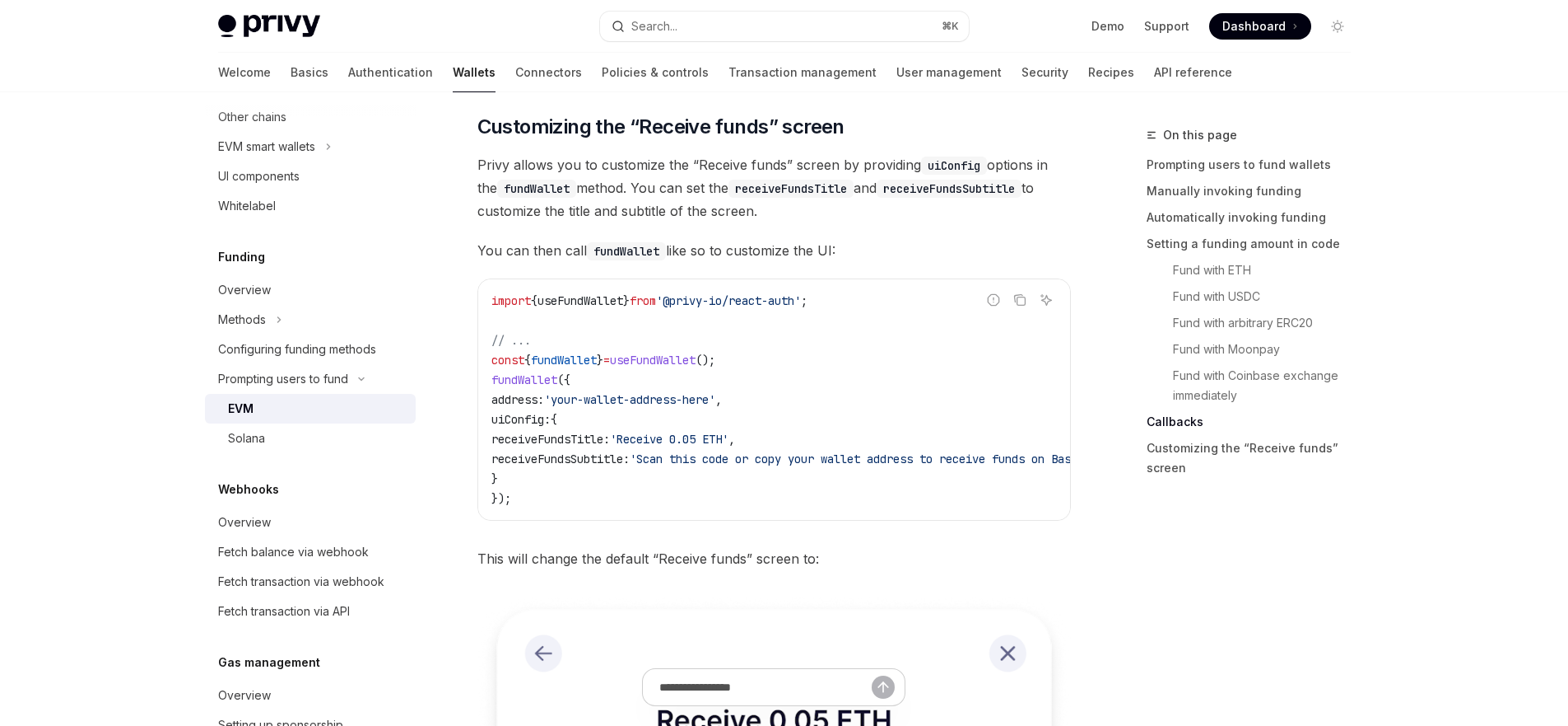
scroll to position [4341, 0]
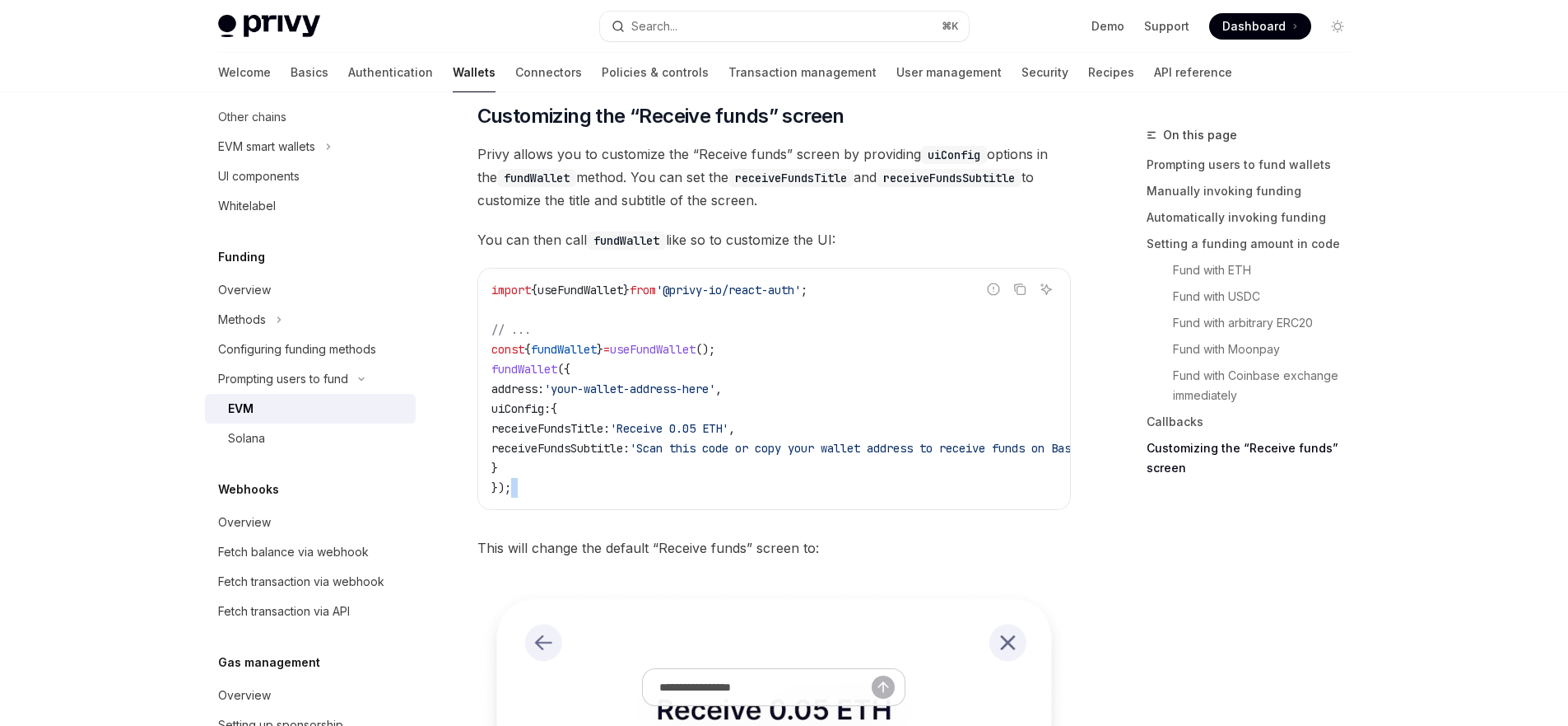
drag, startPoint x: 814, startPoint y: 523, endPoint x: 837, endPoint y: 518, distance: 23.5
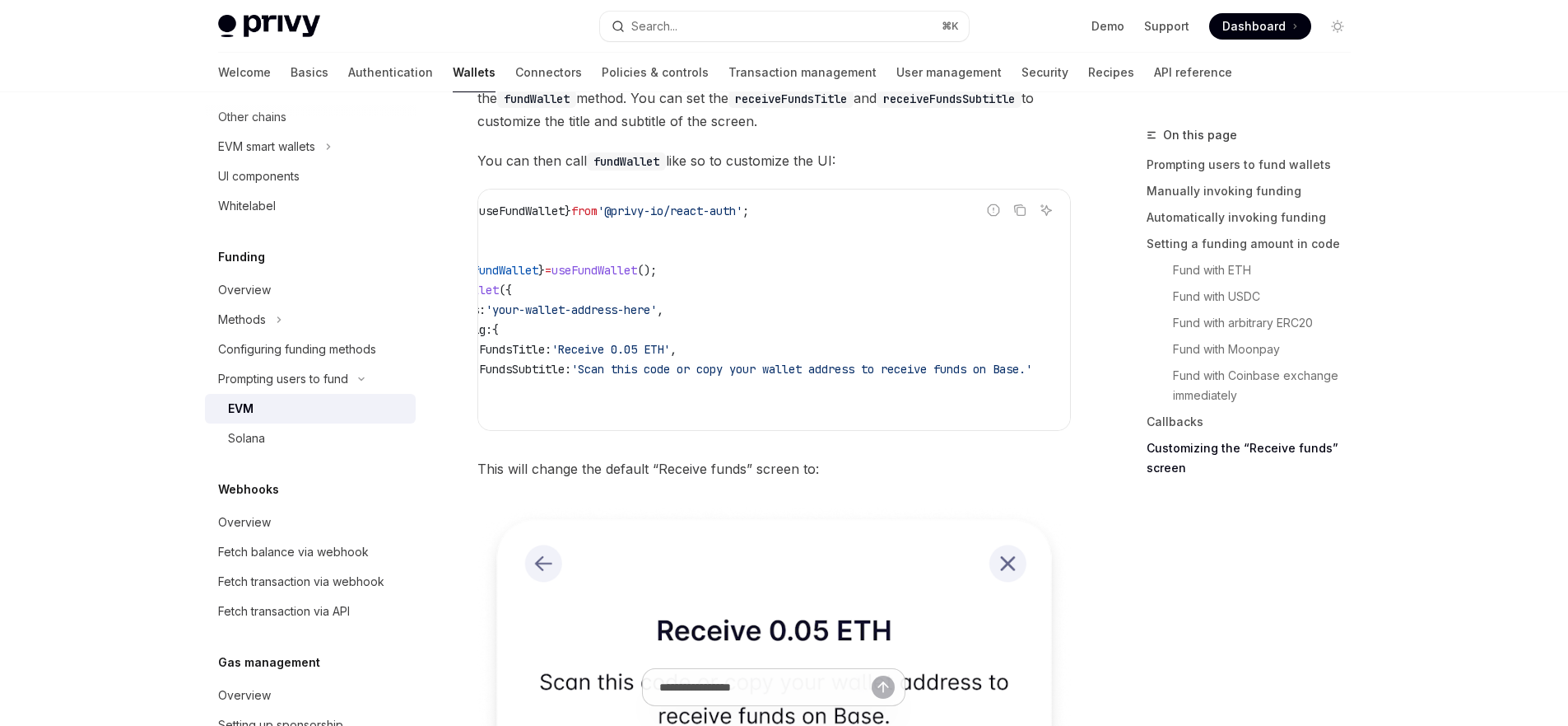
scroll to position [4506, 0]
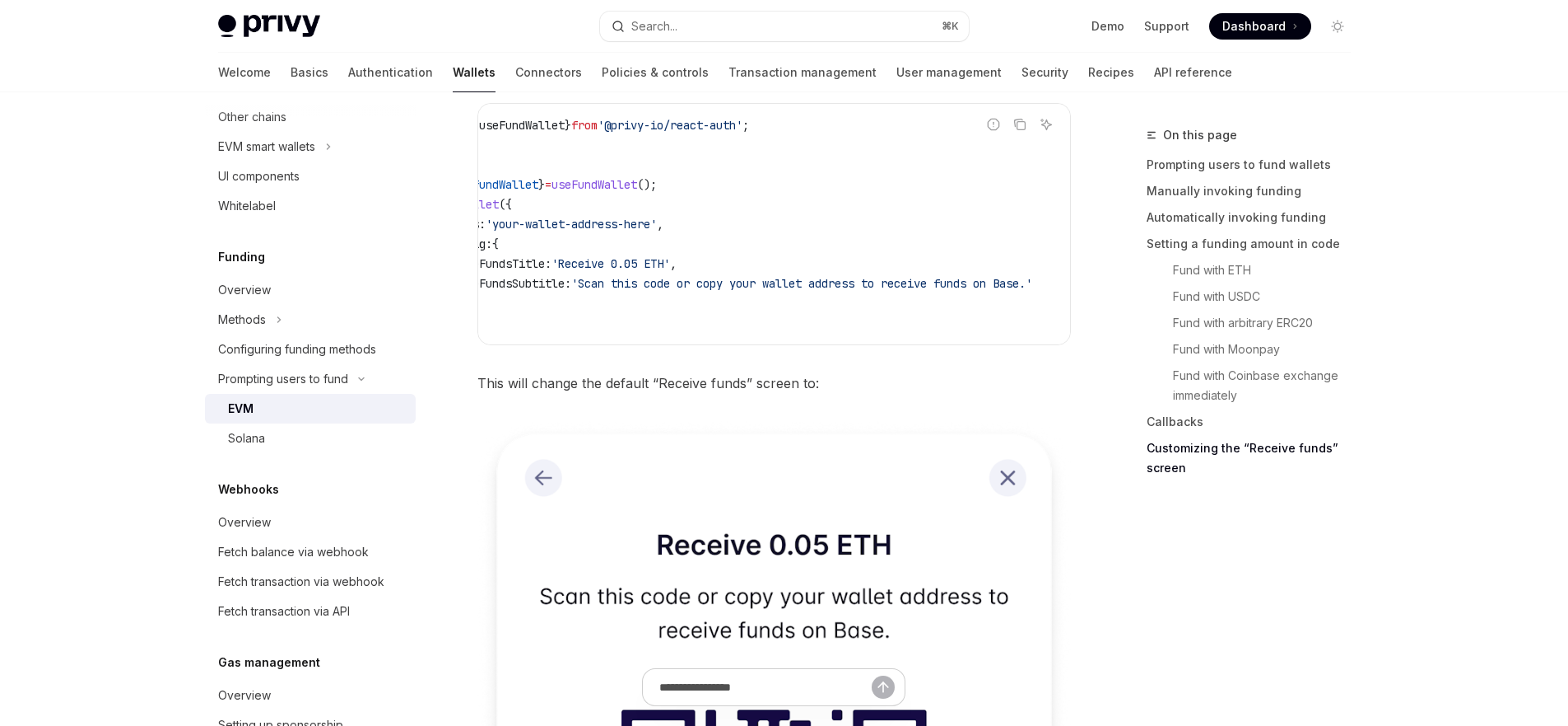
click at [880, 388] on span "This will change the default “Receive funds” screen to:" at bounding box center [773, 383] width 593 height 23
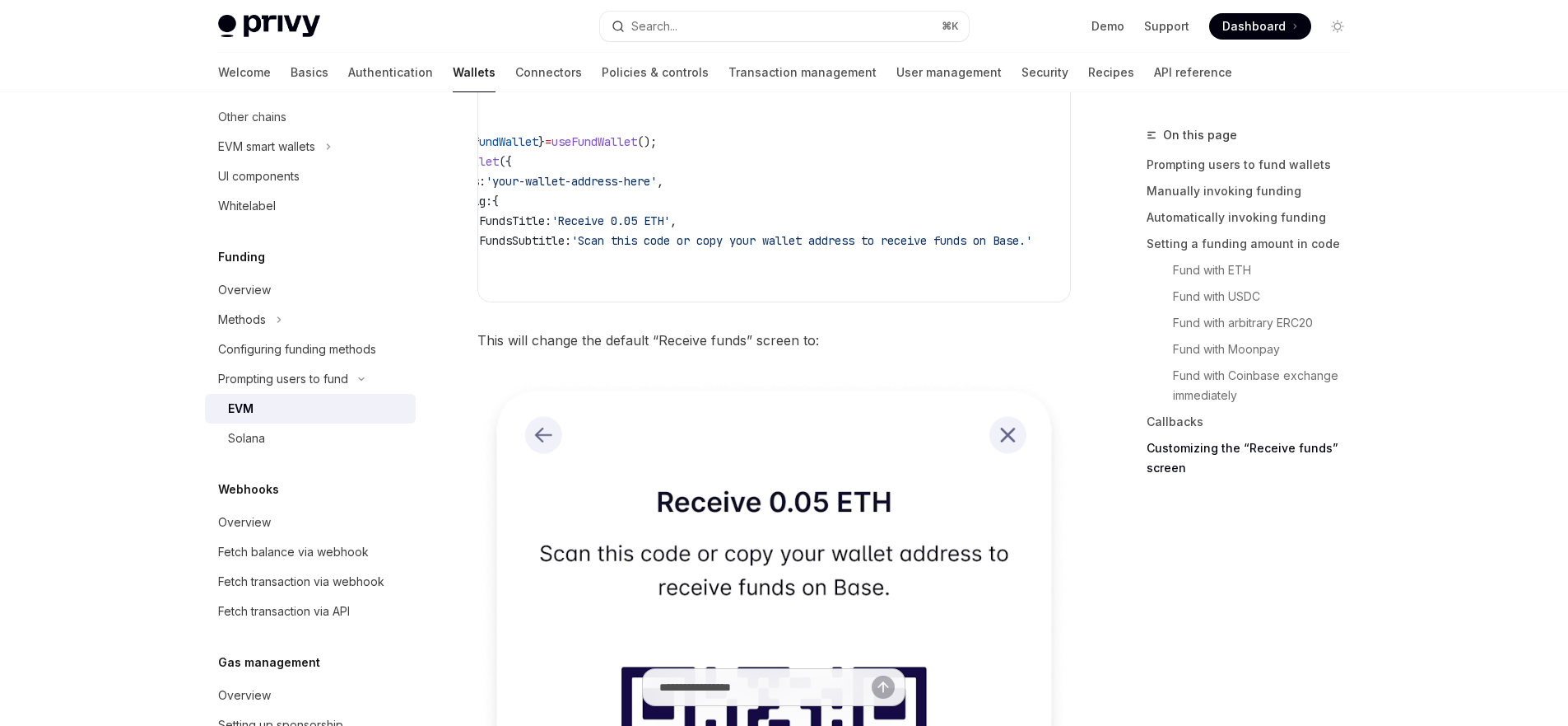
scroll to position [4673, 0]
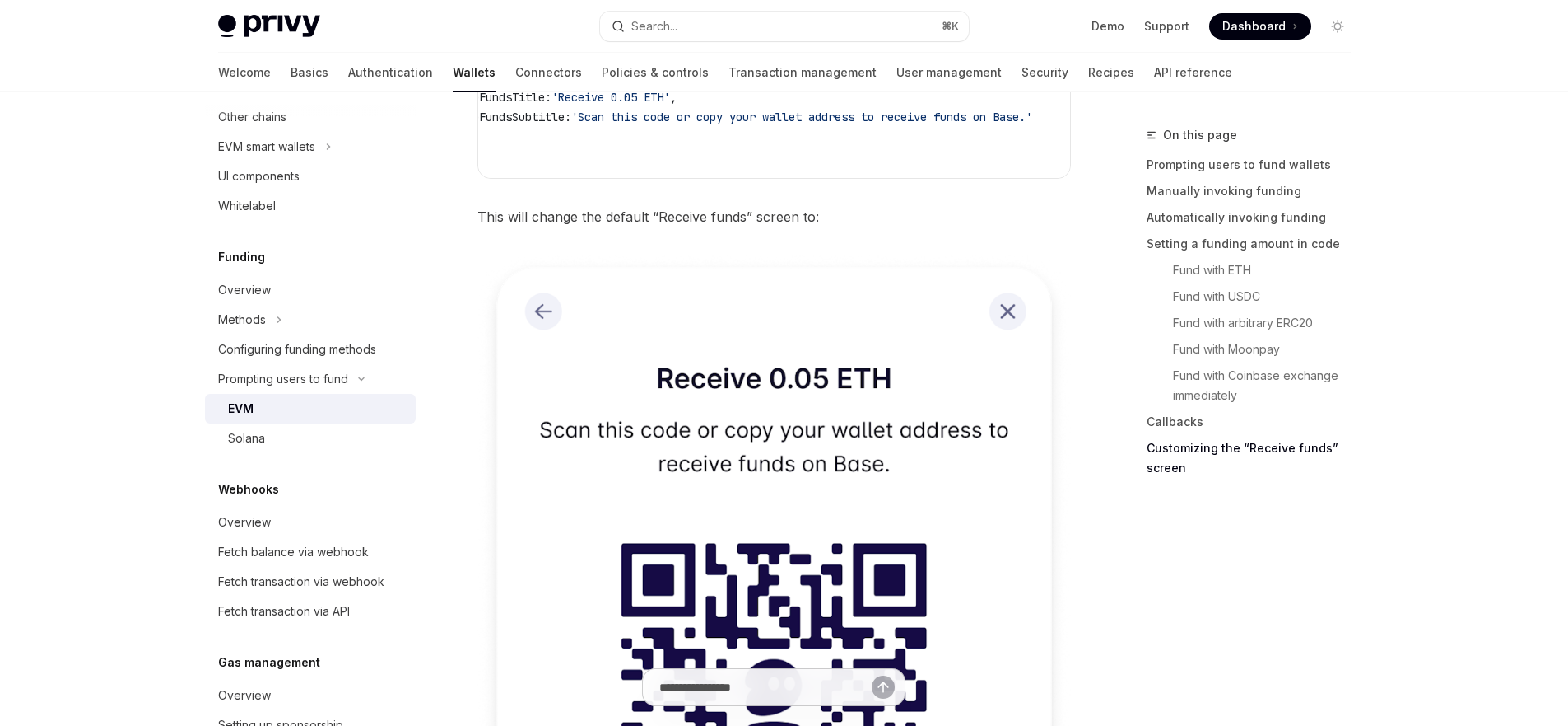
click at [580, 228] on span "This will change the default “Receive funds” screen to:" at bounding box center [773, 216] width 593 height 23
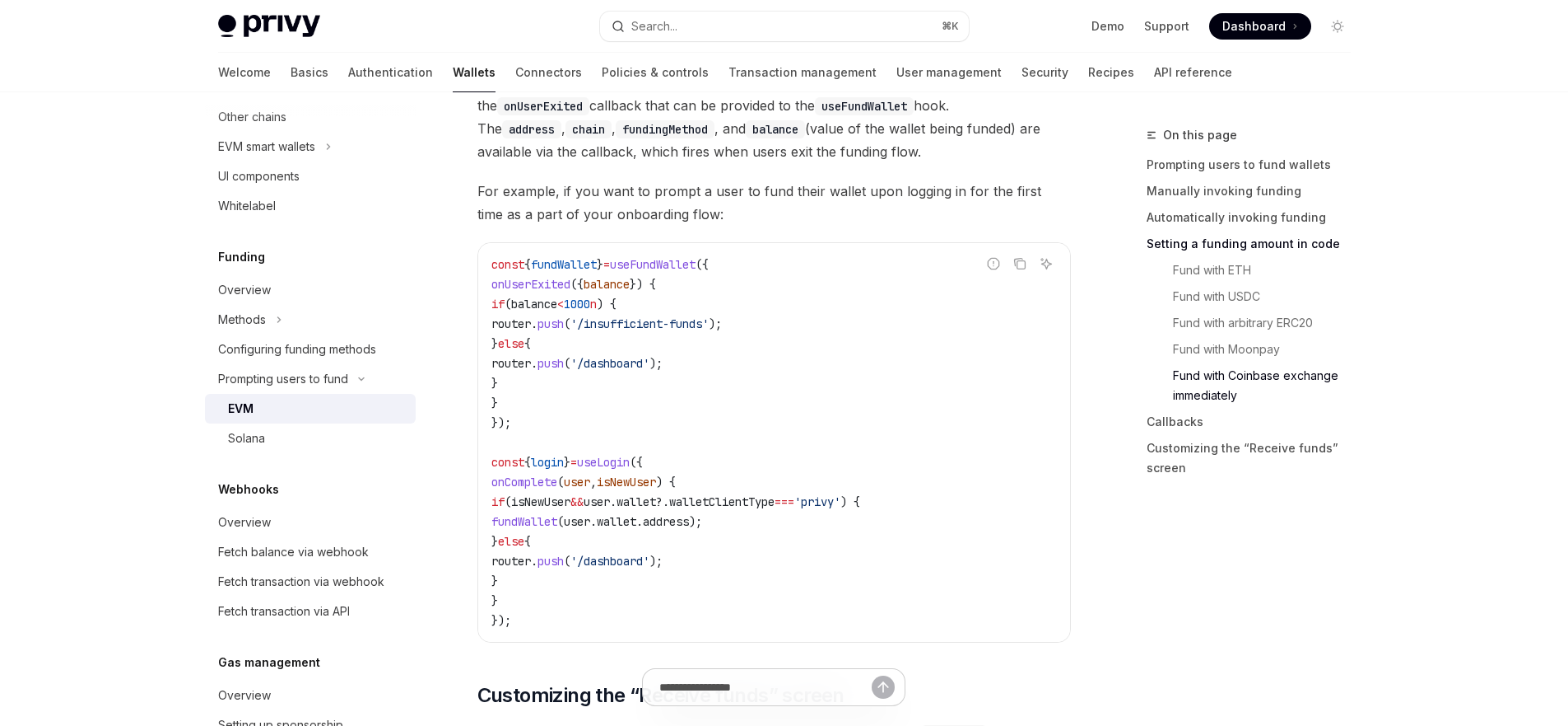
scroll to position [3645, 0]
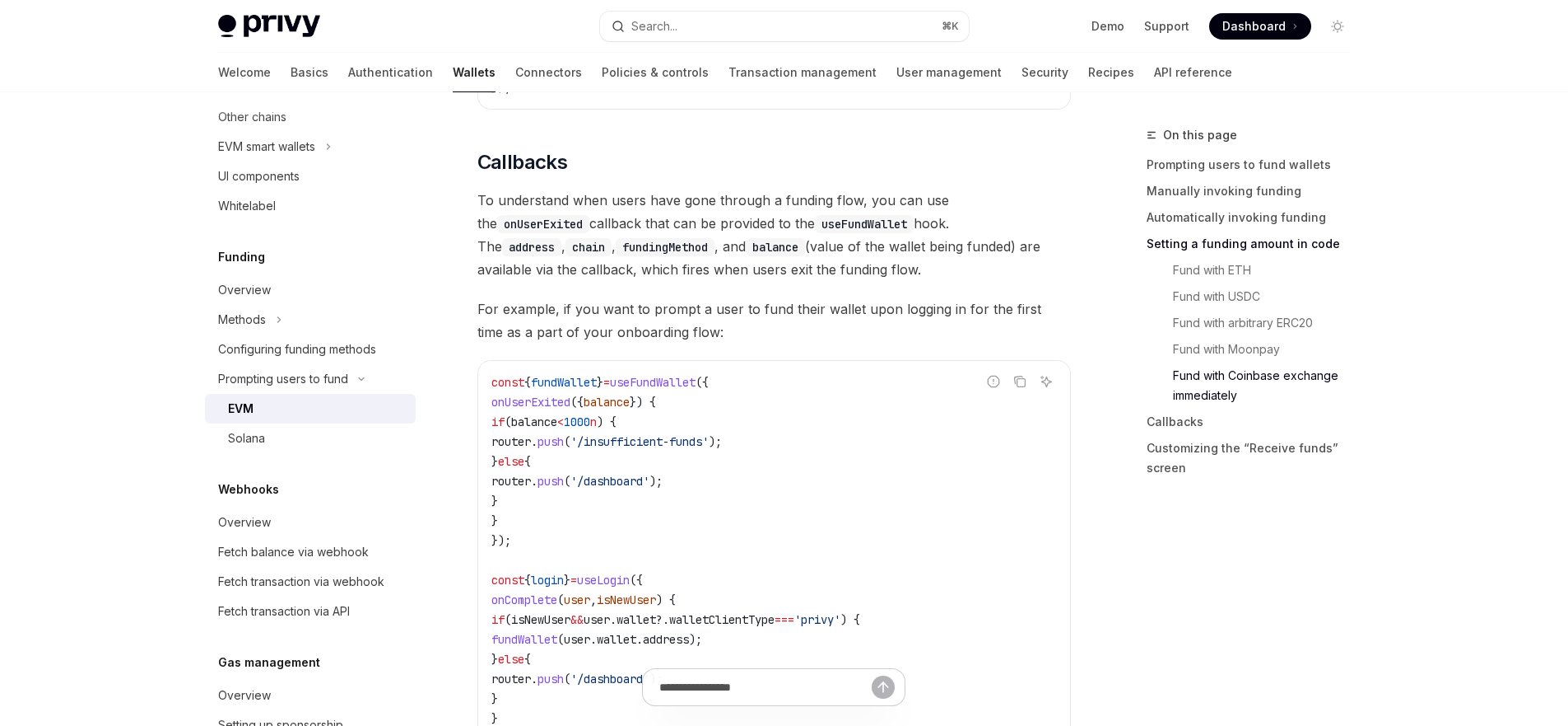
click at [737, 265] on span "To understand when users have gone through a funding flow, you can use the onUs…" at bounding box center [773, 235] width 593 height 93
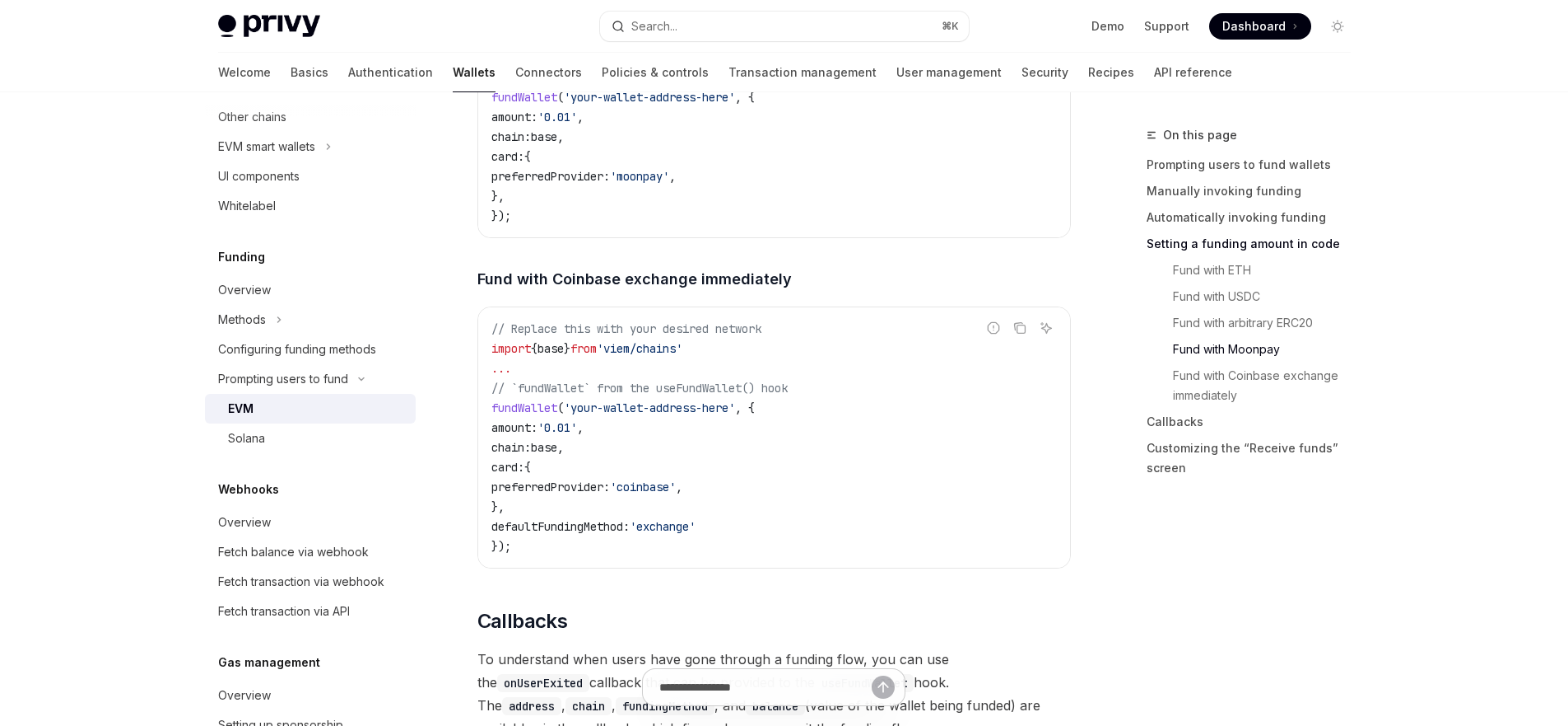
click at [774, 254] on div "Prompt the user to fund their wallets by calling fundWallet . Report incorrect …" at bounding box center [773, 126] width 593 height 5173
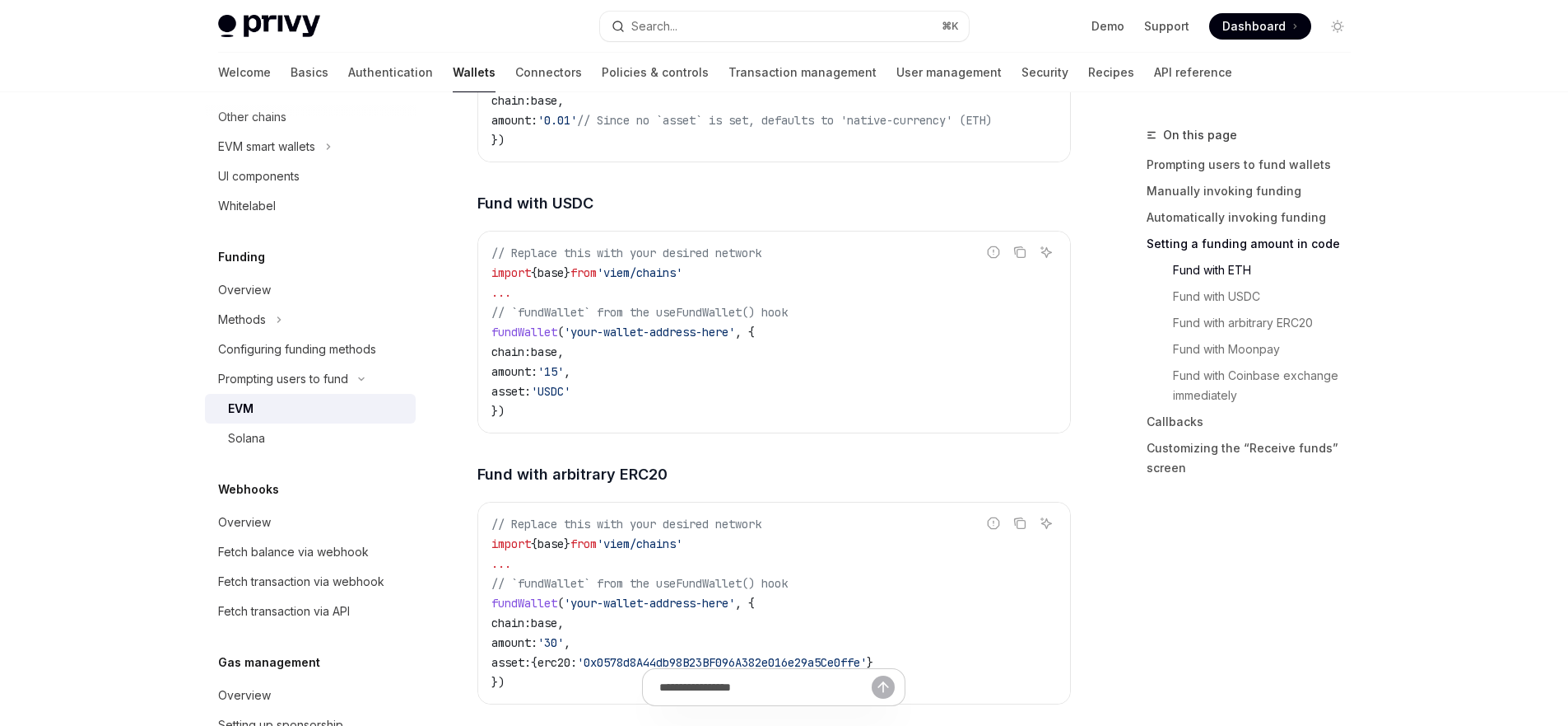
scroll to position [2395, 0]
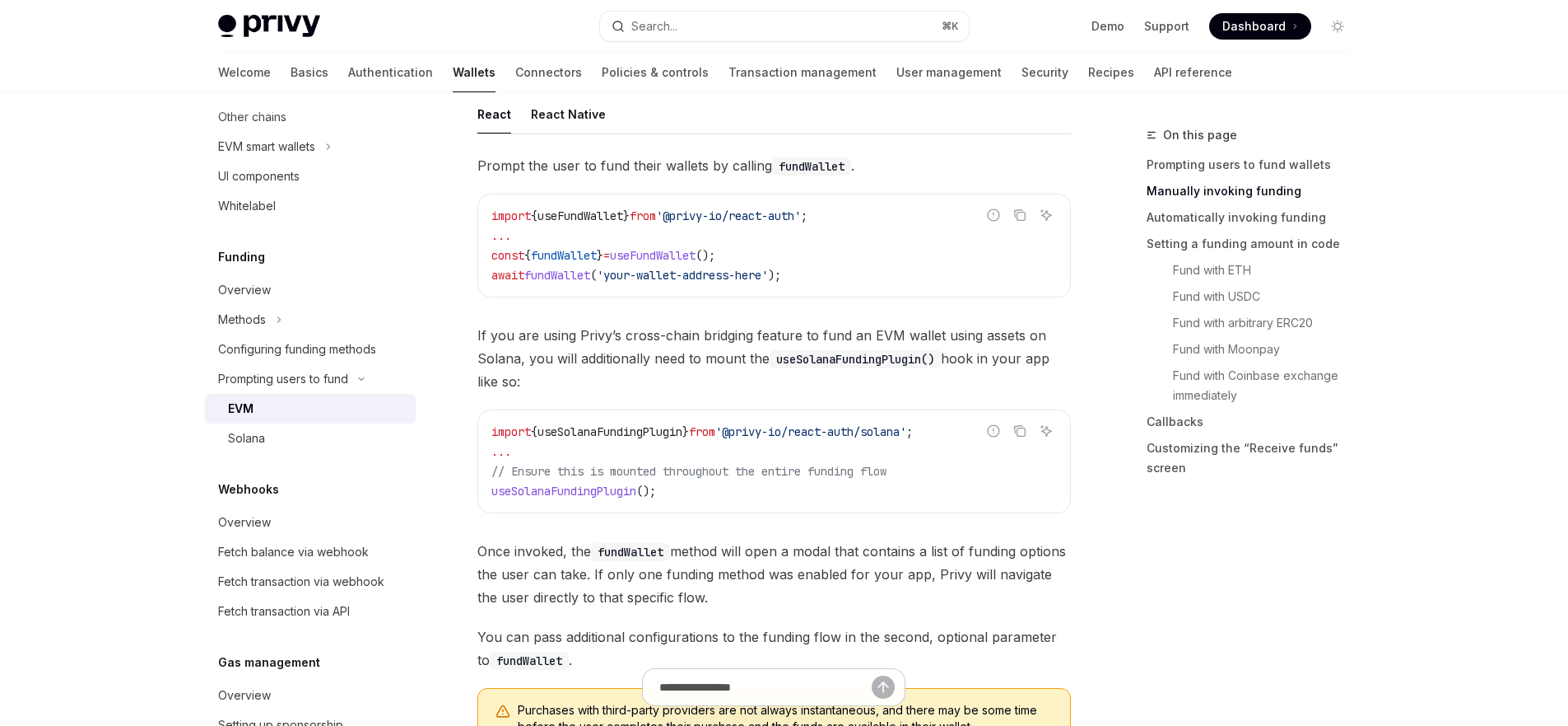
scroll to position [575, 0]
click at [604, 210] on span "useFundWallet" at bounding box center [580, 211] width 86 height 15
copy span "useFundWallet"
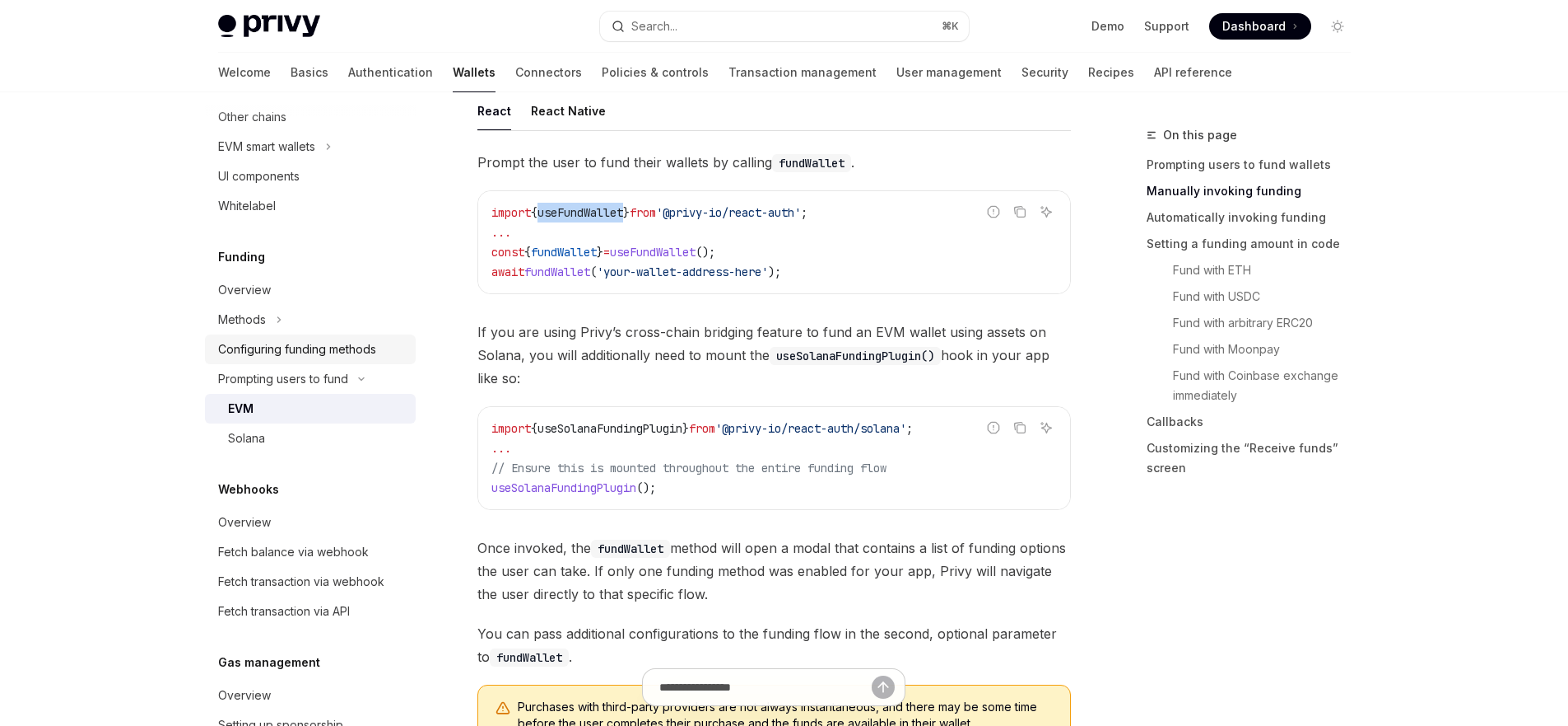
click at [317, 355] on div "Configuring funding methods" at bounding box center [297, 349] width 158 height 19
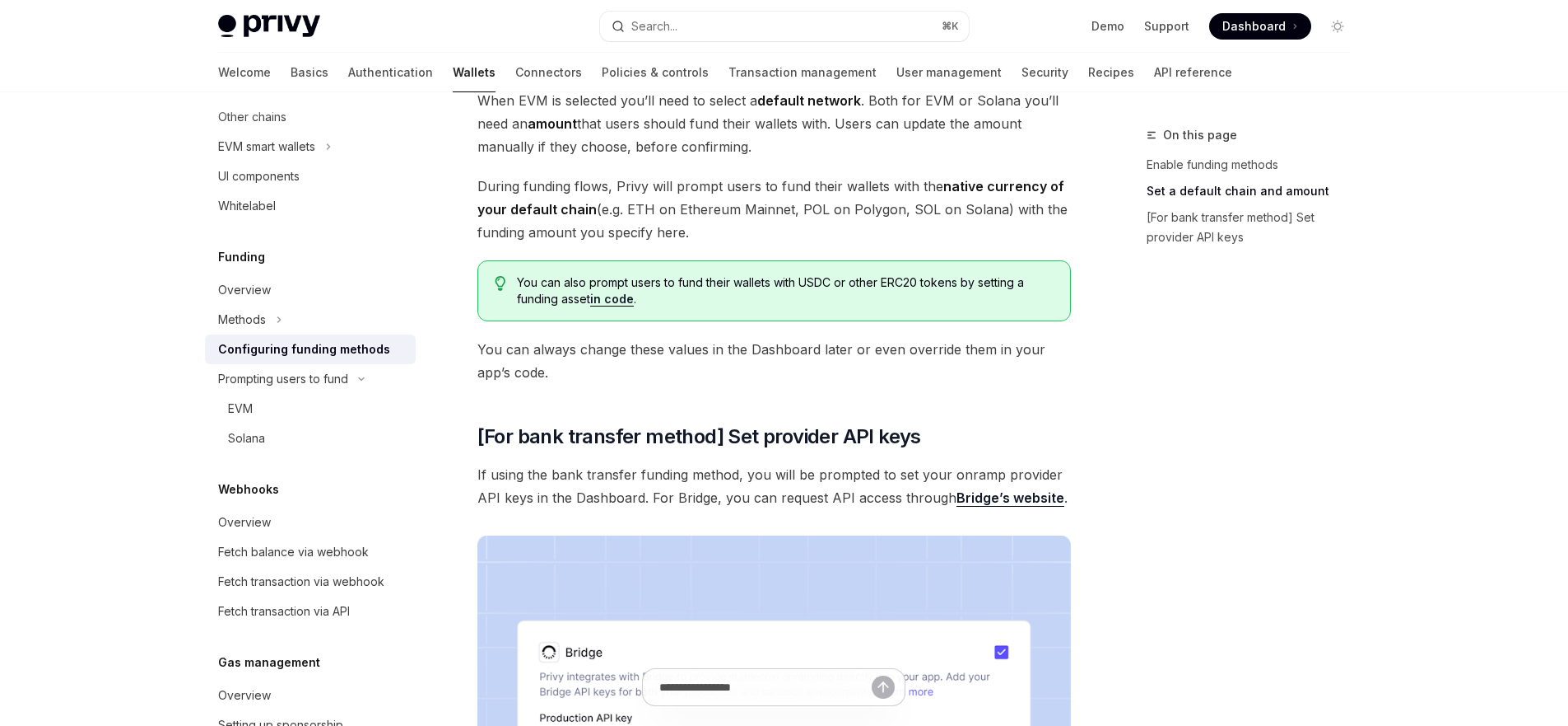
scroll to position [1000, 0]
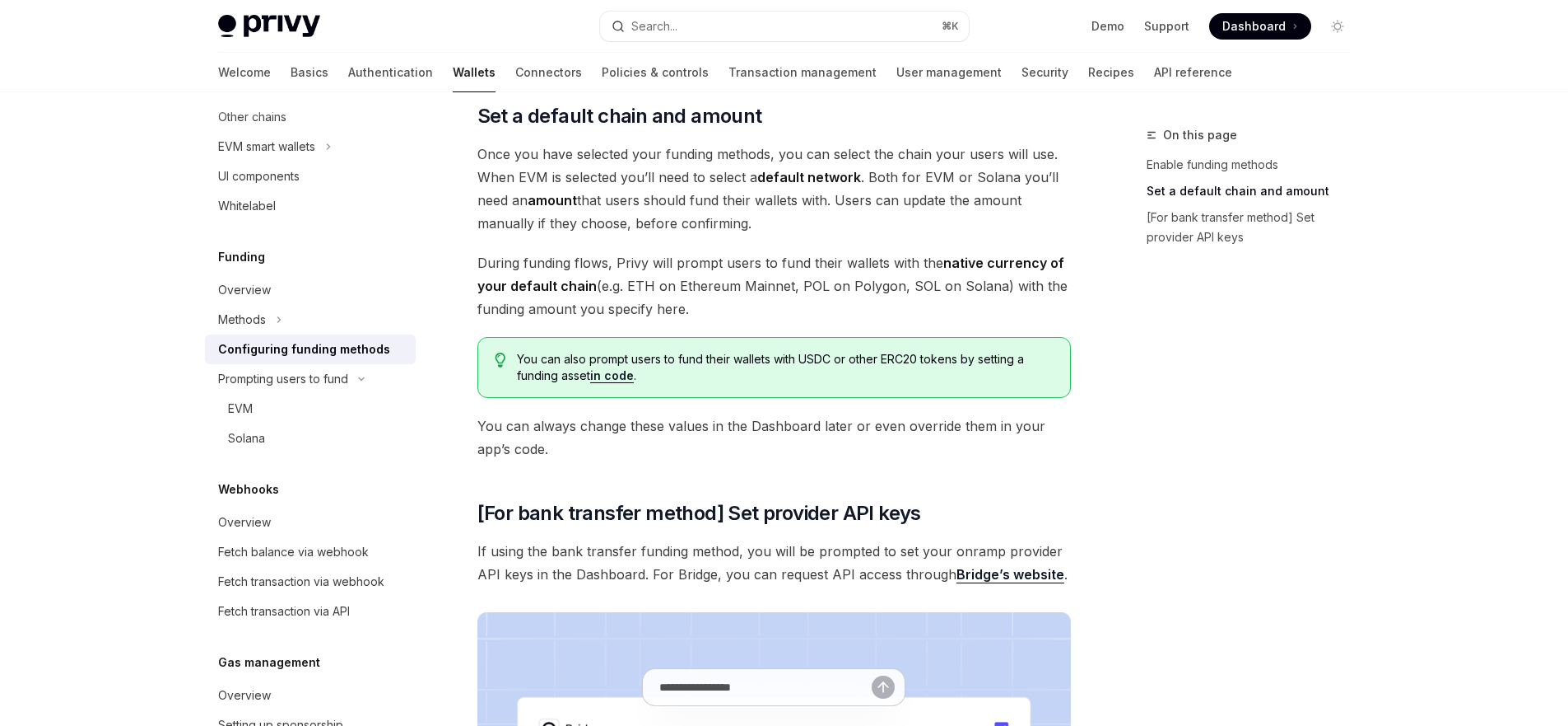
click at [748, 262] on span "During funding flows, Privy will prompt users to fund their wallets with the na…" at bounding box center [773, 286] width 593 height 69
click at [821, 240] on div "To enable various funding flows for your users, visit the and select your app f…" at bounding box center [773, 122] width 593 height 1828
click at [819, 235] on div "To enable various funding flows for your users, visit the and select your app f…" at bounding box center [773, 122] width 593 height 1828
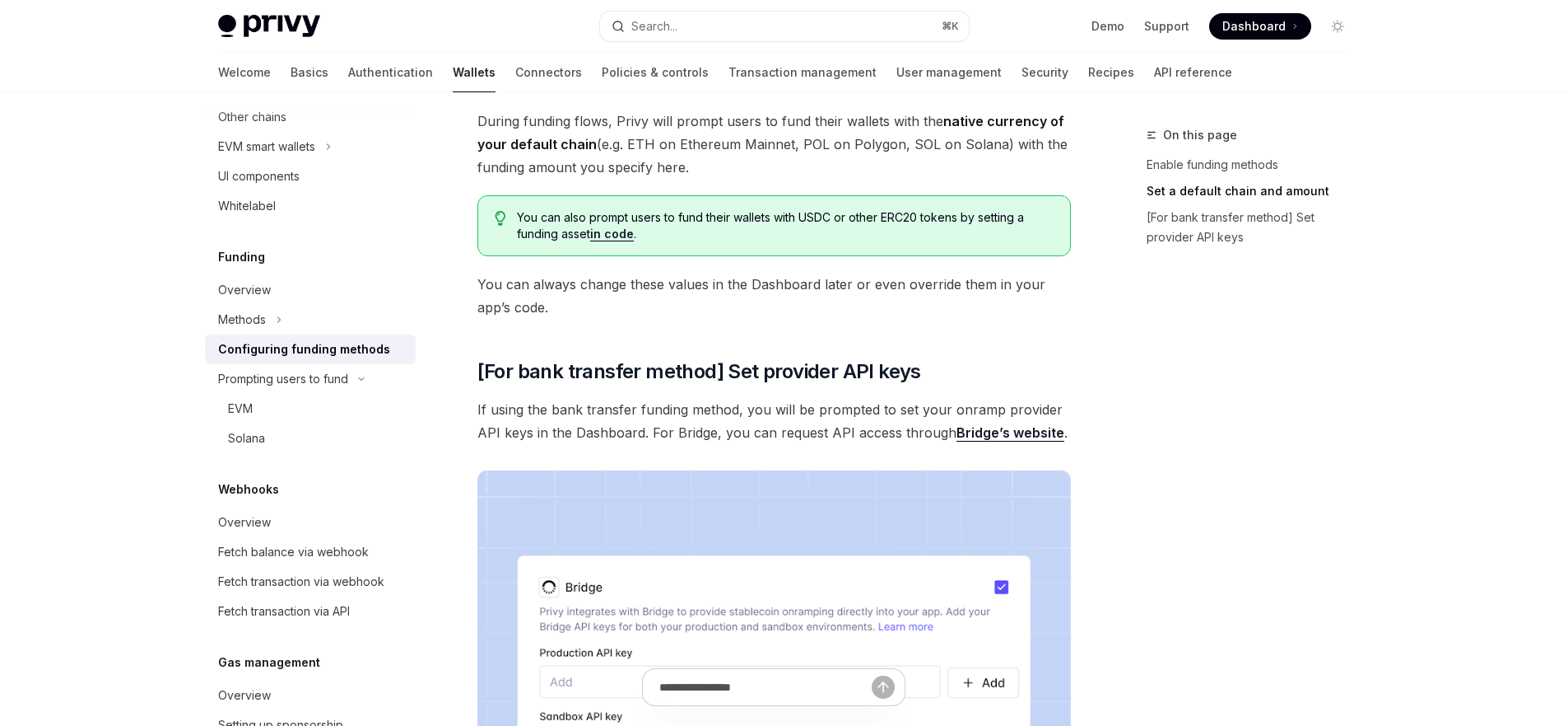
scroll to position [1149, 0]
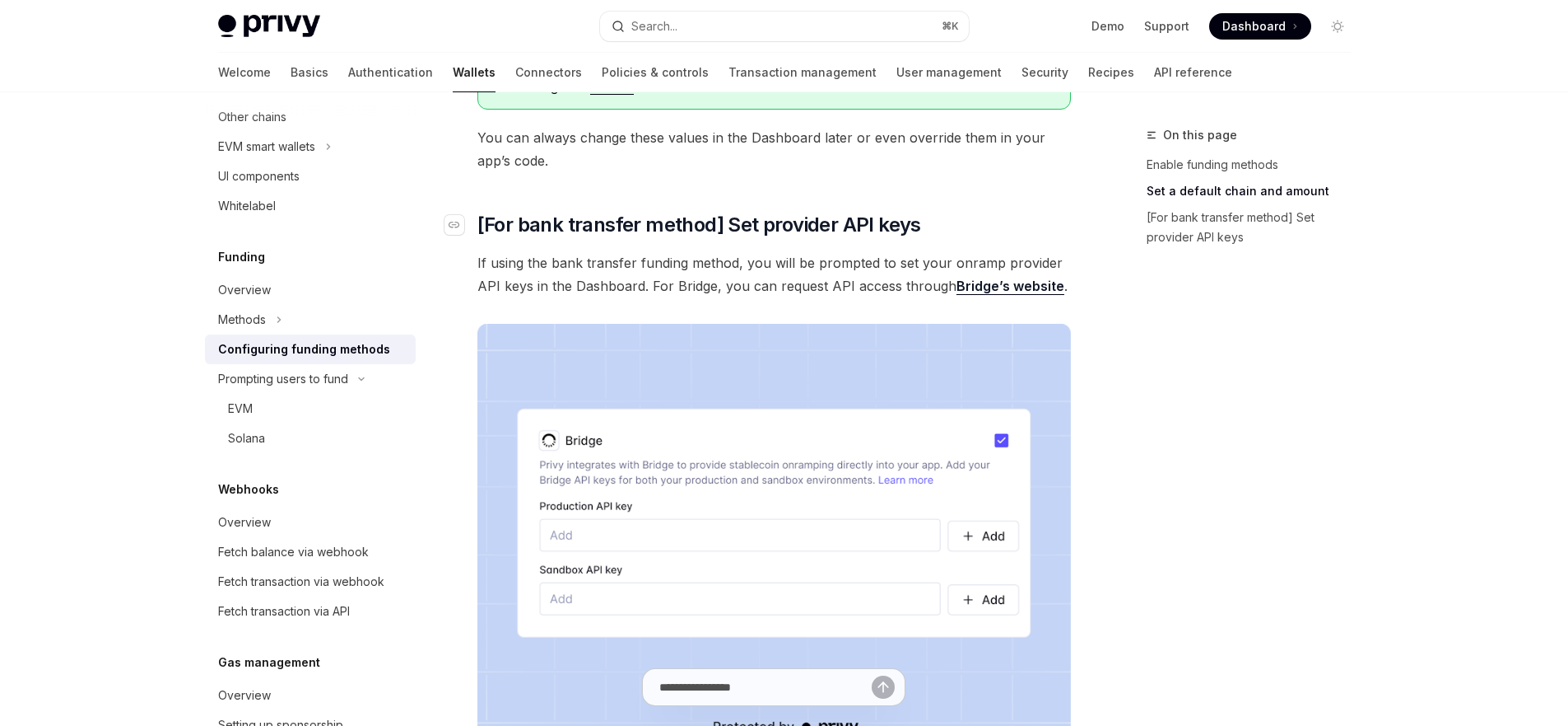
click at [721, 230] on span "[For bank transfer method] Set provider API keys" at bounding box center [699, 224] width 444 height 26
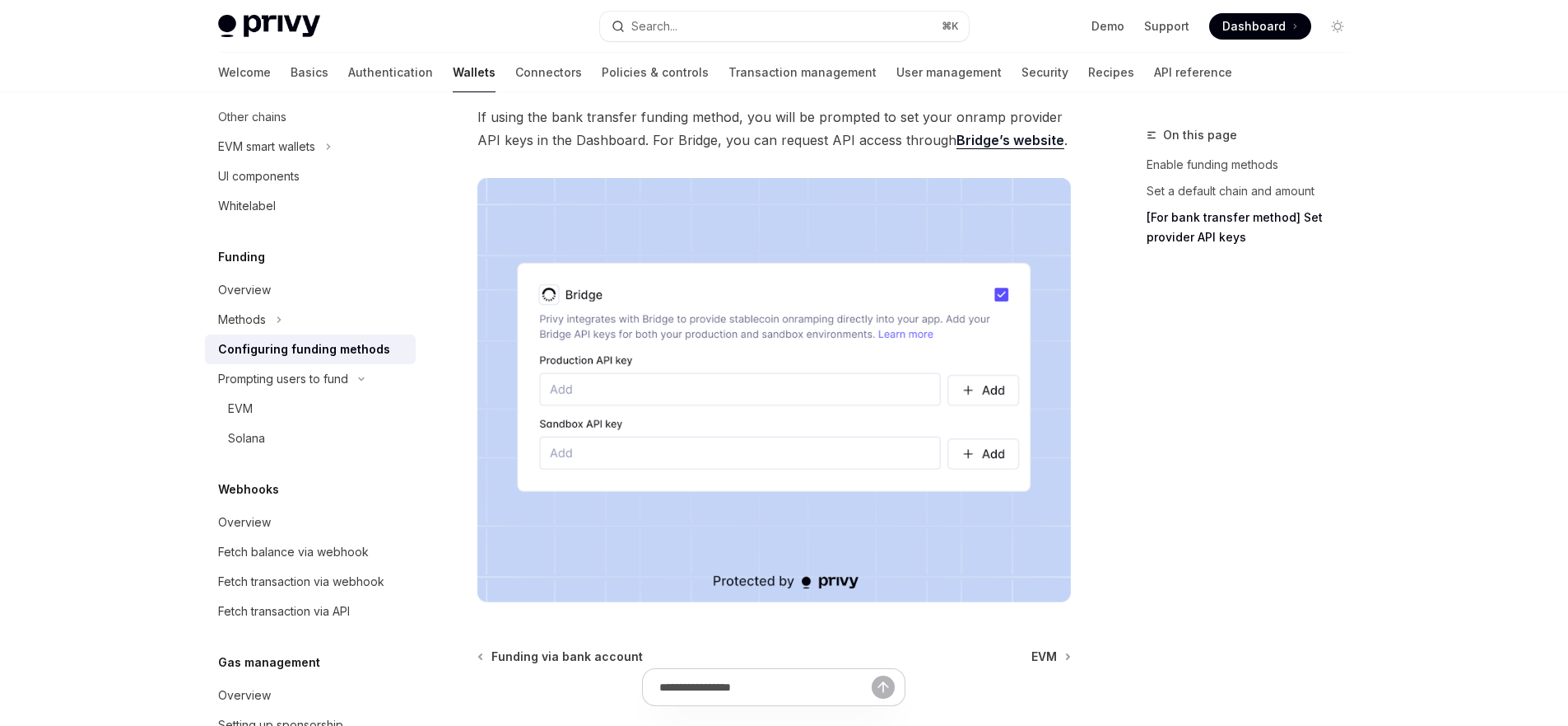
scroll to position [1577, 0]
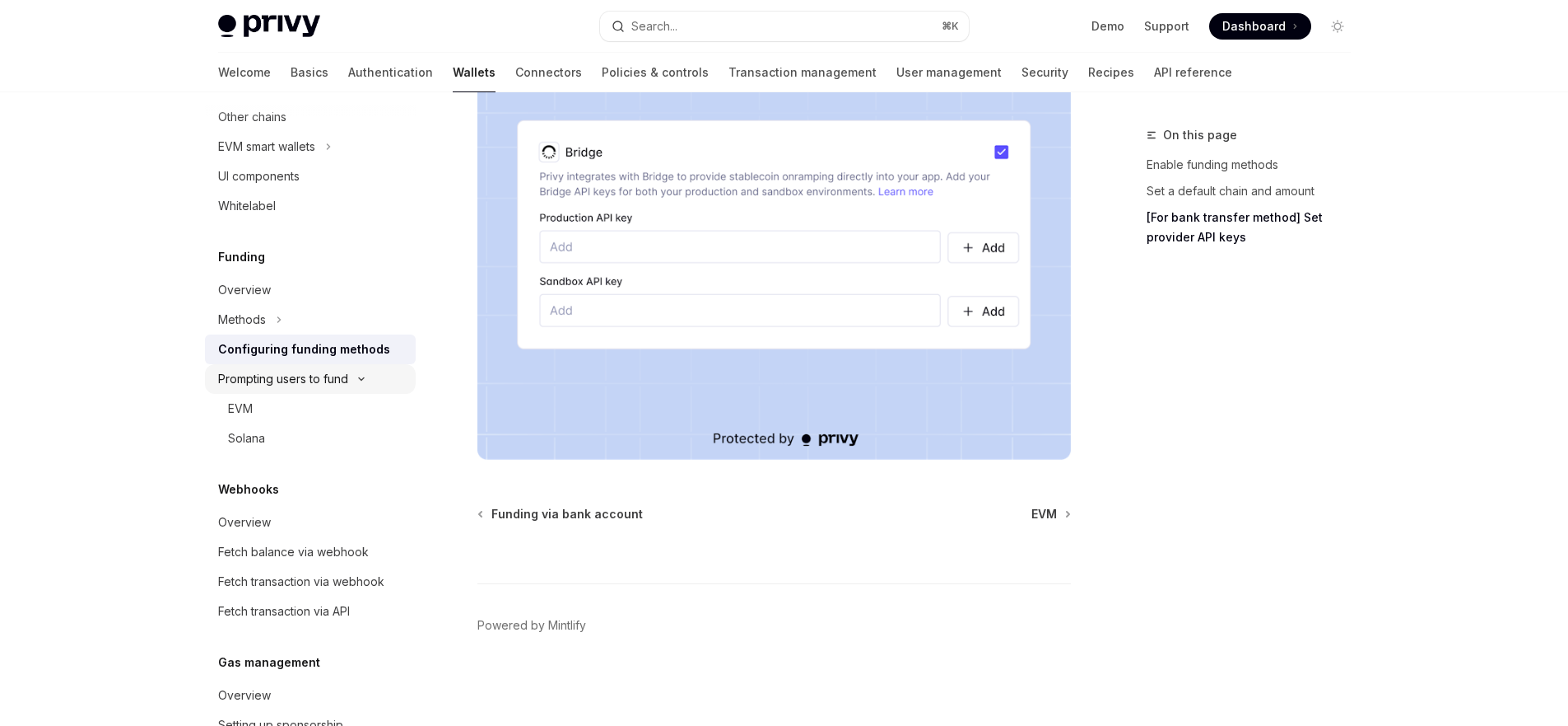
click at [304, 365] on button "Prompting users to fund" at bounding box center [310, 379] width 210 height 29
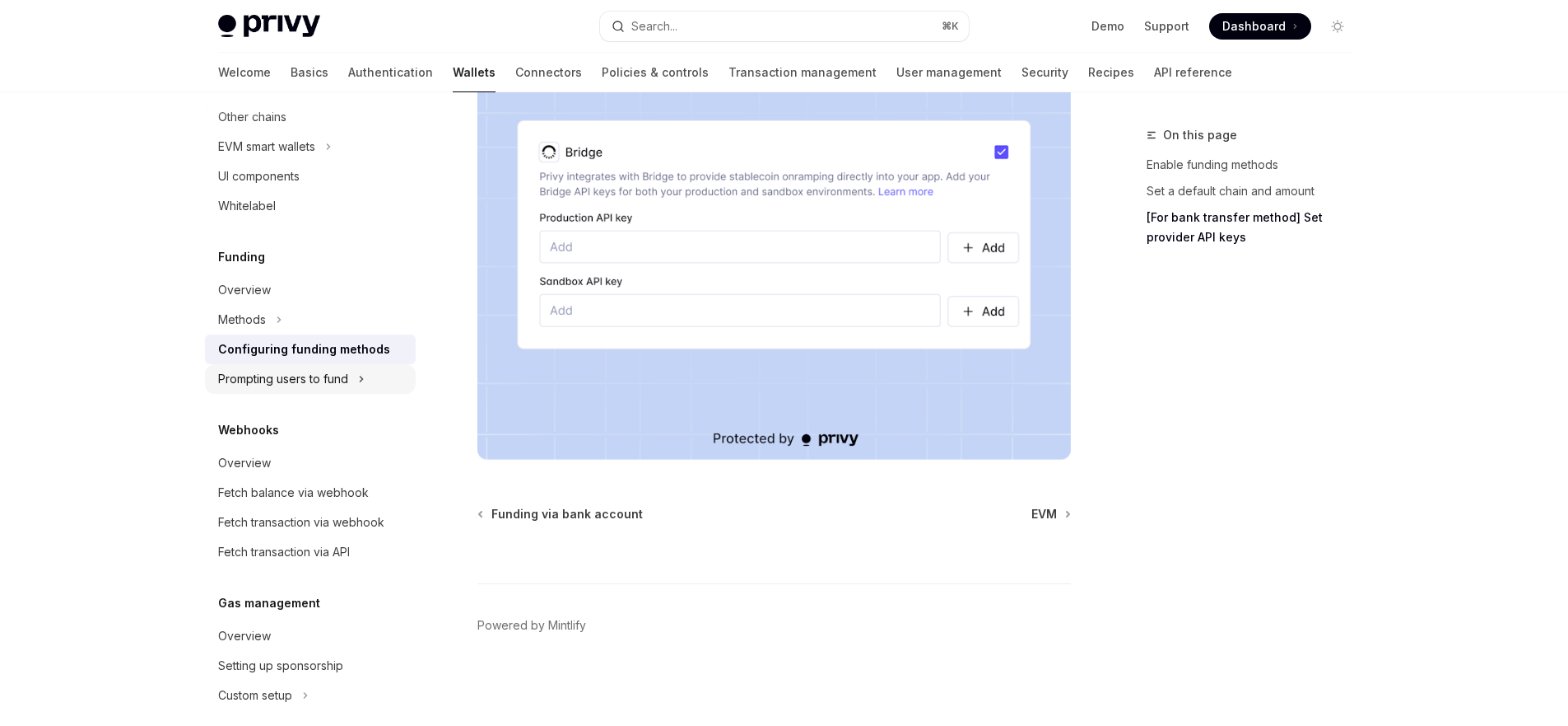
click at [309, 369] on div "Prompting users to fund" at bounding box center [283, 379] width 131 height 19
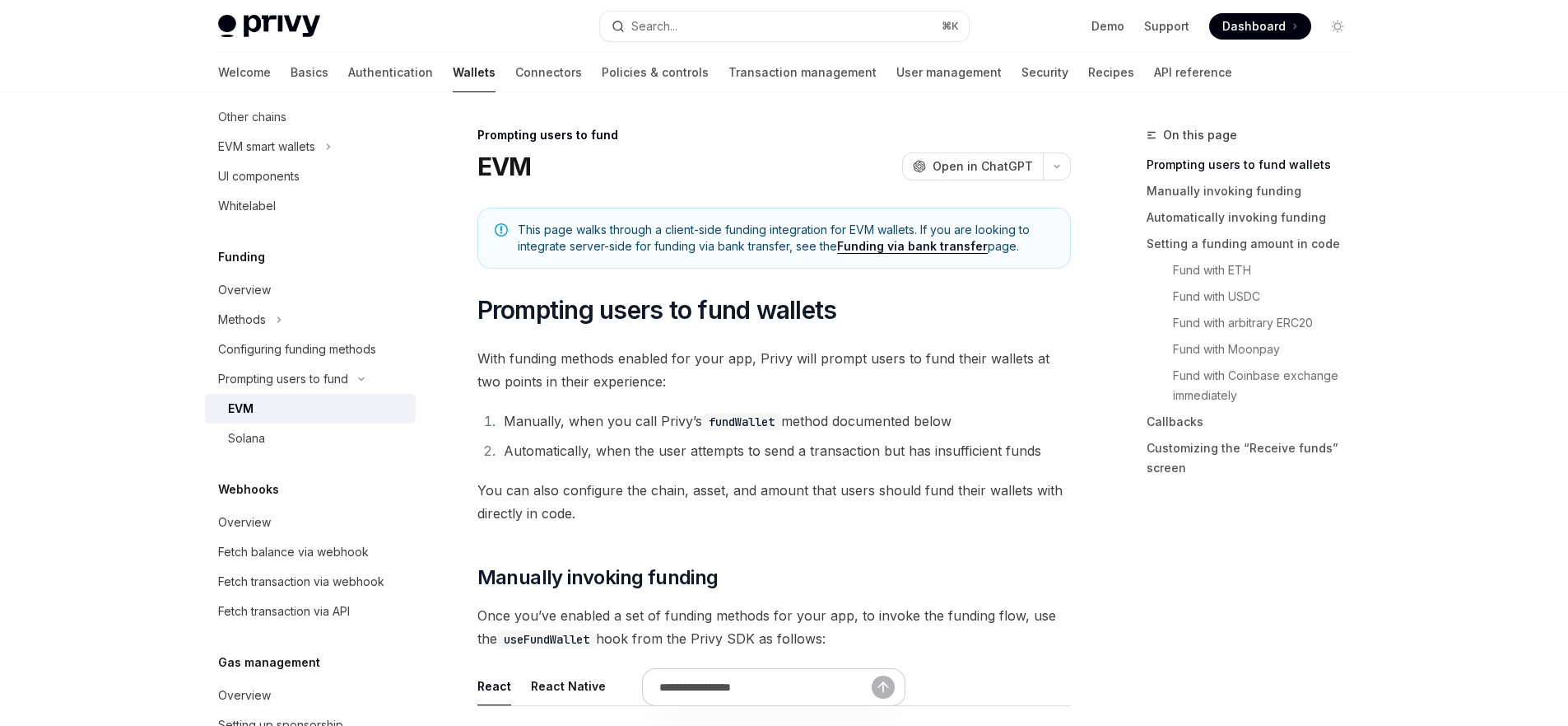
click at [245, 412] on div "EVM" at bounding box center [241, 408] width 25 height 19
type textarea "*"
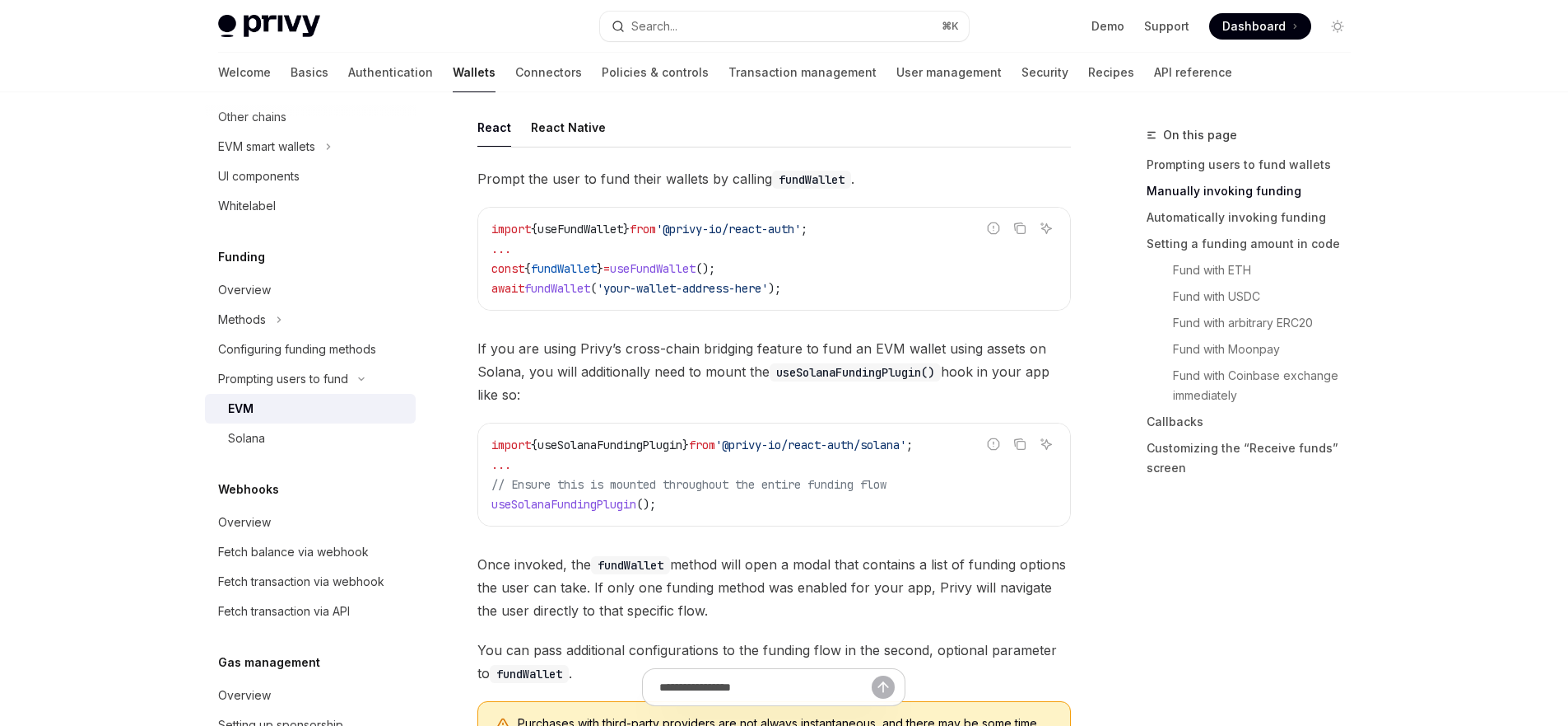
click at [607, 364] on span "If you are using Privy’s cross-chain bridging feature to fund an EVM wallet usi…" at bounding box center [773, 371] width 593 height 69
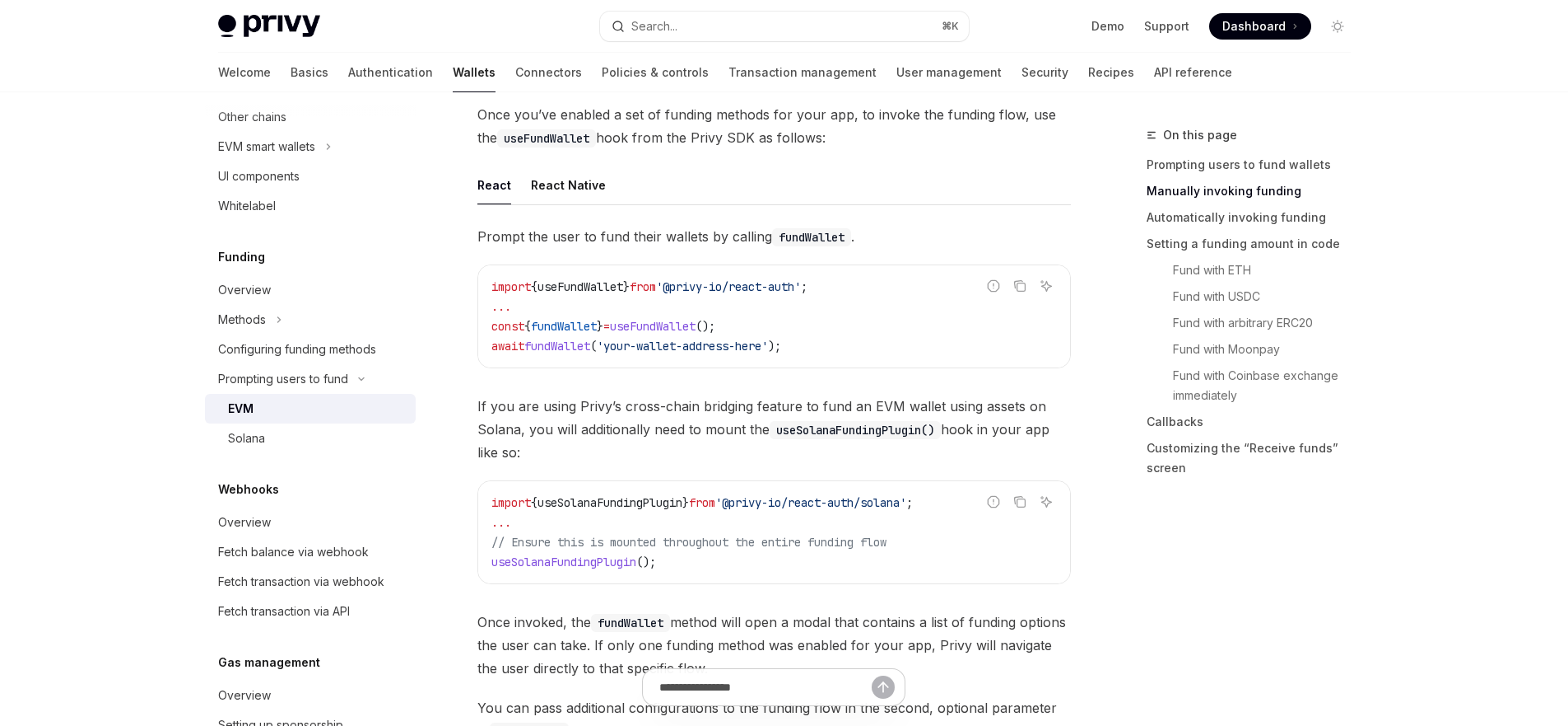
scroll to position [433, 0]
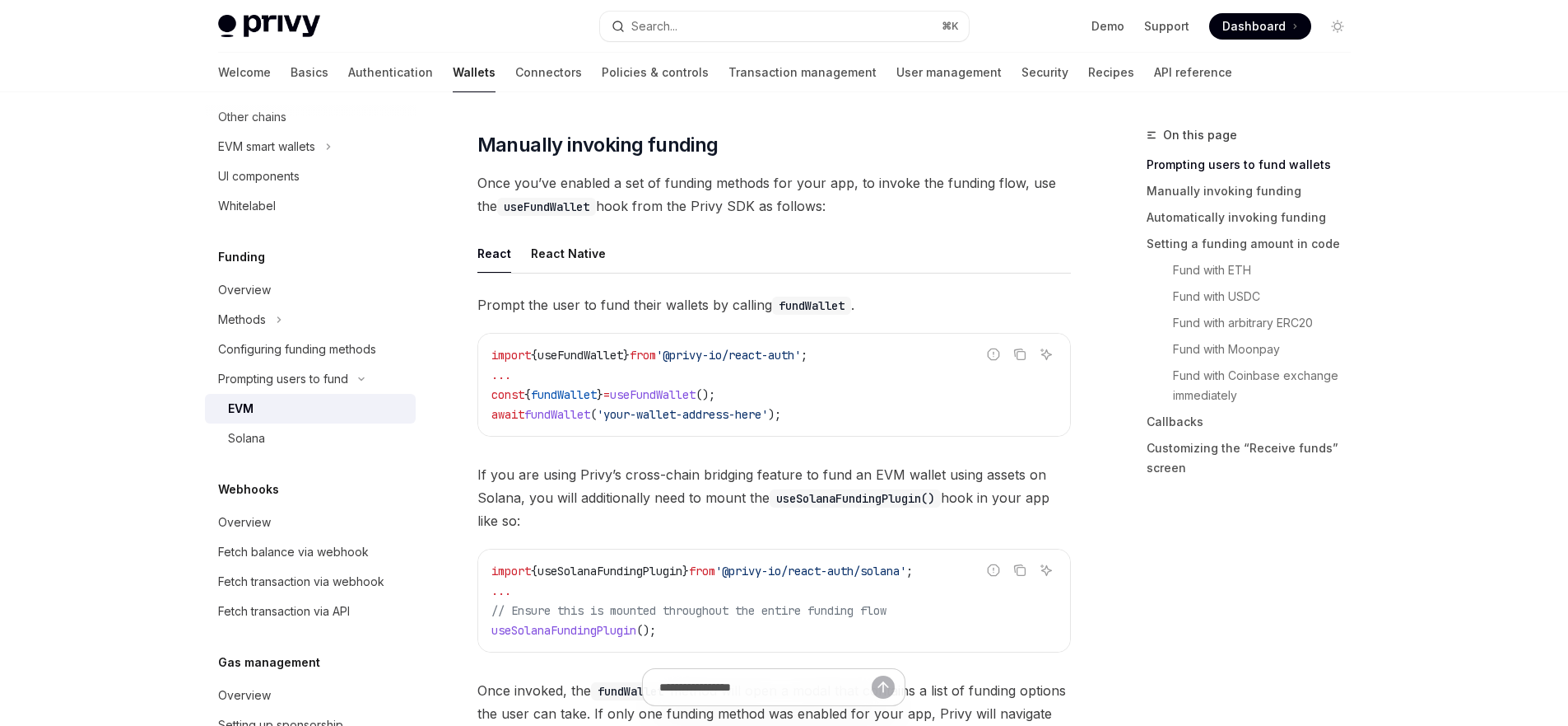
click at [860, 198] on span "Once you’ve enabled a set of funding methods for your app, to invoke the fundin…" at bounding box center [773, 194] width 593 height 46
click at [858, 209] on span "Once you’ve enabled a set of funding methods for your app, to invoke the fundin…" at bounding box center [773, 194] width 593 height 46
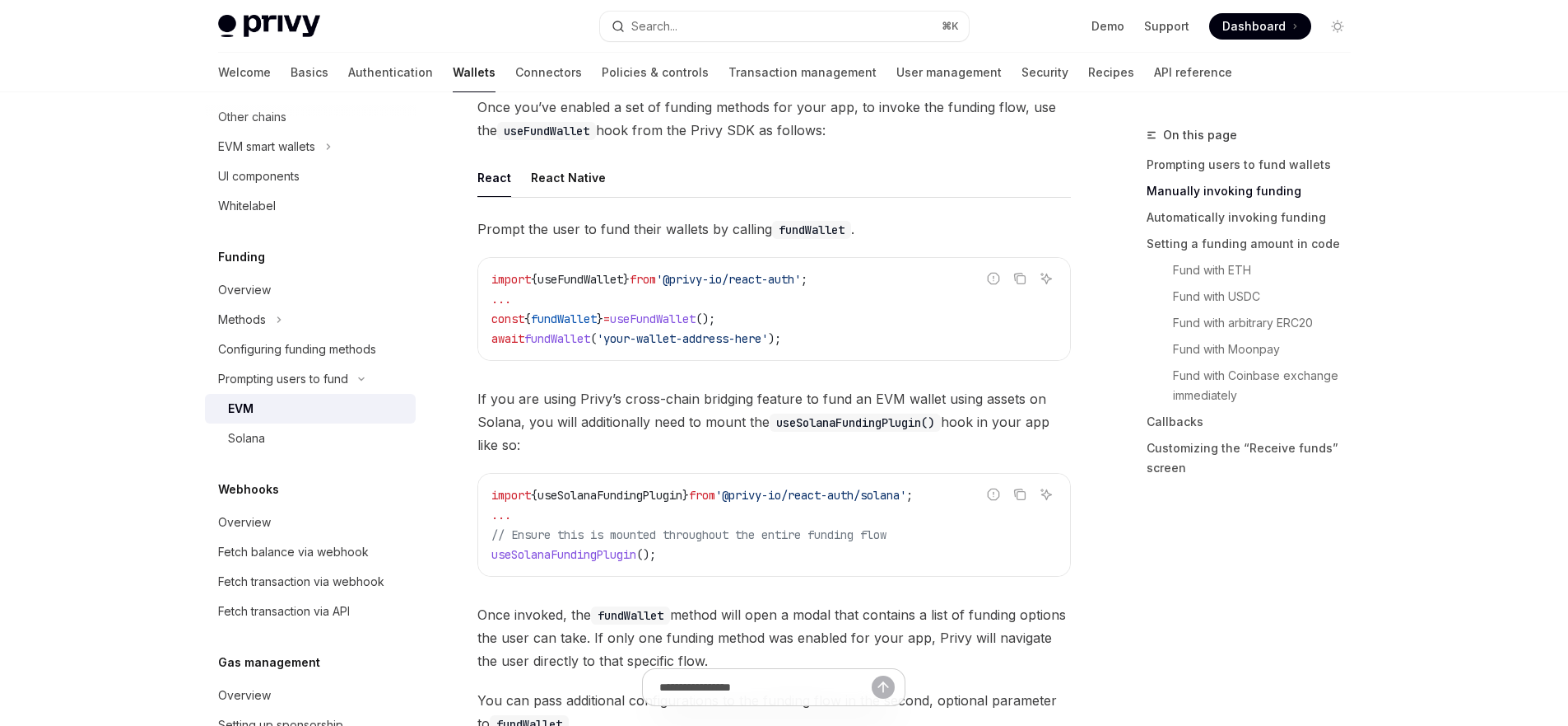
scroll to position [782, 0]
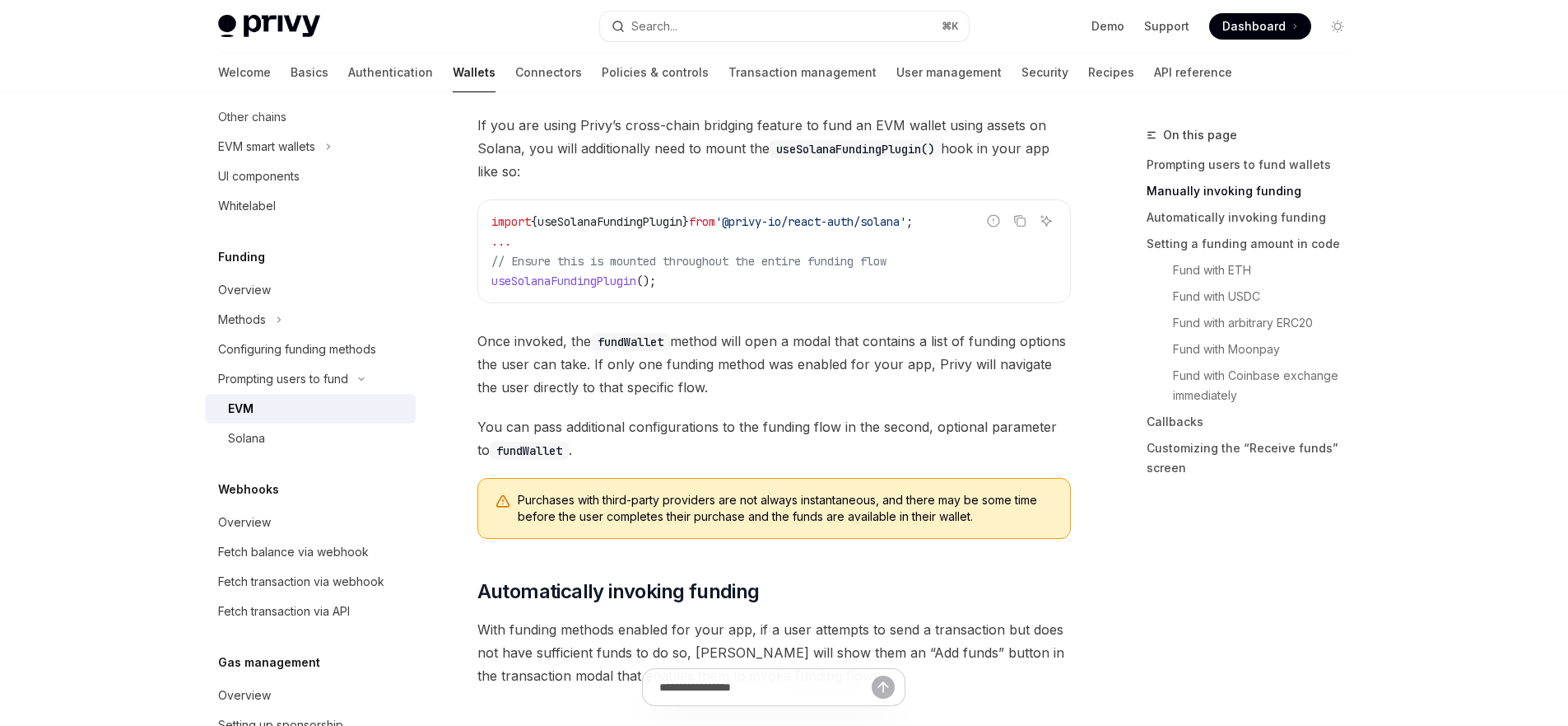
click at [571, 339] on span "Once invoked, the fundWallet method will open a modal that contains a list of f…" at bounding box center [773, 363] width 593 height 69
click at [815, 387] on span "Once invoked, the fundWallet method will open a modal that contains a list of f…" at bounding box center [773, 363] width 593 height 69
click at [828, 383] on span "Once invoked, the fundWallet method will open a modal that contains a list of f…" at bounding box center [773, 363] width 593 height 69
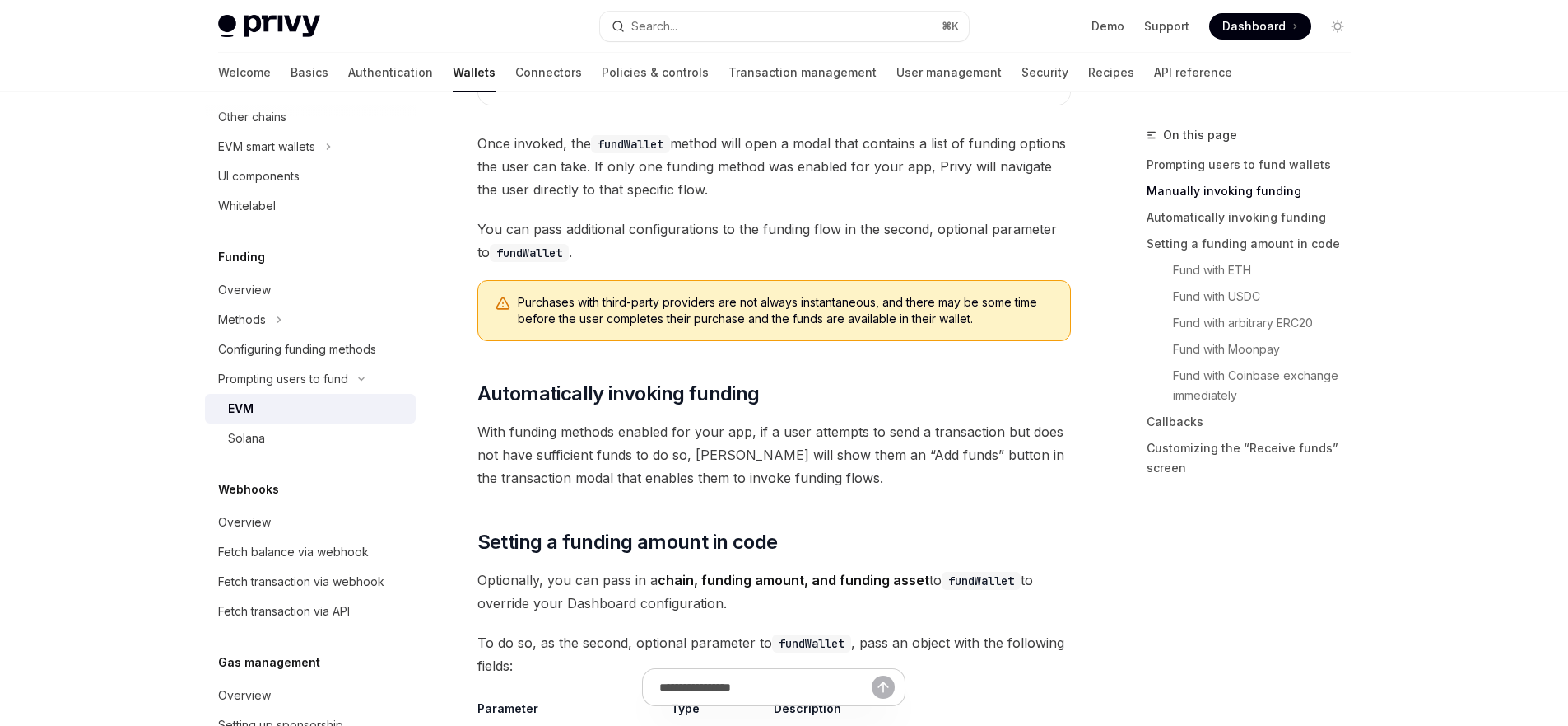
scroll to position [1113, 0]
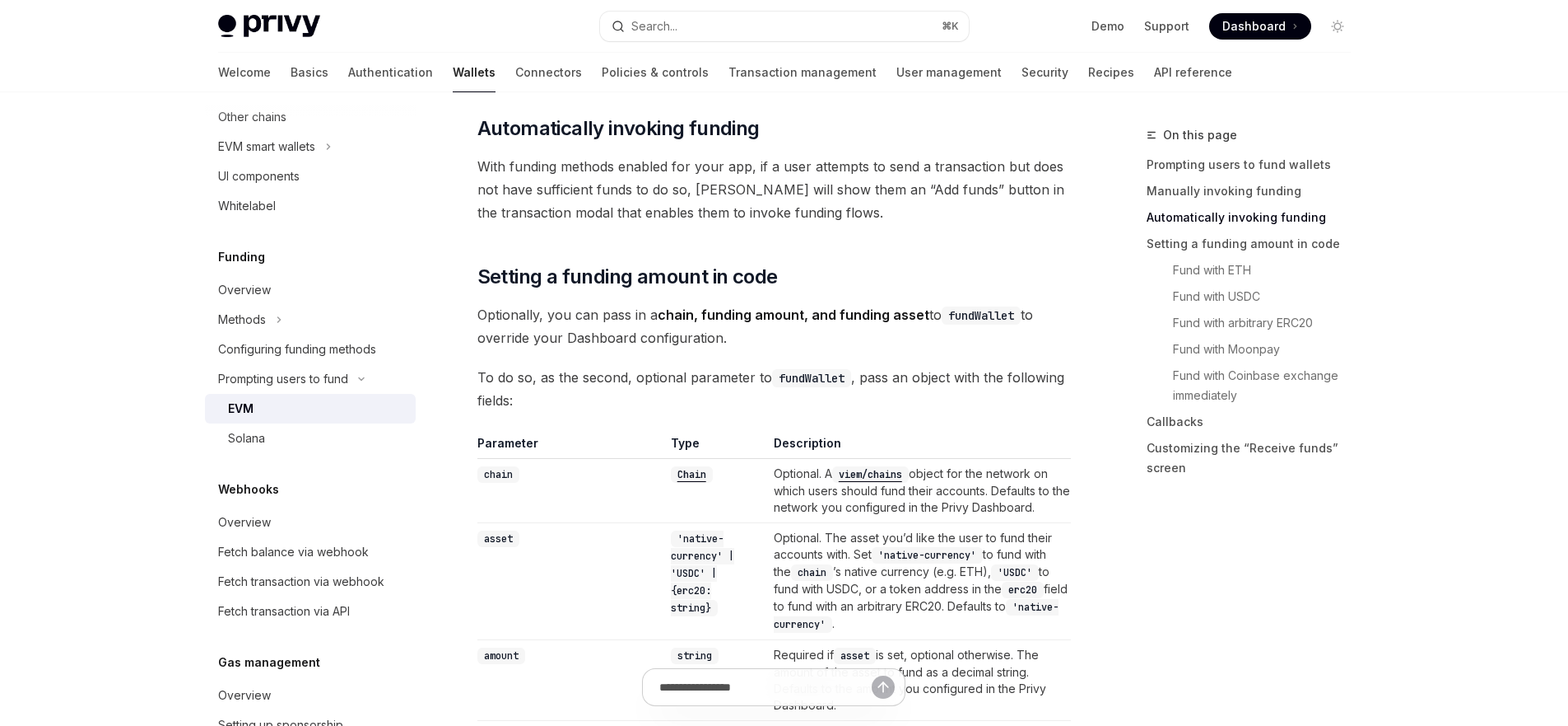
scroll to position [1246, 0]
click at [872, 271] on h2 "​ Setting a funding amount in code" at bounding box center [773, 275] width 593 height 26
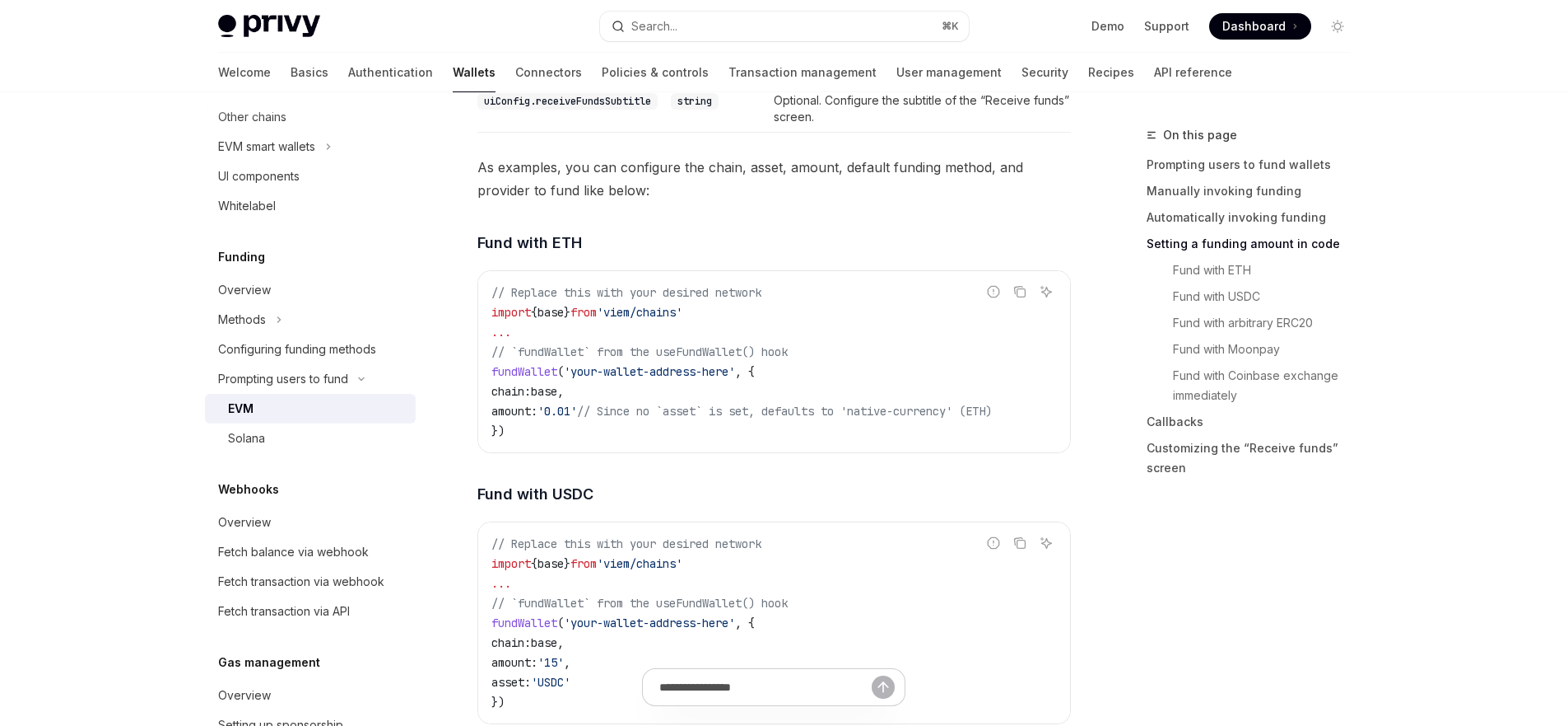
scroll to position [2109, 0]
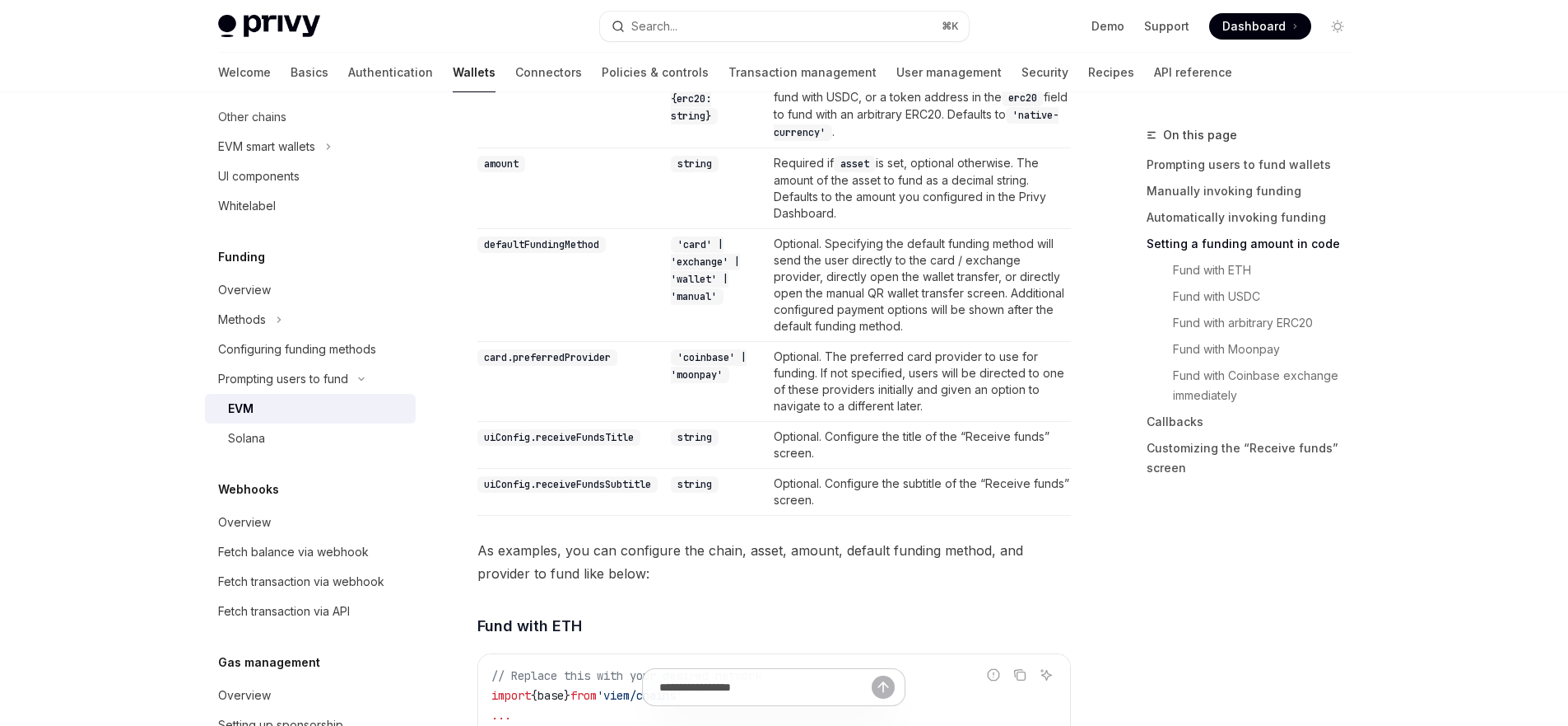
scroll to position [1521, 0]
